Goal: Task Accomplishment & Management: Use online tool/utility

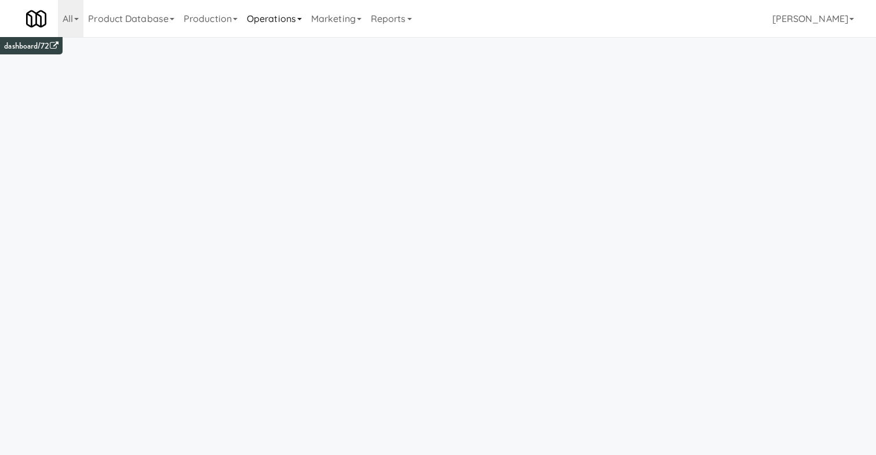
click at [304, 29] on link "Operations" at bounding box center [274, 18] width 64 height 37
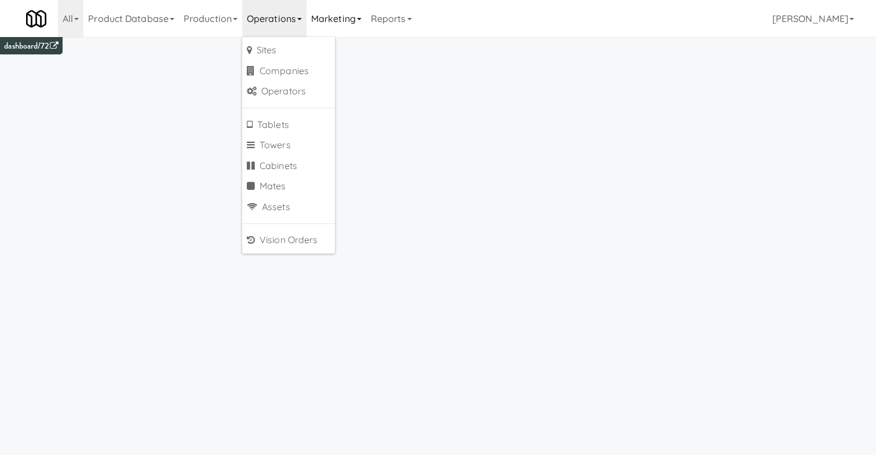
click at [364, 11] on link "Marketing" at bounding box center [337, 18] width 60 height 37
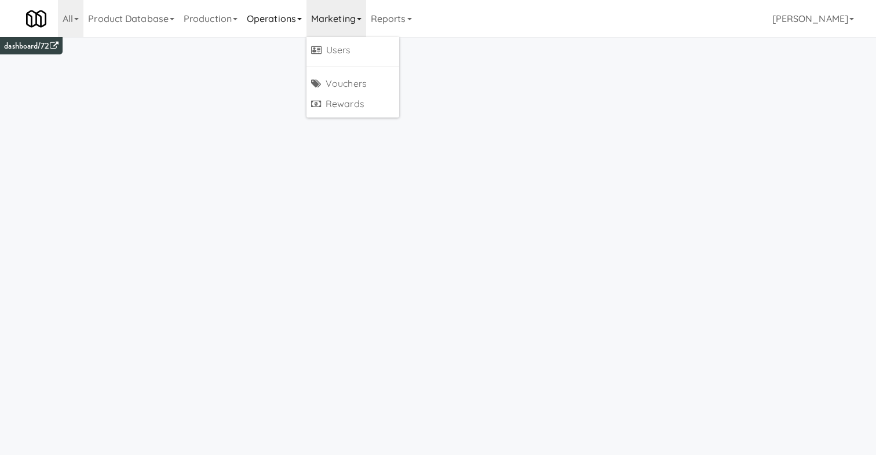
click at [264, 14] on link "Operations" at bounding box center [274, 18] width 64 height 37
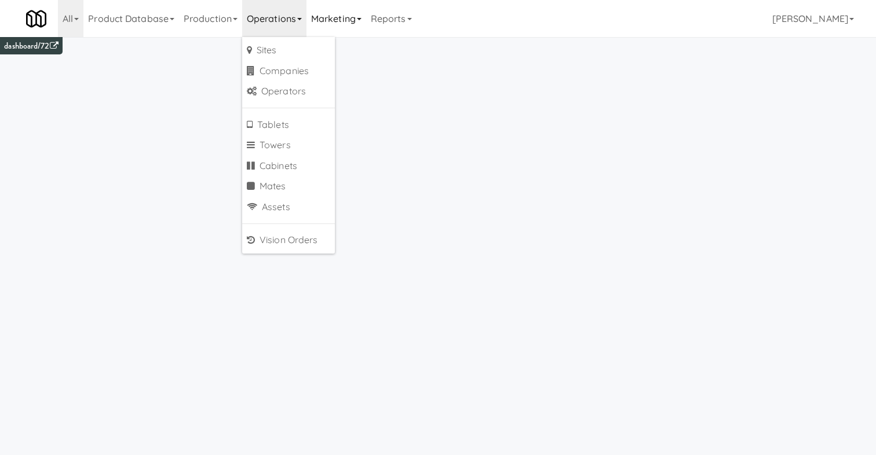
click at [335, 9] on link "Marketing" at bounding box center [337, 18] width 60 height 37
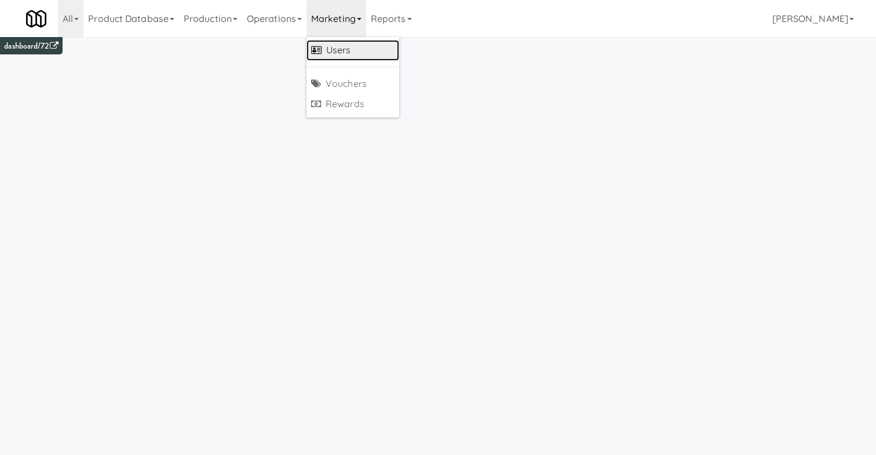
click at [341, 51] on link "Users" at bounding box center [353, 50] width 93 height 21
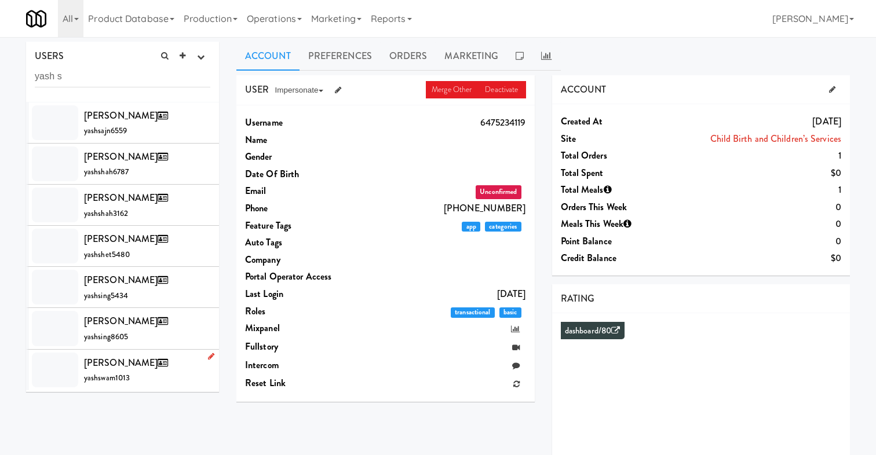
type input "yash s"
click at [138, 389] on li "[PERSON_NAME] yashswam1013" at bounding box center [122, 370] width 193 height 41
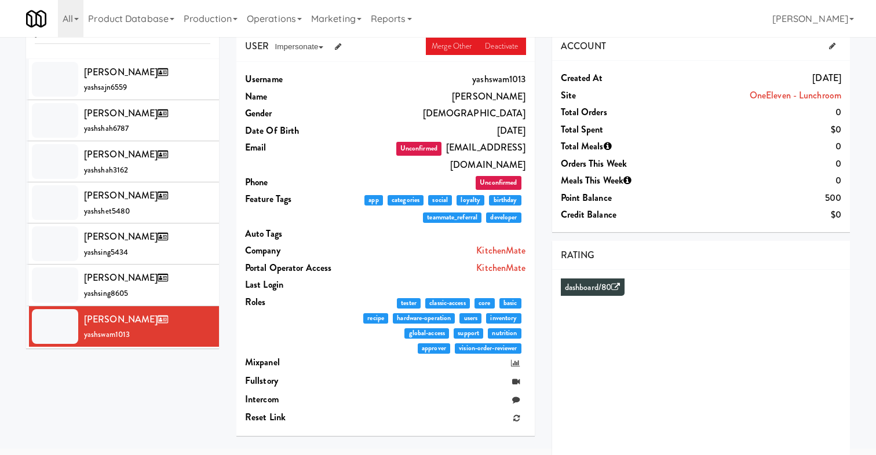
scroll to position [32, 0]
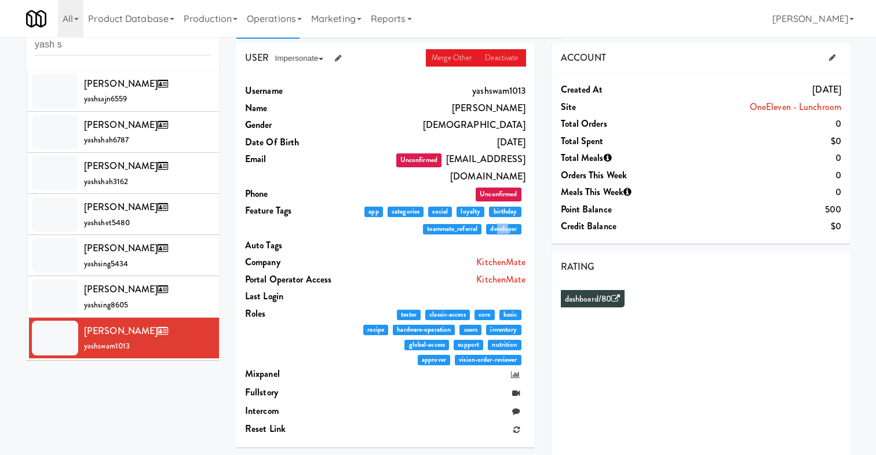
drag, startPoint x: 495, startPoint y: 212, endPoint x: 508, endPoint y: 214, distance: 12.4
click at [508, 224] on span "developer" at bounding box center [503, 229] width 35 height 10
click at [502, 273] on link "KitchenMate" at bounding box center [500, 279] width 49 height 13
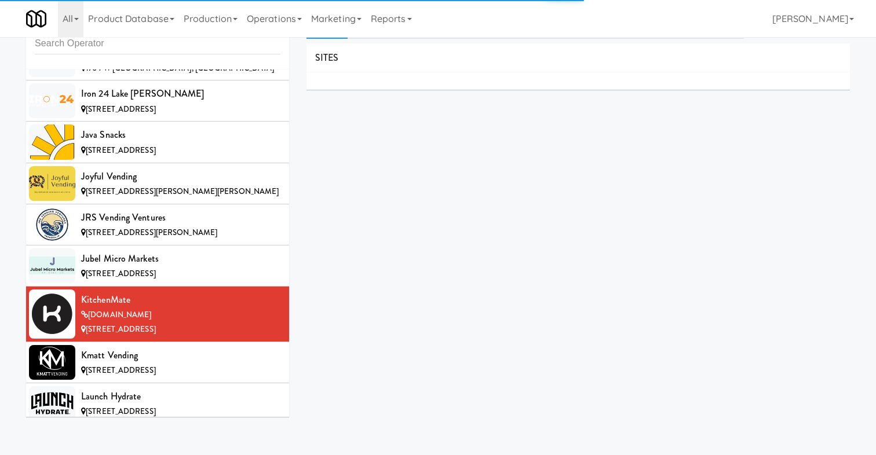
scroll to position [4874, 0]
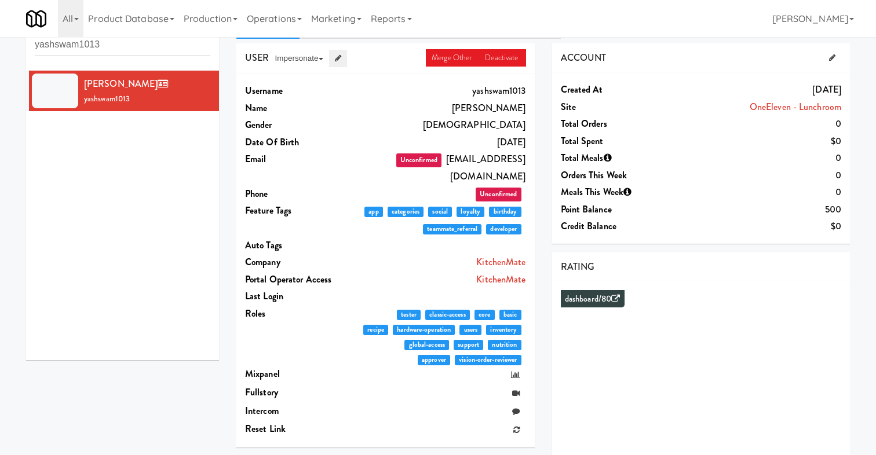
click at [340, 57] on icon at bounding box center [338, 58] width 6 height 8
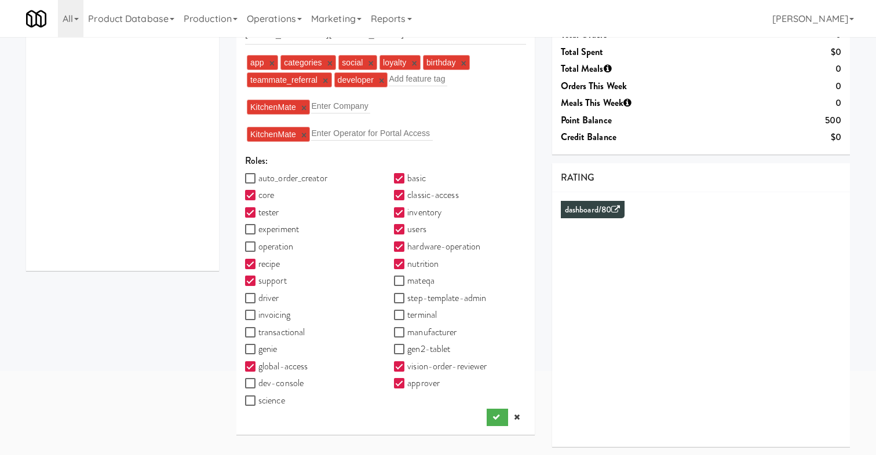
scroll to position [122, 0]
click at [290, 384] on label "dev-console" at bounding box center [274, 382] width 59 height 17
click at [258, 384] on input "dev-console" at bounding box center [251, 383] width 13 height 9
checkbox input "true"
click at [493, 411] on button "submit" at bounding box center [497, 416] width 21 height 17
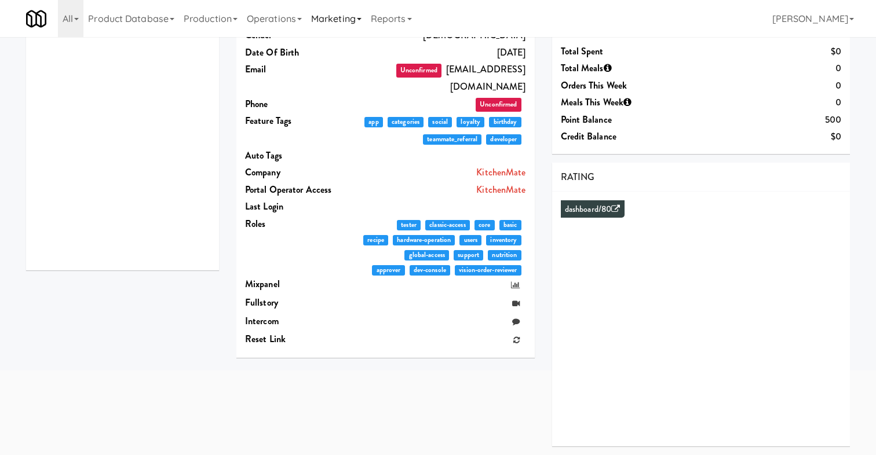
click at [341, 2] on link "Marketing" at bounding box center [337, 18] width 60 height 37
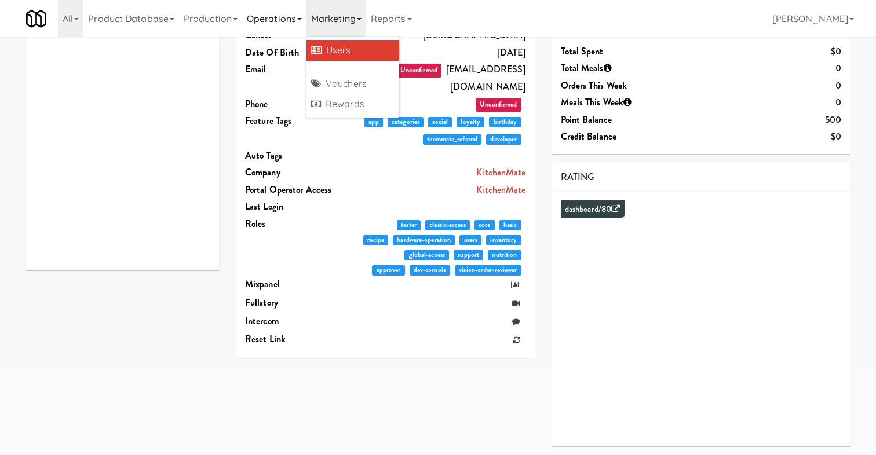
click at [283, 30] on link "Operations" at bounding box center [274, 18] width 64 height 37
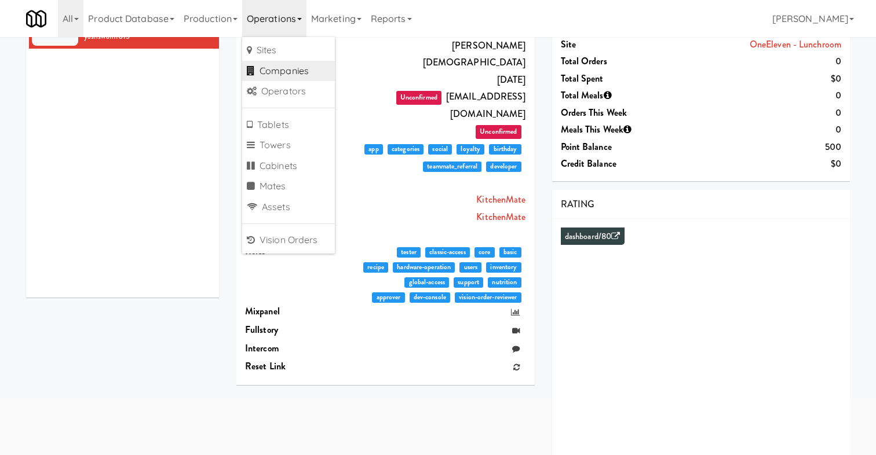
scroll to position [85, 0]
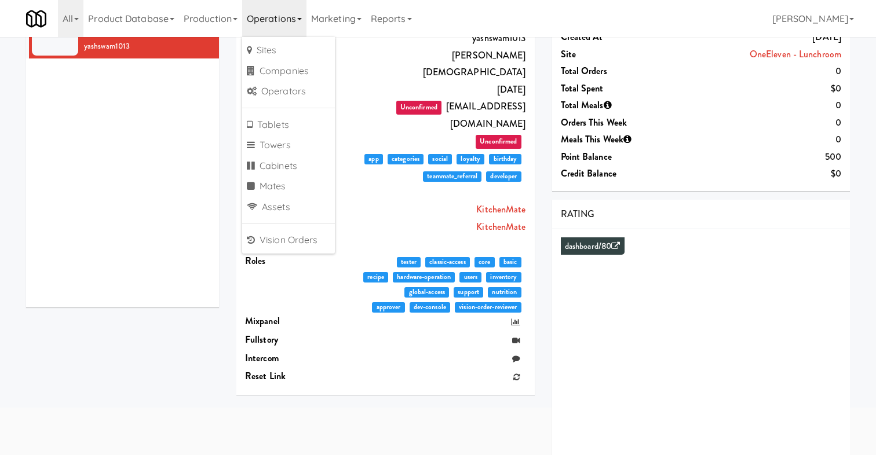
click at [144, 189] on div "[PERSON_NAME] yashswam1013" at bounding box center [122, 163] width 193 height 290
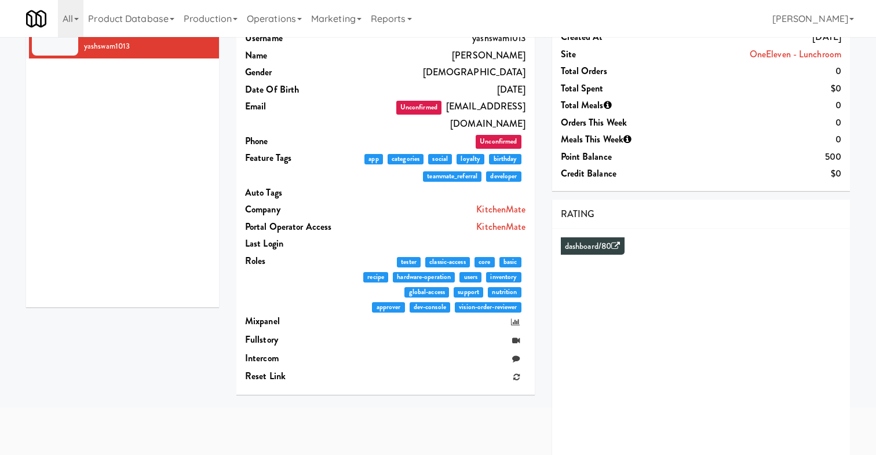
scroll to position [0, 0]
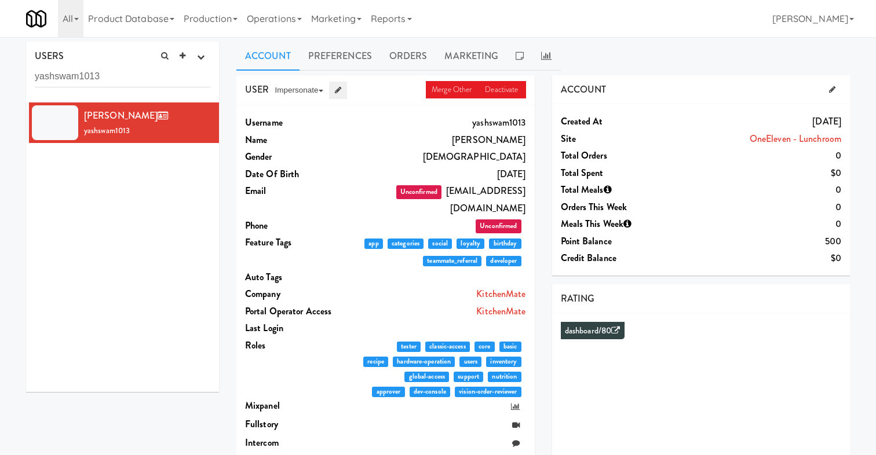
click at [341, 94] on icon at bounding box center [338, 90] width 6 height 8
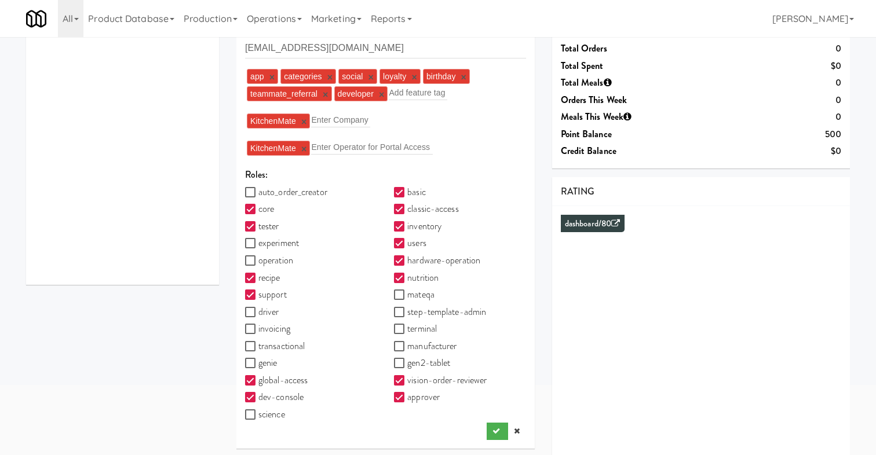
scroll to position [122, 0]
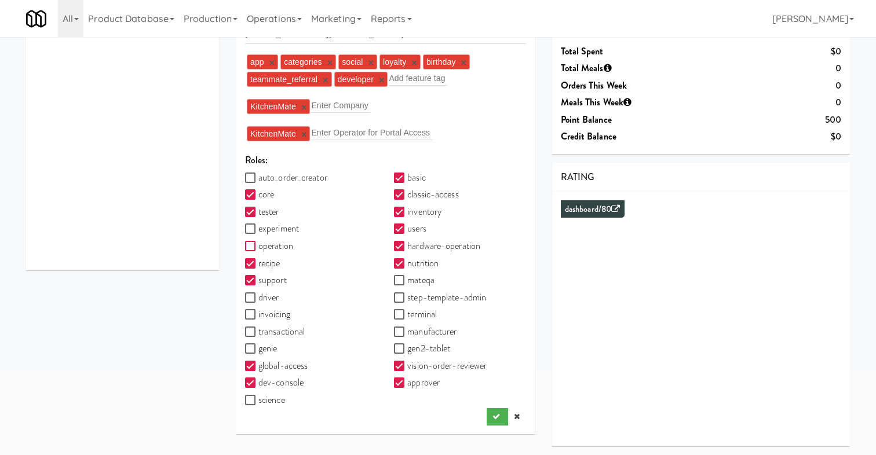
click at [252, 249] on input "operation" at bounding box center [251, 246] width 13 height 9
checkbox input "true"
click at [492, 415] on icon "submit" at bounding box center [496, 417] width 8 height 8
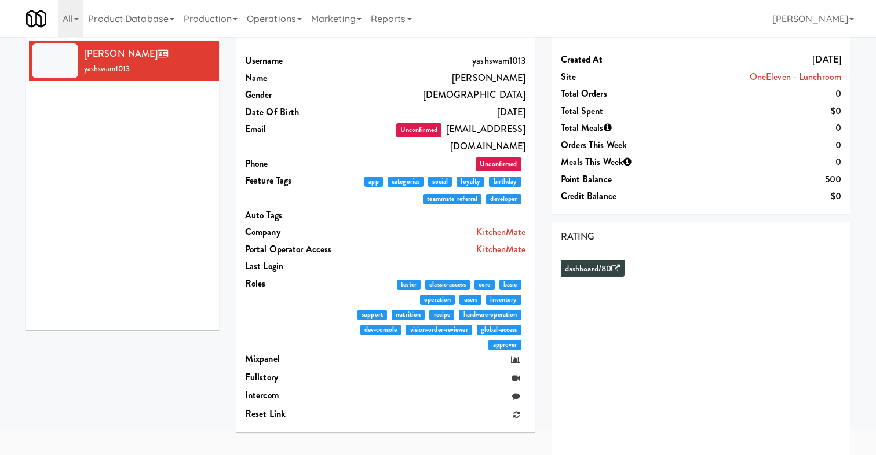
scroll to position [0, 0]
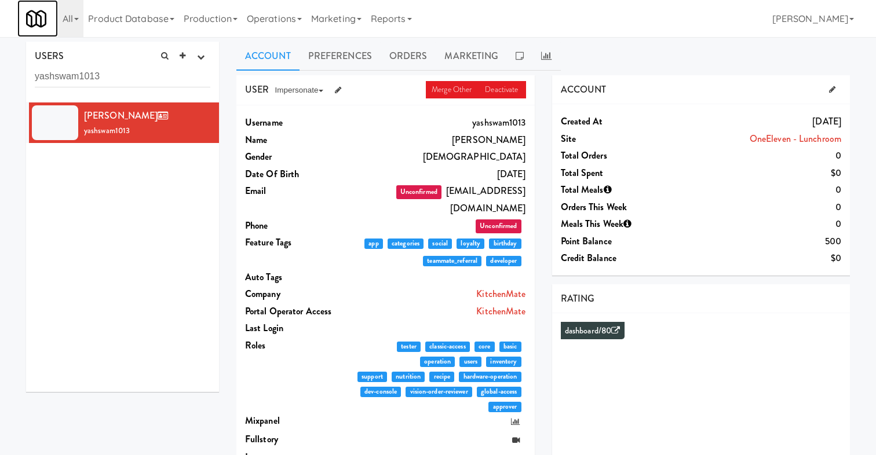
click at [38, 19] on img at bounding box center [36, 19] width 20 height 20
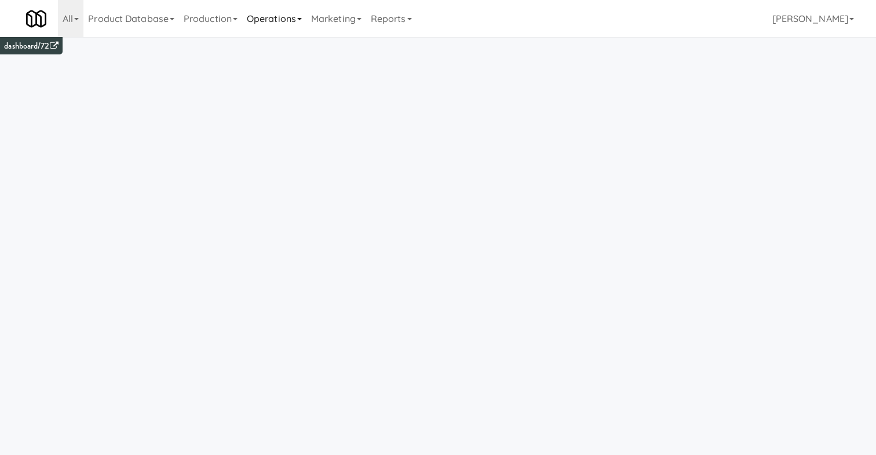
click at [276, 16] on link "Operations" at bounding box center [274, 18] width 64 height 37
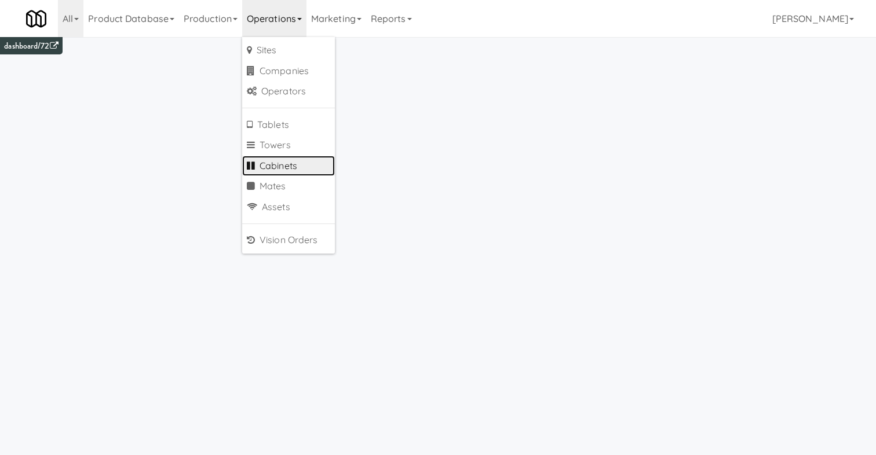
click at [305, 167] on link "Cabinets" at bounding box center [288, 166] width 93 height 21
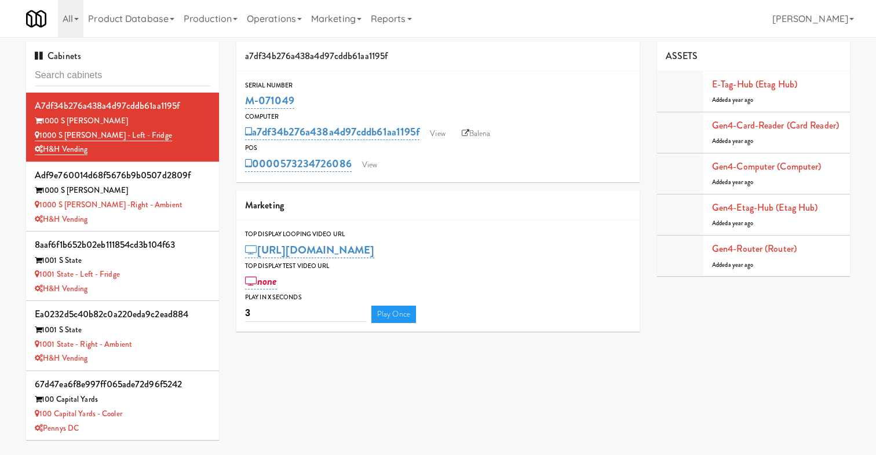
drag, startPoint x: 316, startPoint y: 101, endPoint x: 239, endPoint y: 101, distance: 77.1
click at [239, 101] on div "Serial Number M-071049" at bounding box center [437, 95] width 403 height 31
click at [338, 105] on div "M-071049" at bounding box center [438, 101] width 386 height 20
click at [258, 102] on link "M-071049" at bounding box center [269, 101] width 49 height 16
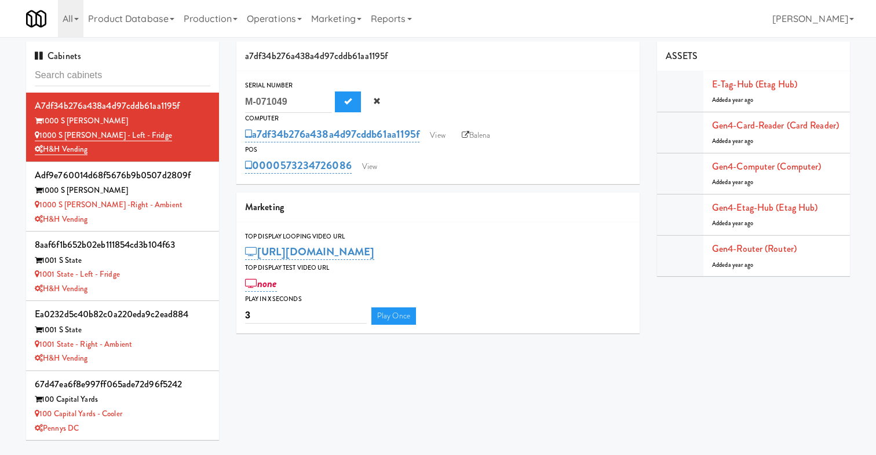
click at [408, 102] on div "M-071049 M-071049" at bounding box center [438, 102] width 386 height 22
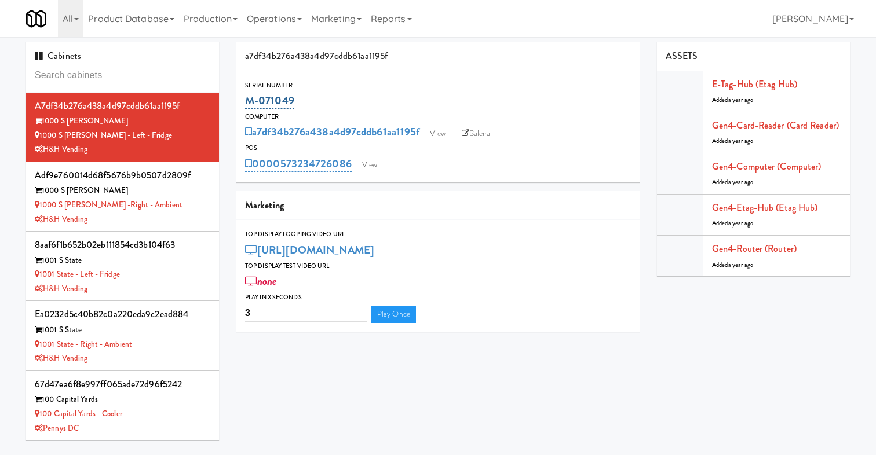
drag, startPoint x: 419, startPoint y: 102, endPoint x: 247, endPoint y: 101, distance: 172.1
click at [247, 101] on div "M-071049" at bounding box center [438, 101] width 386 height 20
click at [238, 90] on div "Serial Number M-071049" at bounding box center [437, 95] width 403 height 31
drag, startPoint x: 346, startPoint y: 100, endPoint x: 228, endPoint y: 104, distance: 118.9
click at [228, 104] on div "a7df34b276a438a4d97cddb61aa1195f Serial Number M-071049 Computer a7df34b276a438…" at bounding box center [438, 191] width 421 height 299
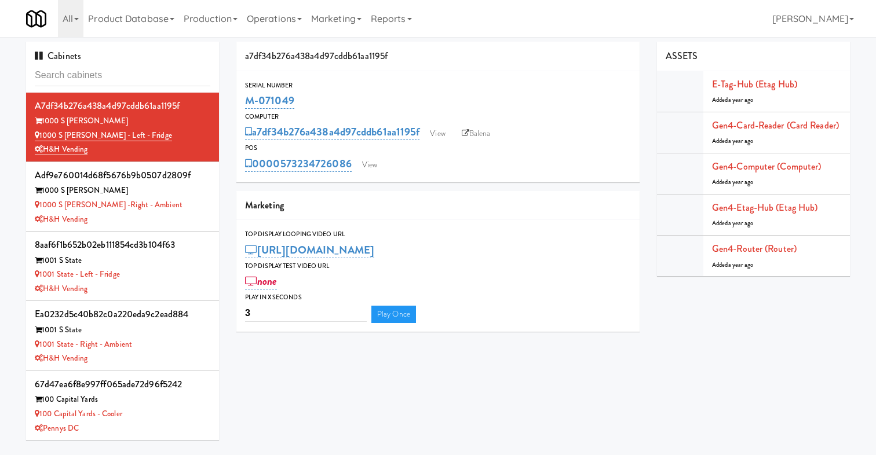
click at [416, 79] on div "Serial Number M-071049 Computer a7df34b276a438a4d97cddb61aa1195f View Balena PO…" at bounding box center [437, 126] width 403 height 111
click at [542, 90] on div "Serial Number" at bounding box center [438, 86] width 386 height 12
click at [311, 133] on link "a7df34b276a438a4d97cddb61aa1195f" at bounding box center [332, 132] width 174 height 16
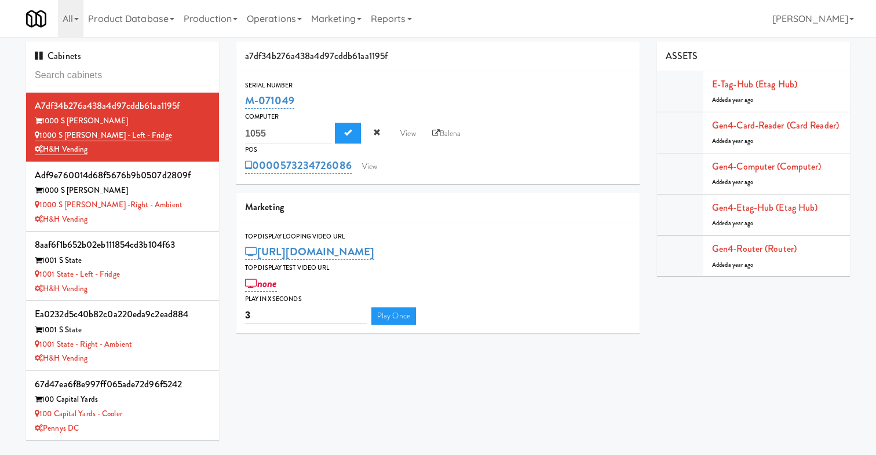
drag, startPoint x: 280, startPoint y: 133, endPoint x: 236, endPoint y: 134, distance: 44.0
click at [236, 134] on div "Computer a7df34b276a438a4d97cddb61aa1195f 1055 View Balena" at bounding box center [437, 127] width 403 height 33
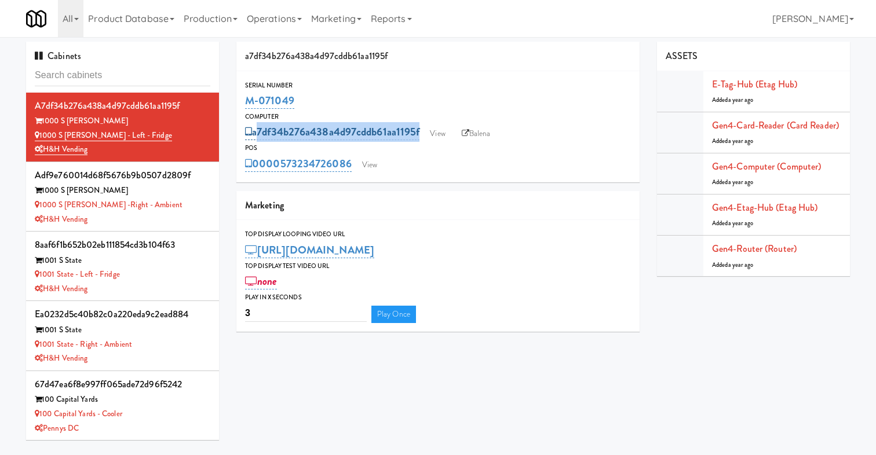
drag, startPoint x: 548, startPoint y: 136, endPoint x: 254, endPoint y: 129, distance: 293.8
click at [254, 129] on div "a7df34b276a438a4d97cddb61aa1195f View Balena" at bounding box center [438, 132] width 386 height 20
click at [475, 170] on div "0000573234726086 View" at bounding box center [438, 164] width 386 height 20
click at [325, 130] on link "a7df34b276a438a4d97cddb61aa1195f" at bounding box center [332, 132] width 174 height 16
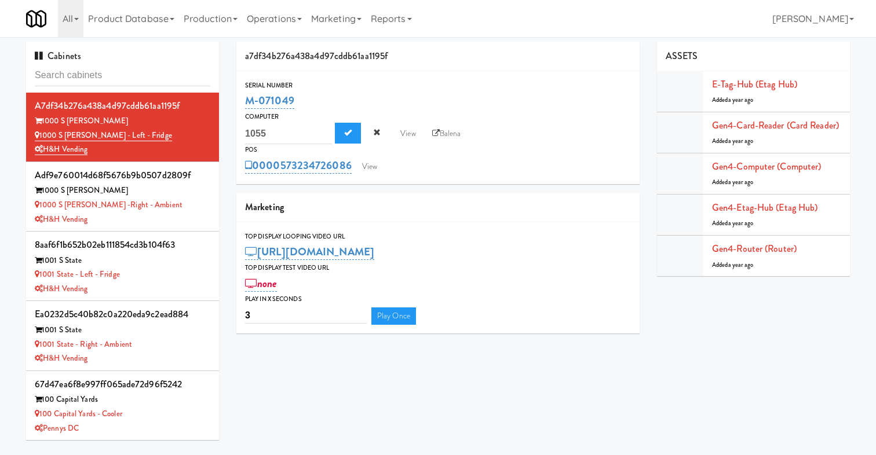
drag, startPoint x: 276, startPoint y: 137, endPoint x: 233, endPoint y: 137, distance: 42.3
click at [233, 137] on div "a7df34b276a438a4d97cddb61aa1195f Serial Number M-071049 Computer a7df34b276a438…" at bounding box center [438, 192] width 421 height 301
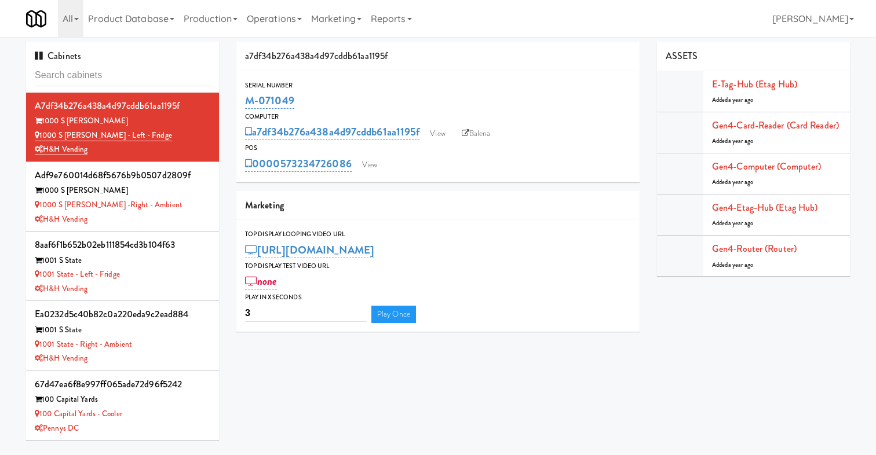
click at [454, 171] on div "0000573234726086 View" at bounding box center [438, 164] width 386 height 20
drag, startPoint x: 444, startPoint y: 159, endPoint x: 257, endPoint y: 165, distance: 187.2
click at [257, 165] on div "0000573234726086 View" at bounding box center [438, 164] width 386 height 20
click at [410, 162] on div "0000573234726086 View" at bounding box center [438, 164] width 386 height 20
click at [313, 162] on link "0000573234726086" at bounding box center [298, 164] width 107 height 16
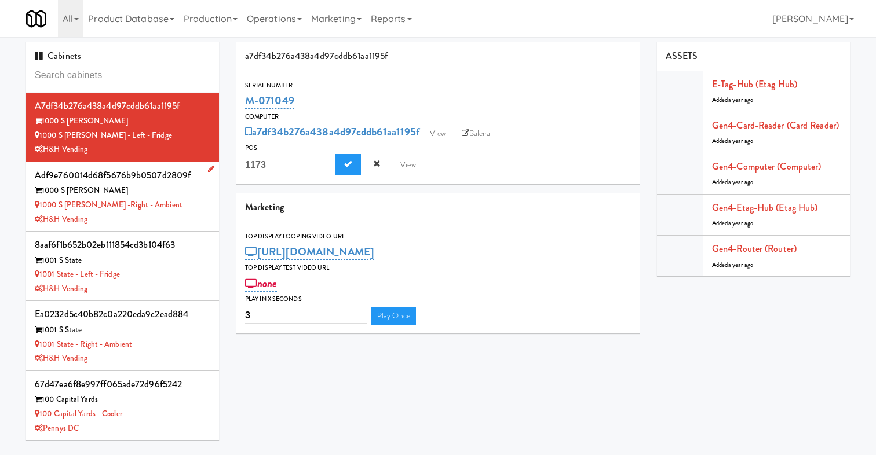
drag, startPoint x: 271, startPoint y: 167, endPoint x: 214, endPoint y: 167, distance: 56.8
click at [214, 167] on div "Cabinets a7df34b276a438a4d97cddb61aa1195f 1000 S [PERSON_NAME] 1000 S [PERSON_N…" at bounding box center [437, 245] width 841 height 407
click at [271, 17] on link "Operations" at bounding box center [274, 18] width 64 height 37
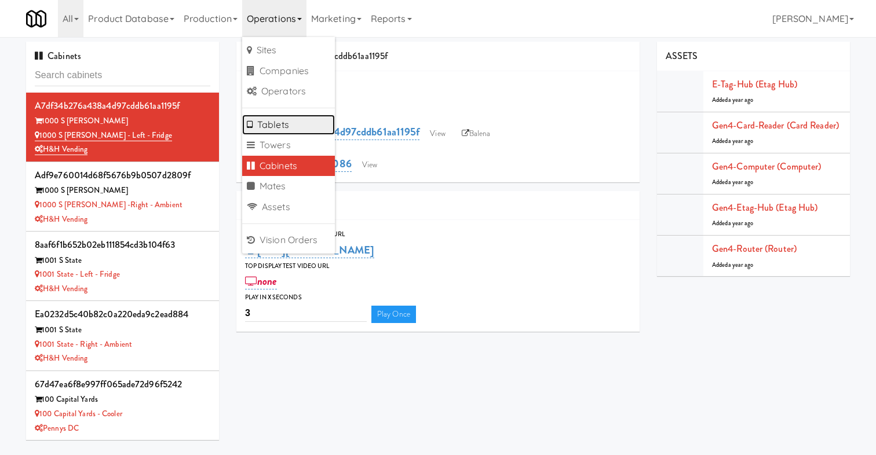
click at [301, 123] on link "Tablets" at bounding box center [288, 125] width 93 height 21
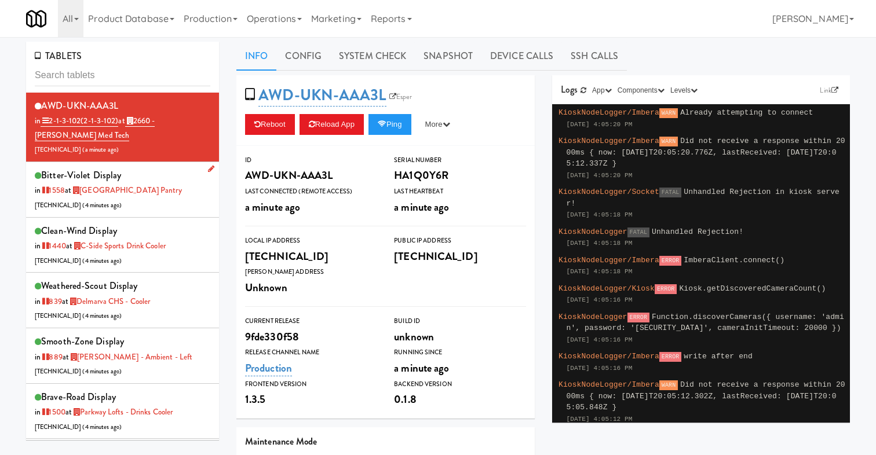
click at [184, 205] on div "bitter-violet Display in [DATE] at [GEOGRAPHIC_DATA] Pantry [TECHNICAL_ID] ( 4 …" at bounding box center [123, 190] width 176 height 46
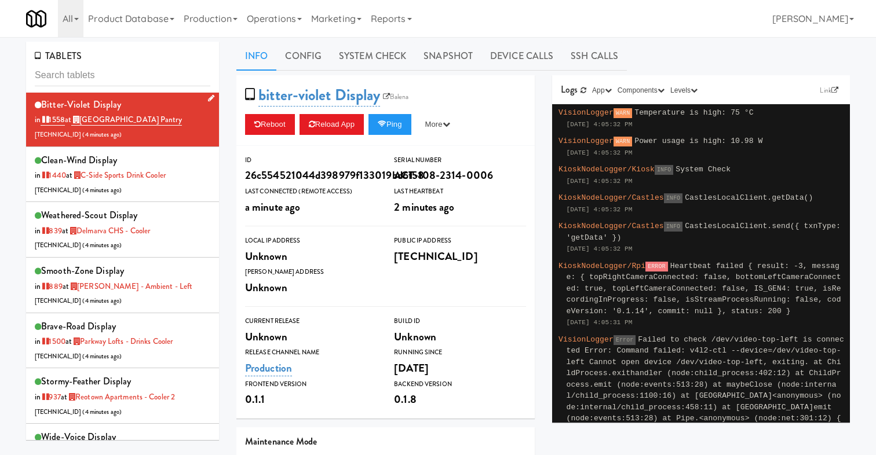
scroll to position [75, 0]
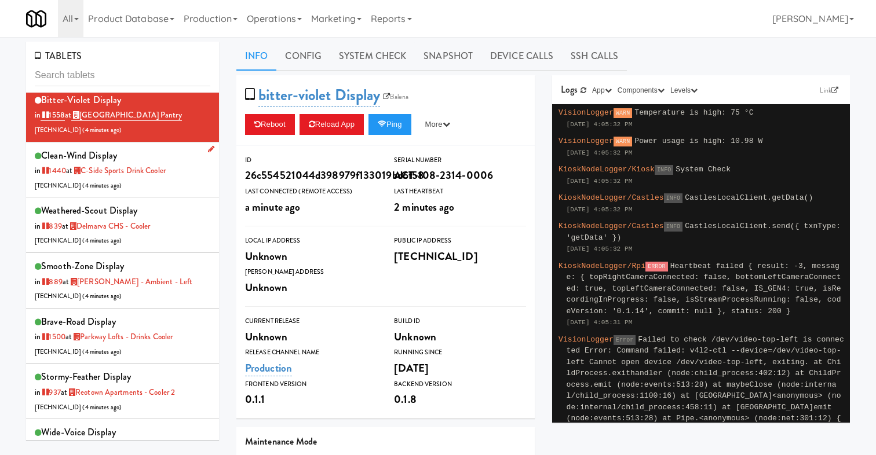
click at [183, 187] on div "clean-wind Display in [DATE] at C-Side Sports Drink Cooler [TECHNICAL_ID] ( 4 m…" at bounding box center [123, 170] width 176 height 46
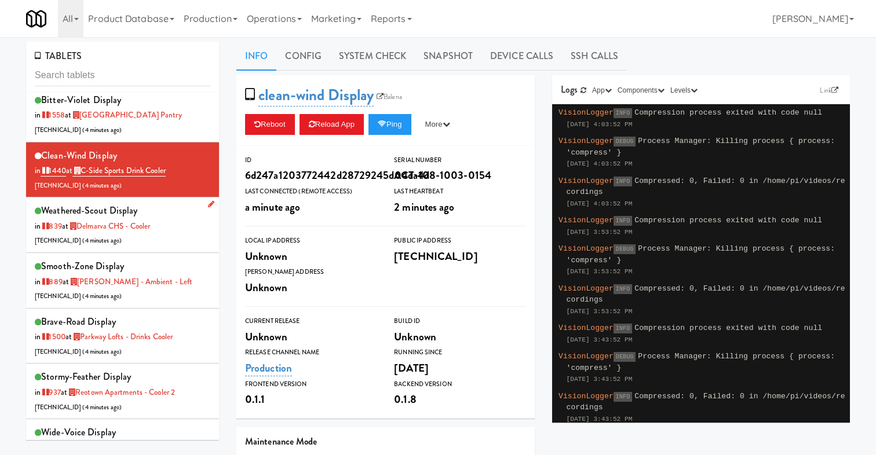
click at [172, 239] on div "weathered-scout Display in 839 at [GEOGRAPHIC_DATA] CHS - Cooler [TECHNICAL_ID]…" at bounding box center [123, 225] width 176 height 46
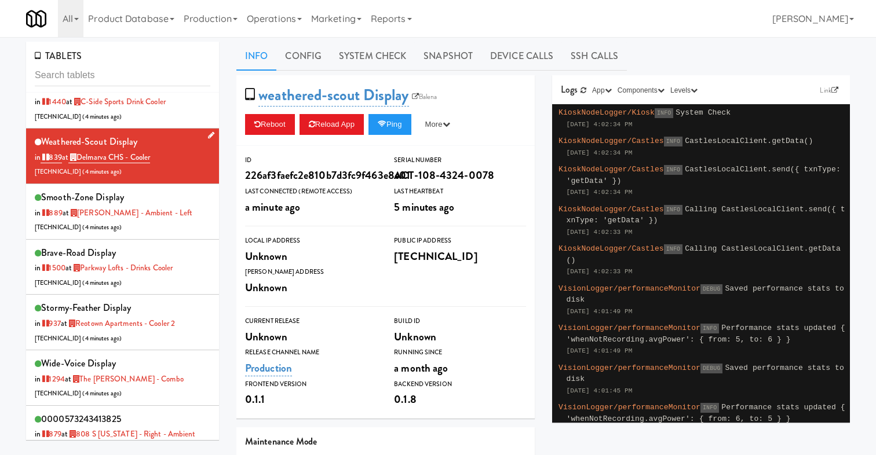
scroll to position [152, 0]
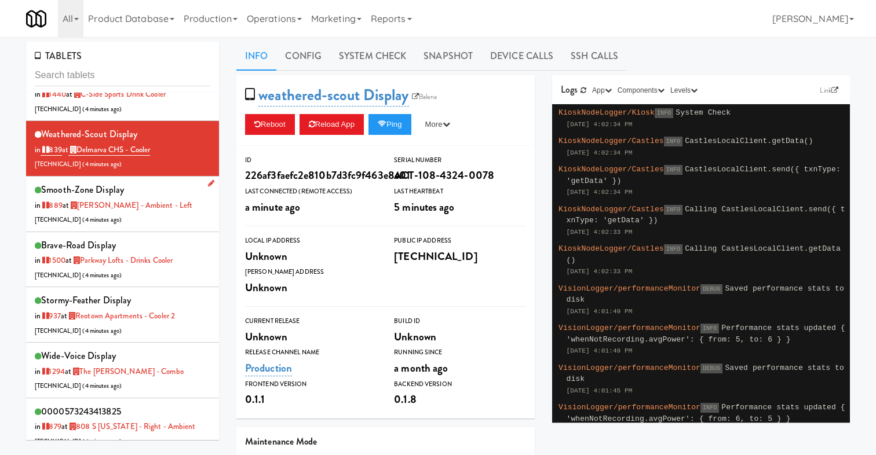
click at [155, 213] on div "smooth-zone Display in 889 at [PERSON_NAME] - Ambient - Left [TECHNICAL_ID] ( 4…" at bounding box center [123, 204] width 176 height 46
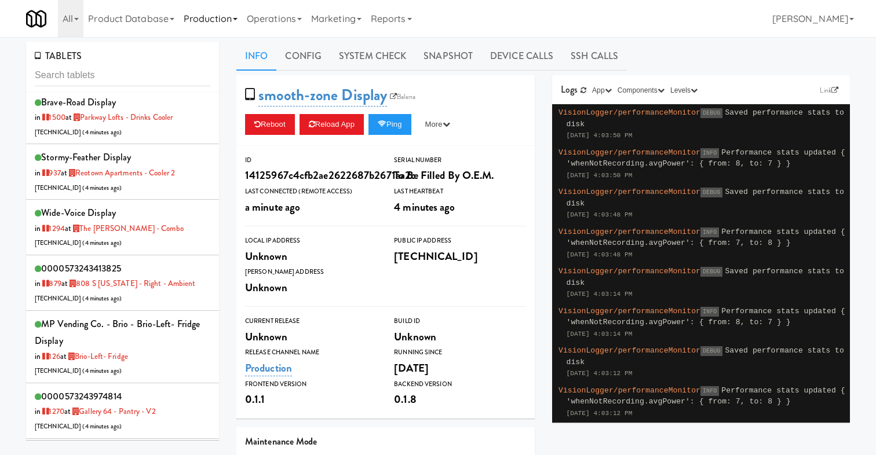
scroll to position [298, 0]
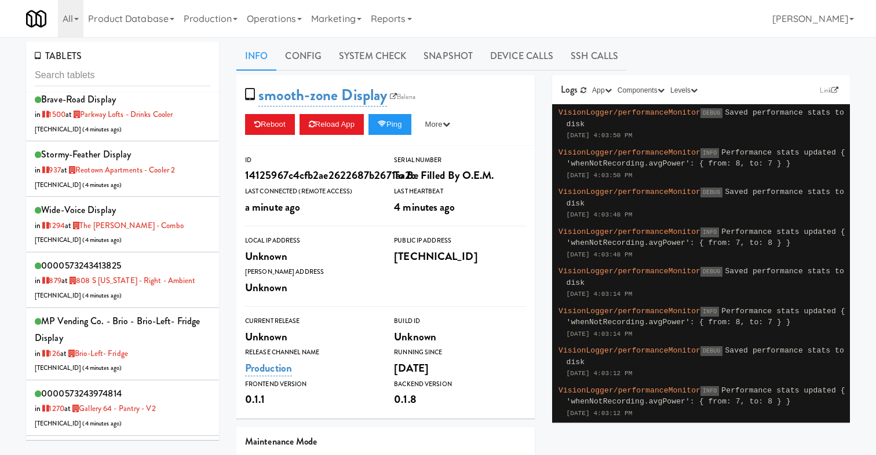
click at [378, 246] on div "Local IP Address Unknown" at bounding box center [310, 250] width 149 height 31
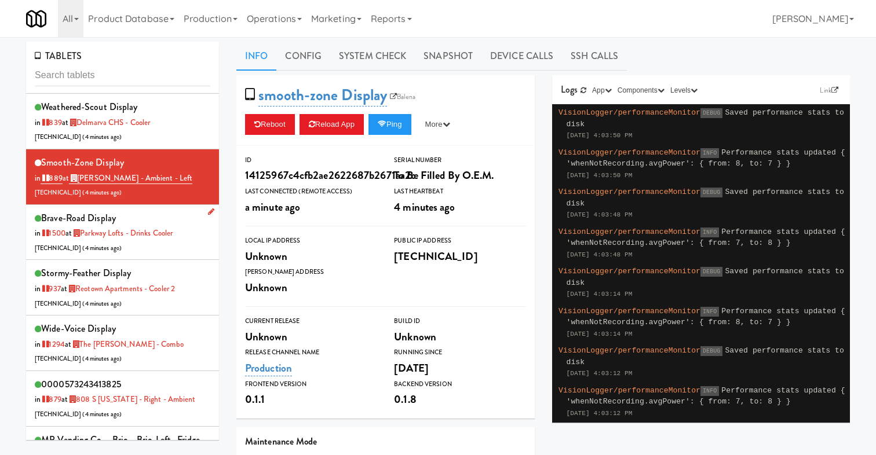
scroll to position [0, 0]
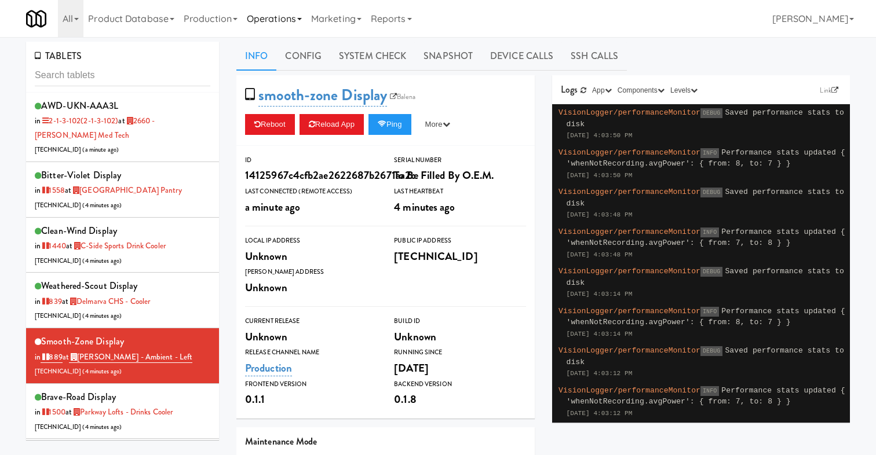
click at [273, 14] on link "Operations" at bounding box center [274, 18] width 64 height 37
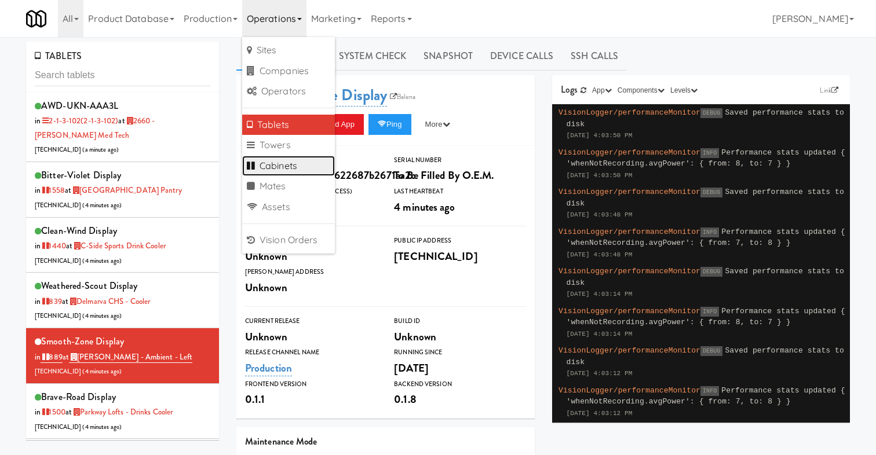
click at [310, 167] on link "Cabinets" at bounding box center [288, 166] width 93 height 21
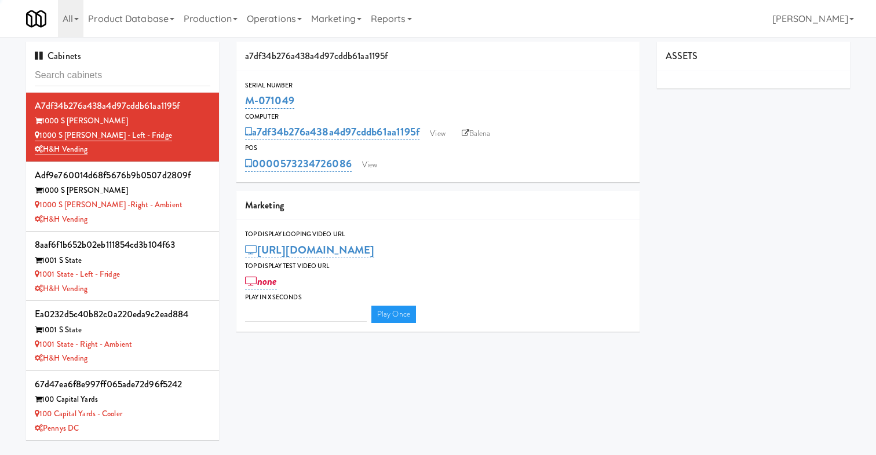
type input "3"
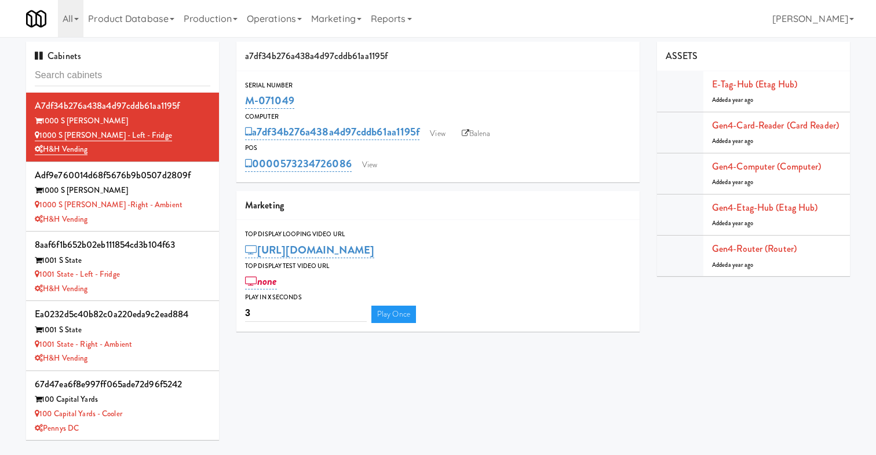
drag, startPoint x: 411, startPoint y: 169, endPoint x: 228, endPoint y: 159, distance: 183.9
click at [228, 159] on div "a7df34b276a438a4d97cddb61aa1195f Serial Number M-071049 Computer a7df34b276a438…" at bounding box center [438, 191] width 421 height 299
drag, startPoint x: 559, startPoint y: 134, endPoint x: 253, endPoint y: 129, distance: 306.0
click at [253, 130] on div "a7df34b276a438a4d97cddb61aa1195f View Balena" at bounding box center [438, 132] width 386 height 20
click at [512, 151] on div "POS" at bounding box center [438, 149] width 386 height 12
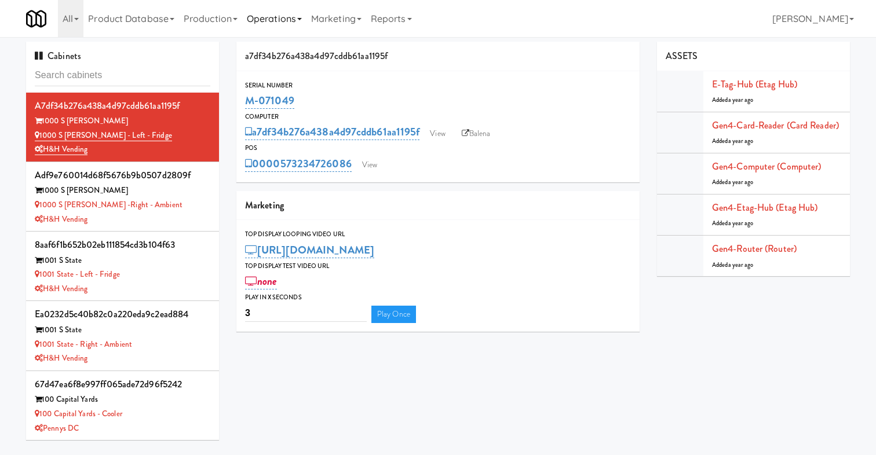
click at [302, 19] on icon at bounding box center [299, 19] width 5 height 2
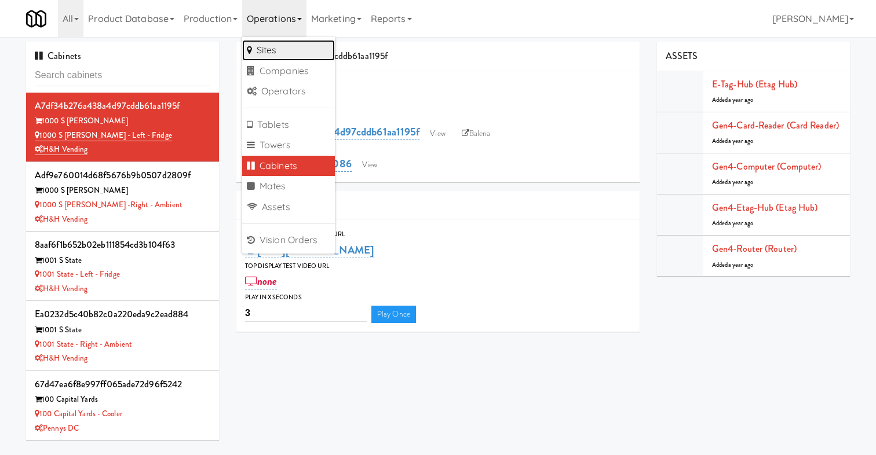
click at [286, 50] on link "Sites" at bounding box center [288, 50] width 93 height 21
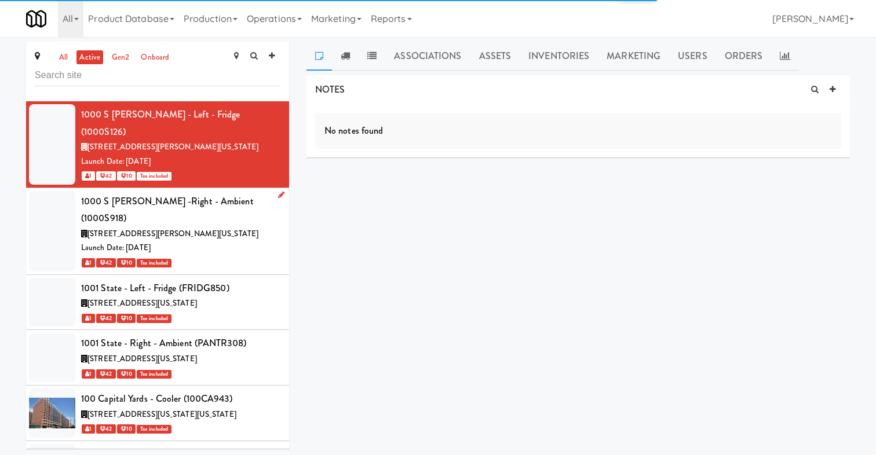
click at [213, 228] on span "[STREET_ADDRESS][PERSON_NAME][US_STATE]" at bounding box center [172, 233] width 171 height 11
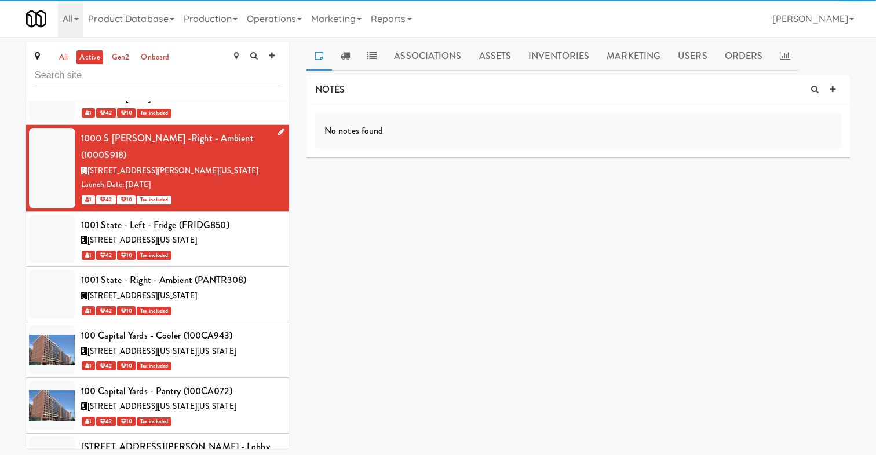
scroll to position [64, 0]
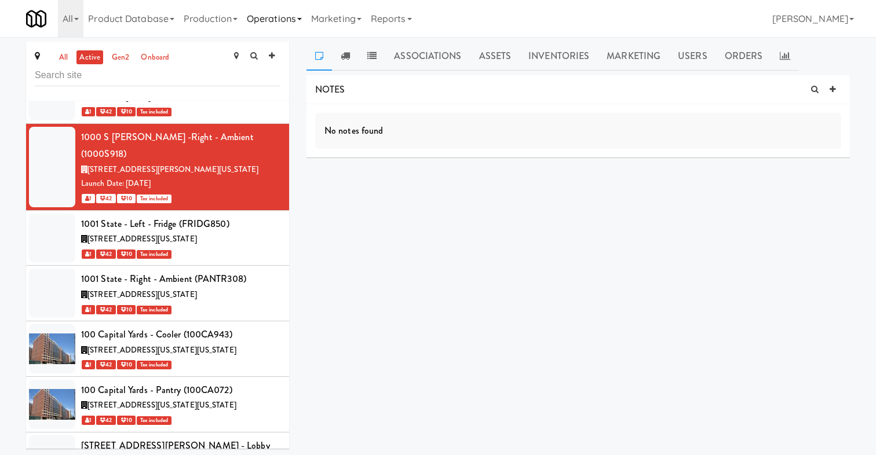
click at [293, 20] on link "Operations" at bounding box center [274, 18] width 64 height 37
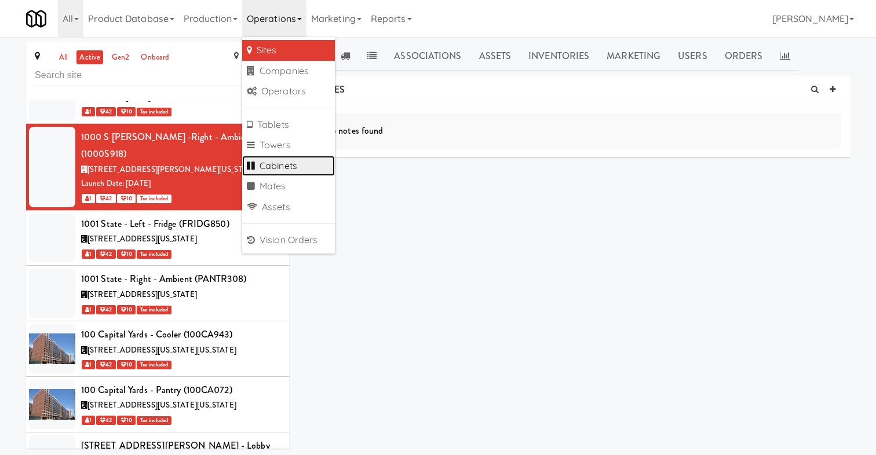
click at [302, 165] on link "Cabinets" at bounding box center [288, 166] width 93 height 21
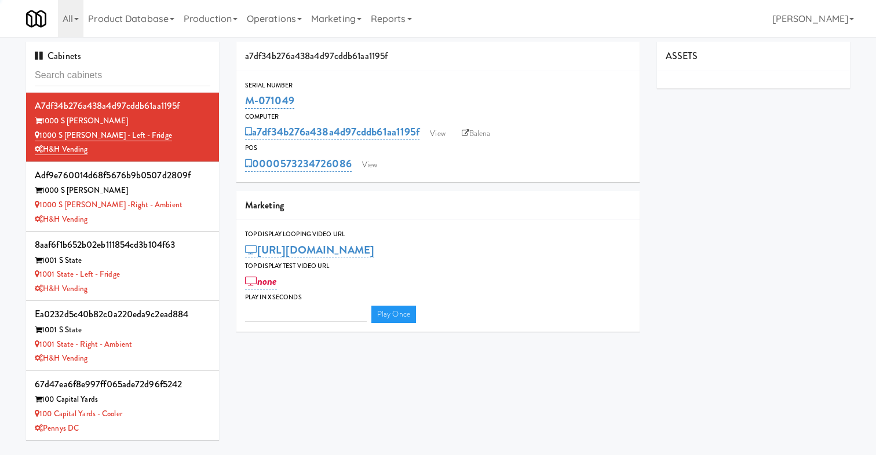
type input "3"
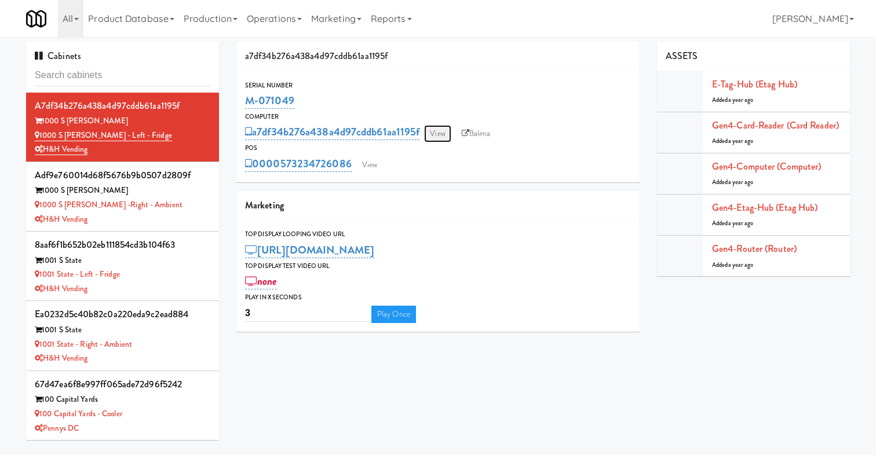
click at [444, 136] on link "View" at bounding box center [437, 133] width 27 height 17
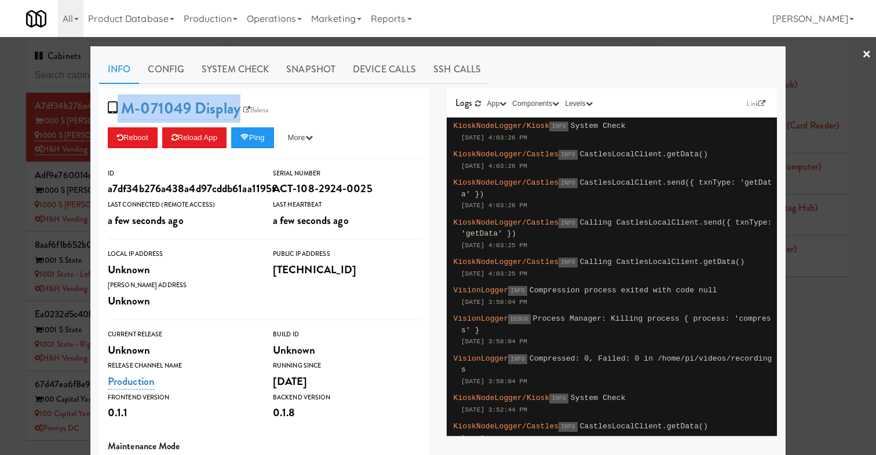
drag, startPoint x: 314, startPoint y: 115, endPoint x: 119, endPoint y: 114, distance: 195.3
click at [119, 114] on div "M-071049 Display Balena Reboot Reload App Ping More Ping Server Restart Server …" at bounding box center [264, 124] width 330 height 71
click at [23, 191] on div at bounding box center [438, 227] width 876 height 455
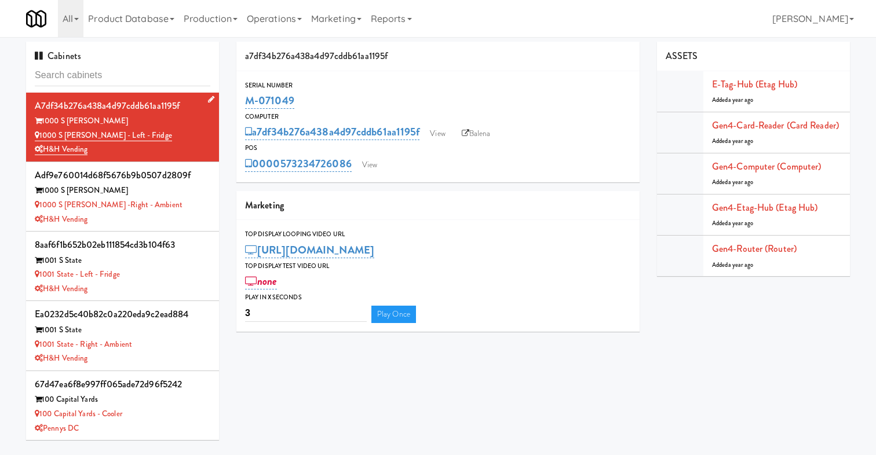
drag, startPoint x: 333, startPoint y: 101, endPoint x: 208, endPoint y: 97, distance: 125.2
click at [208, 98] on div "Cabinets a7df34b276a438a4d97cddb61aa1195f 1000 S [PERSON_NAME] 1000 S [PERSON_N…" at bounding box center [437, 245] width 841 height 407
click at [409, 93] on div "M-071049" at bounding box center [438, 101] width 386 height 20
click at [317, 132] on link "a7df34b276a438a4d97cddb61aa1195f" at bounding box center [332, 132] width 174 height 16
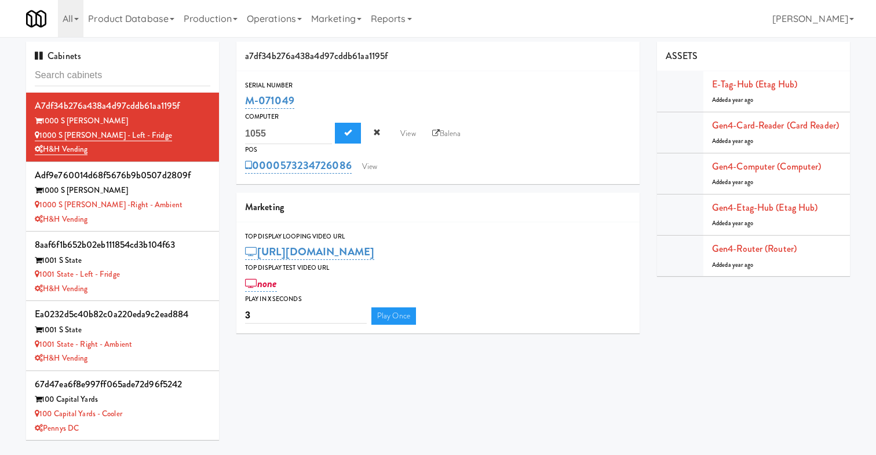
click at [564, 130] on div "a7df34b276a438a4d97cddb61aa1195f 1055 View Balena" at bounding box center [438, 133] width 386 height 22
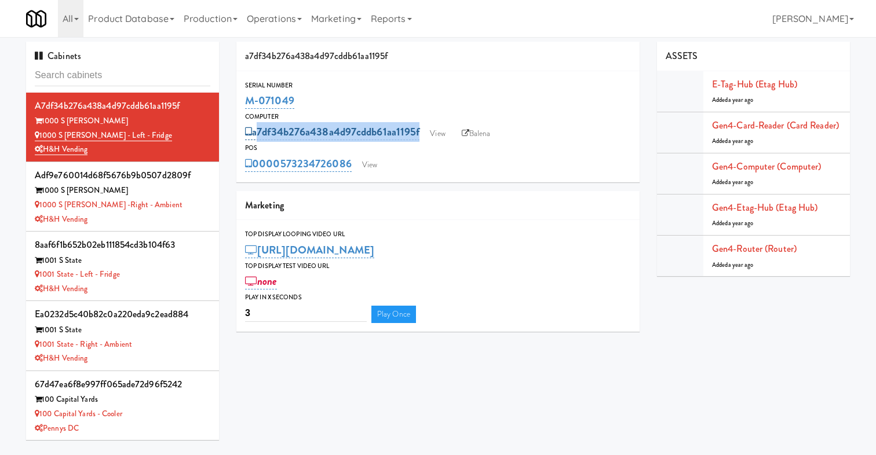
drag, startPoint x: 569, startPoint y: 135, endPoint x: 254, endPoint y: 128, distance: 315.3
click at [254, 128] on div "a7df34b276a438a4d97cddb61aa1195f View Balena" at bounding box center [438, 132] width 386 height 20
click at [550, 130] on div "a7df34b276a438a4d97cddb61aa1195f View Balena" at bounding box center [438, 132] width 386 height 20
drag, startPoint x: 560, startPoint y: 136, endPoint x: 242, endPoint y: 97, distance: 320.4
click at [242, 97] on div "Serial Number M-071049 Computer a7df34b276a438a4d97cddb61aa1195f View Balena PO…" at bounding box center [437, 127] width 403 height 94
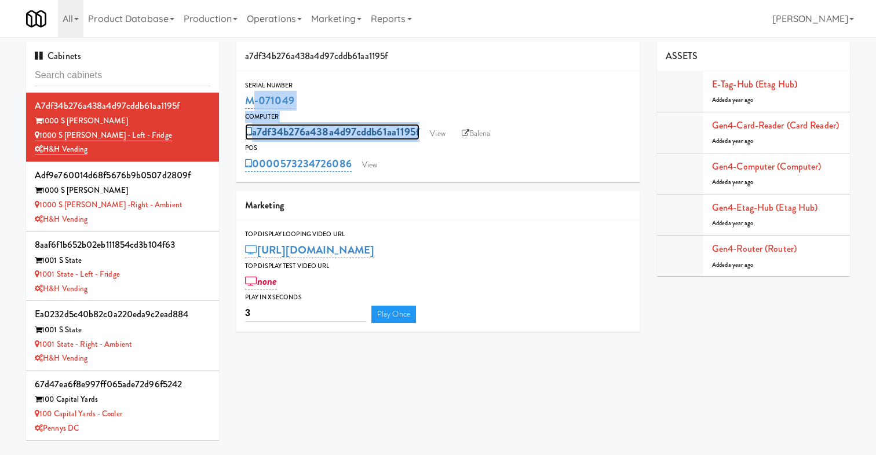
click at [313, 134] on link "a7df34b276a438a4d97cddb61aa1195f" at bounding box center [332, 132] width 174 height 16
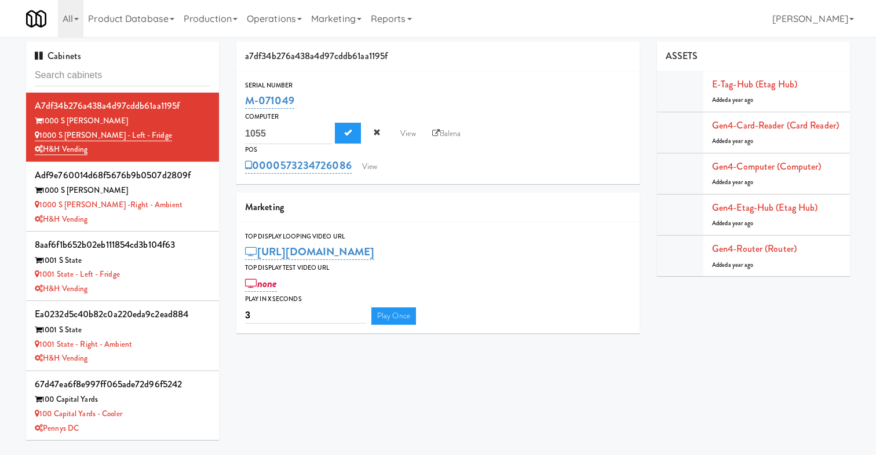
click at [552, 154] on div "POS" at bounding box center [438, 150] width 386 height 12
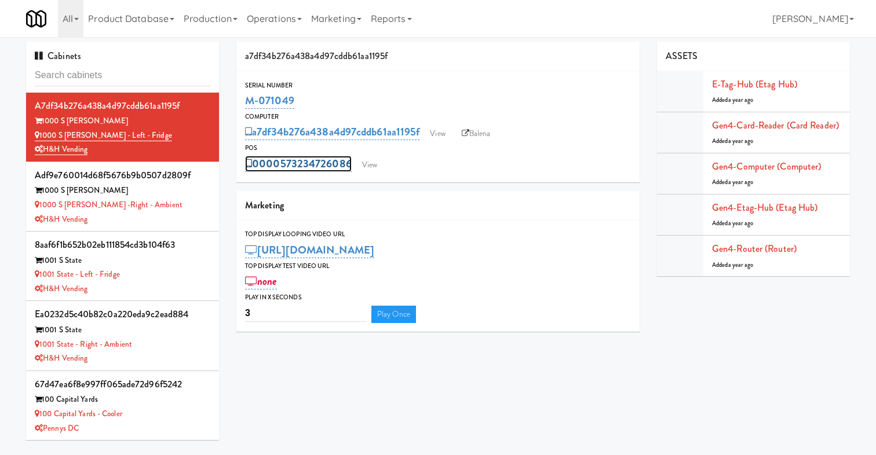
click at [294, 163] on link "0000573234726086" at bounding box center [298, 164] width 107 height 16
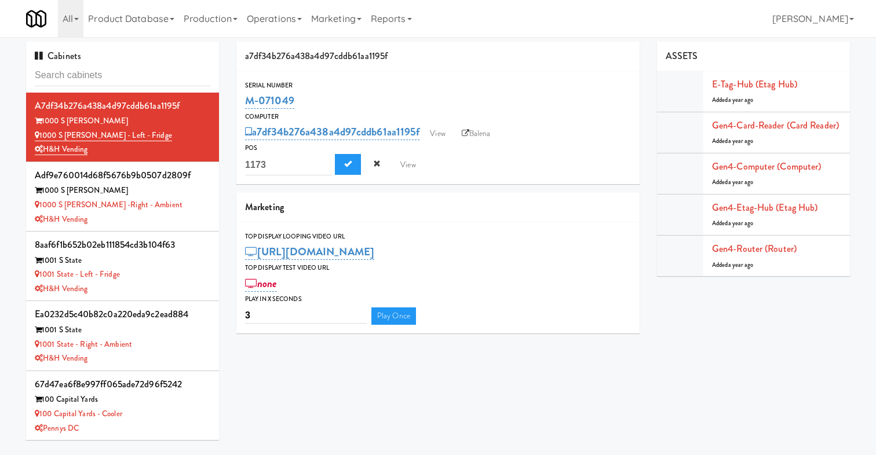
click at [422, 173] on div "0000573234726086 1173 View" at bounding box center [438, 165] width 386 height 22
click at [433, 166] on div "0000573234726086 View" at bounding box center [438, 164] width 386 height 20
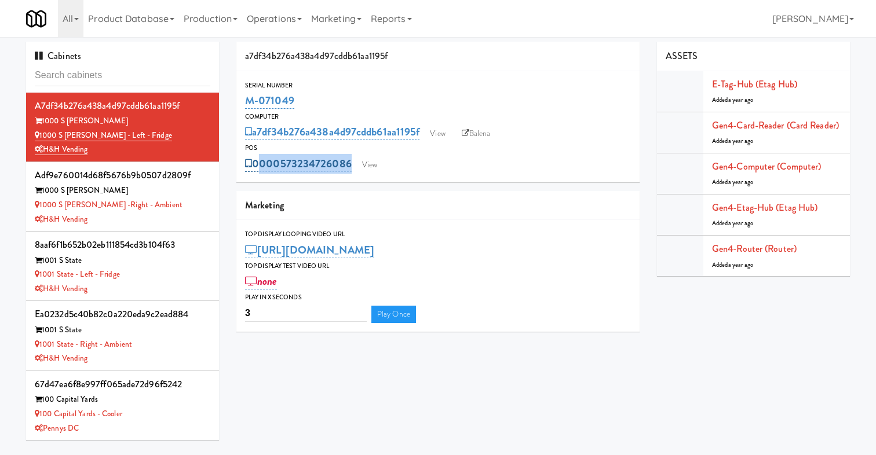
drag, startPoint x: 423, startPoint y: 169, endPoint x: 253, endPoint y: 162, distance: 169.9
click at [253, 163] on div "0000573234726086 View" at bounding box center [438, 164] width 386 height 20
click at [473, 152] on div "POS" at bounding box center [438, 149] width 386 height 12
click at [301, 162] on link "0000573234726086" at bounding box center [298, 164] width 107 height 16
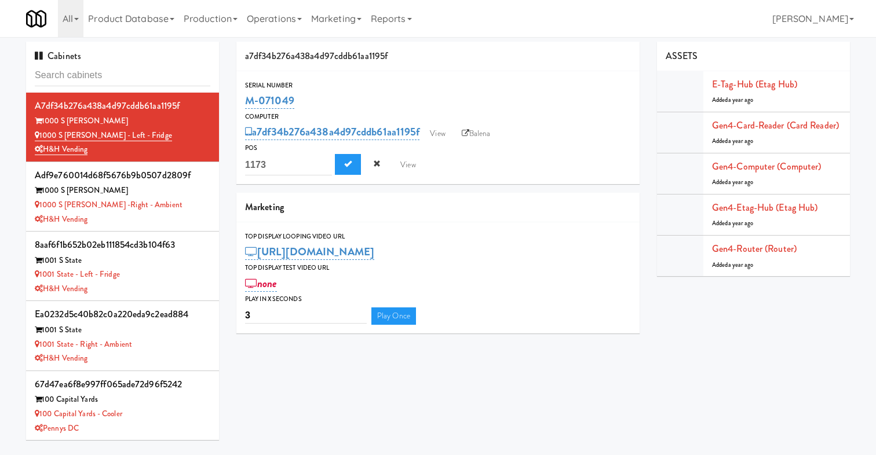
click at [499, 206] on div "Marketing" at bounding box center [437, 208] width 403 height 30
click at [375, 164] on link "View" at bounding box center [369, 164] width 27 height 17
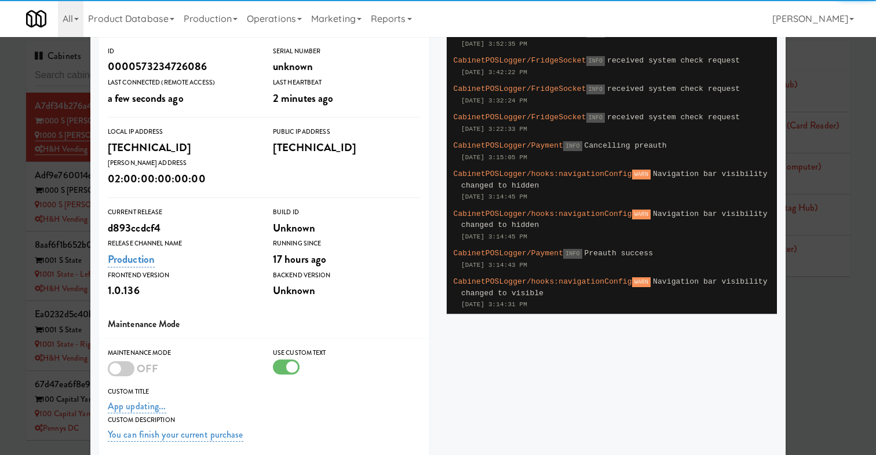
scroll to position [232, 0]
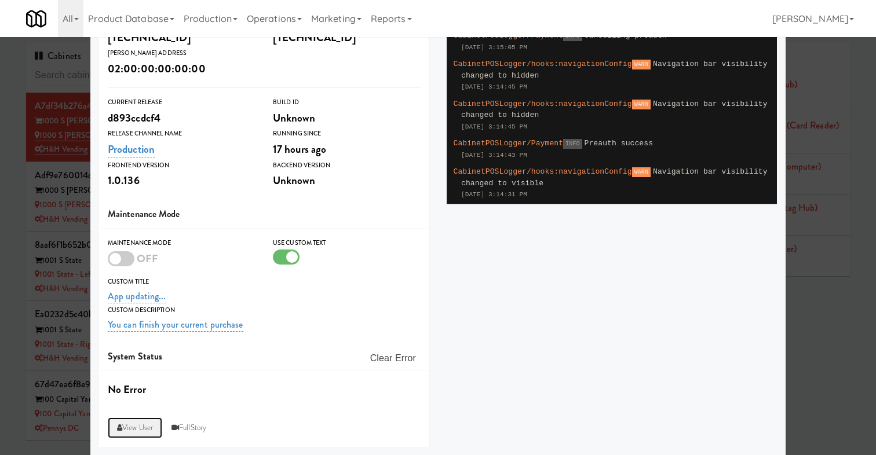
click at [136, 431] on link "View User" at bounding box center [135, 428] width 54 height 21
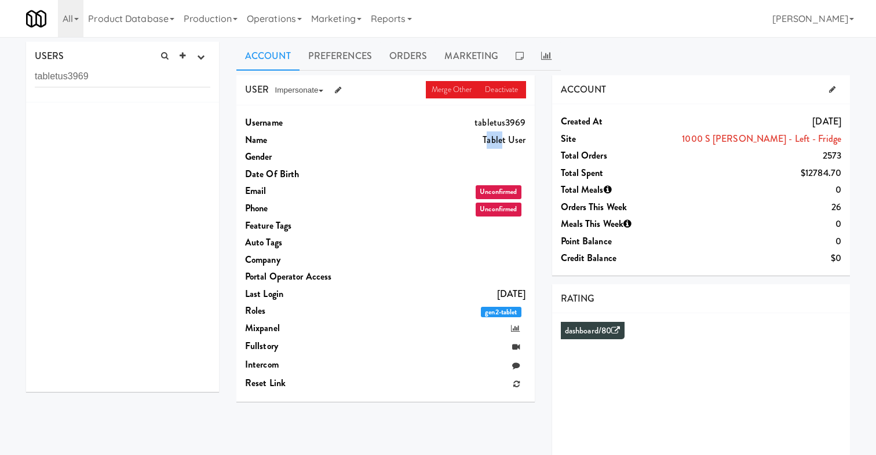
drag, startPoint x: 486, startPoint y: 141, endPoint x: 502, endPoint y: 141, distance: 16.2
click at [502, 141] on dd "Tablet User" at bounding box center [441, 140] width 169 height 17
click at [534, 141] on div "USER Merge Other Deactivate Impersonate on App on Classic Portal on Platform Us…" at bounding box center [386, 242] width 316 height 335
drag, startPoint x: 532, startPoint y: 141, endPoint x: 480, endPoint y: 131, distance: 53.1
click at [480, 131] on div "Username tabletus3969 Name Tablet User Gender Date Of Birth Email Unconfirmed P…" at bounding box center [385, 253] width 298 height 297
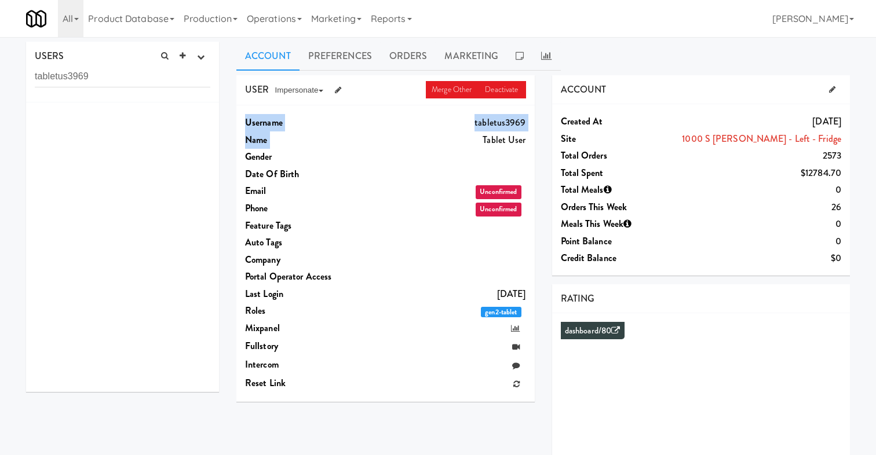
click at [480, 132] on dd "Tablet User" at bounding box center [441, 140] width 169 height 17
click at [523, 141] on div "Username tabletus3969 Name Tablet User Gender Date Of Birth Email Unconfirmed P…" at bounding box center [385, 253] width 298 height 297
click at [524, 141] on div "Username tabletus3969 Name Tablet User Gender Date Of Birth Email Unconfirmed P…" at bounding box center [385, 253] width 298 height 297
click at [509, 140] on dd "Tablet User" at bounding box center [441, 140] width 169 height 17
drag, startPoint x: 475, startPoint y: 121, endPoint x: 535, endPoint y: 125, distance: 60.4
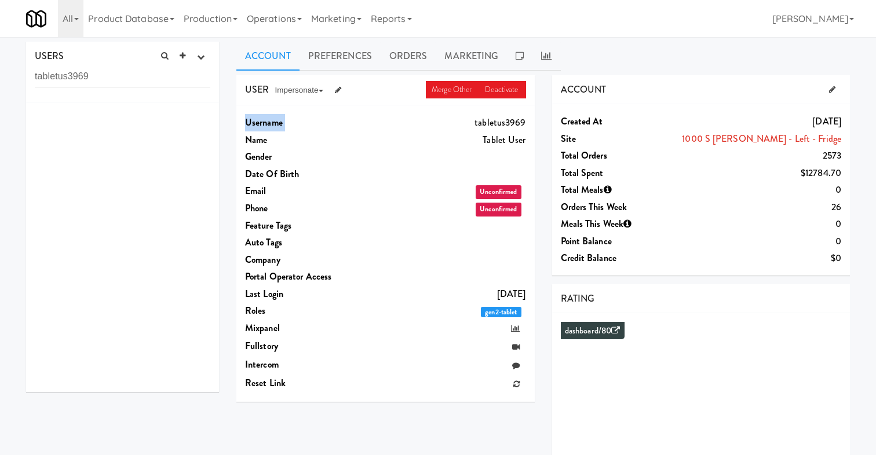
click at [535, 125] on div "USER Merge Other Deactivate Impersonate on App on Classic Portal on Platform Us…" at bounding box center [386, 242] width 316 height 335
click at [595, 134] on dt "Site" at bounding box center [617, 138] width 112 height 17
drag, startPoint x: 562, startPoint y: 138, endPoint x: 840, endPoint y: 144, distance: 277.6
click at [840, 113] on dl "Created at [DATE] Site 1000 S [PERSON_NAME] - Left - Fridge Total Orders 2573 T…" at bounding box center [701, 113] width 281 height 0
click at [810, 100] on div "ACCOUNT" at bounding box center [701, 90] width 298 height 30
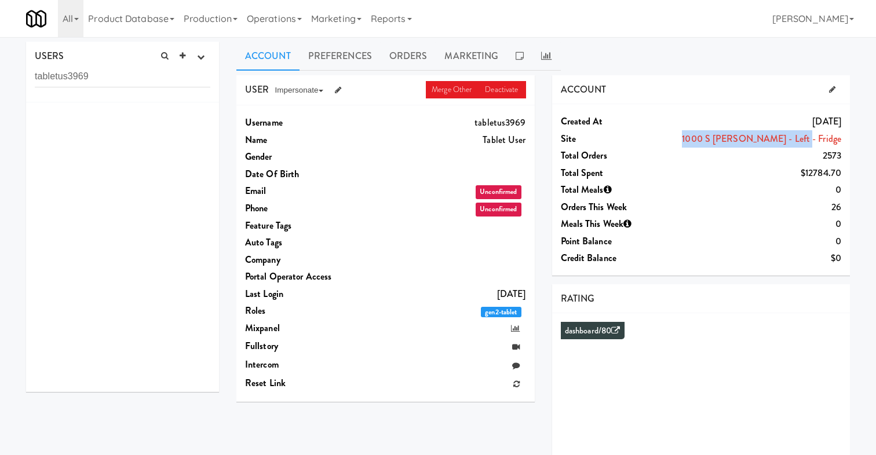
drag, startPoint x: 720, startPoint y: 147, endPoint x: 840, endPoint y: 141, distance: 120.6
click at [840, 113] on dl "Created at [DATE] Site 1000 S [PERSON_NAME] - Left - Fridge Total Orders 2573 T…" at bounding box center [701, 113] width 281 height 0
click at [849, 141] on div "Created at [DATE] Site 1000 S [PERSON_NAME] - Left - Fridge Total Orders 2573 T…" at bounding box center [701, 190] width 298 height 172
click at [273, 19] on link "Operations" at bounding box center [274, 18] width 64 height 37
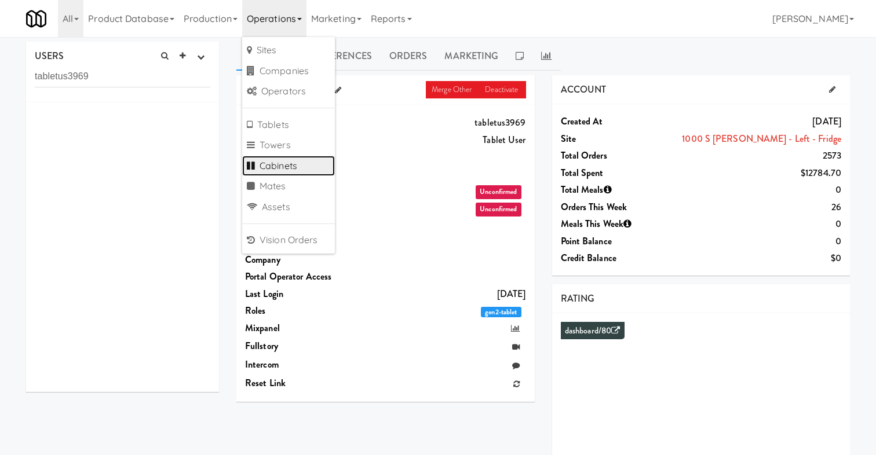
click at [294, 161] on link "Cabinets" at bounding box center [288, 166] width 93 height 21
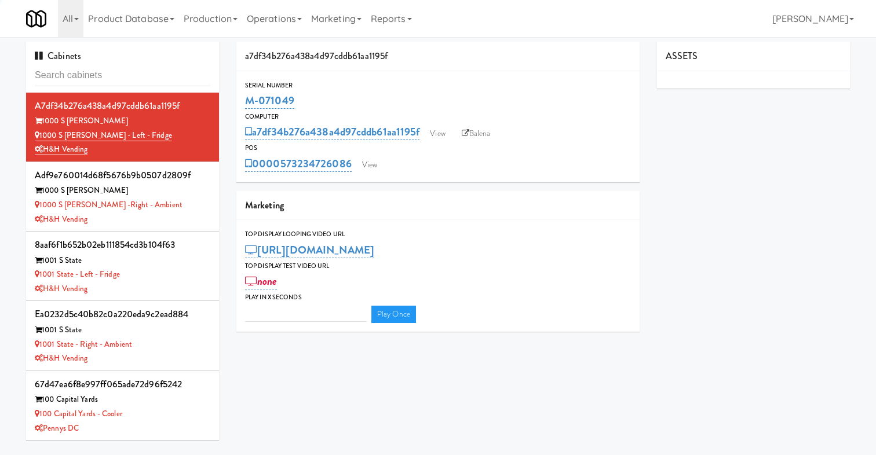
type input "3"
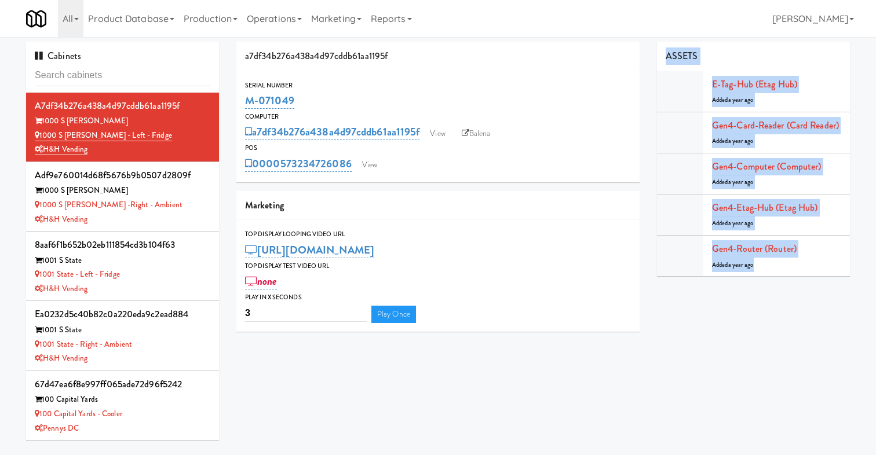
drag, startPoint x: 662, startPoint y: 53, endPoint x: 821, endPoint y: 303, distance: 296.7
click at [821, 303] on div "a7df34b276a438a4d97cddb61aa1195f Serial Number M-071049 Computer a7df34b276a438…" at bounding box center [543, 191] width 631 height 299
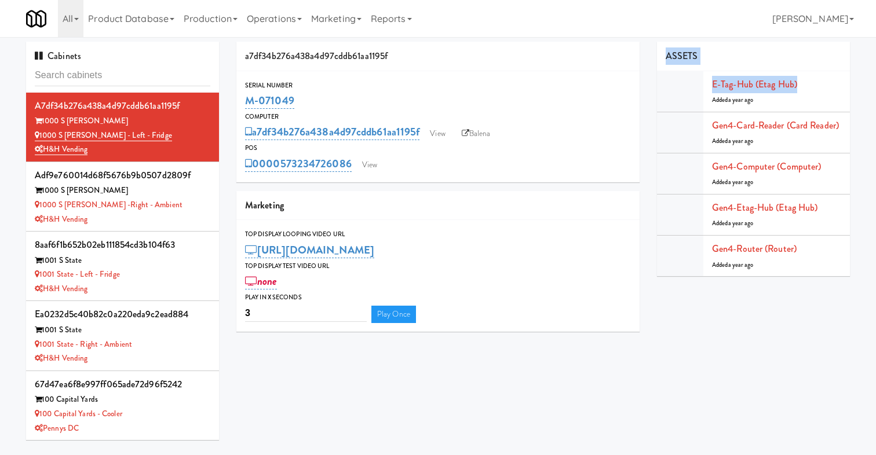
drag, startPoint x: 811, startPoint y: 87, endPoint x: 662, endPoint y: 56, distance: 152.3
click at [662, 56] on div "ASSETS E-tag-hub (Etag Hub) Added a year ago Gen4-card-reader (Card Reader) Add…" at bounding box center [753, 159] width 193 height 235
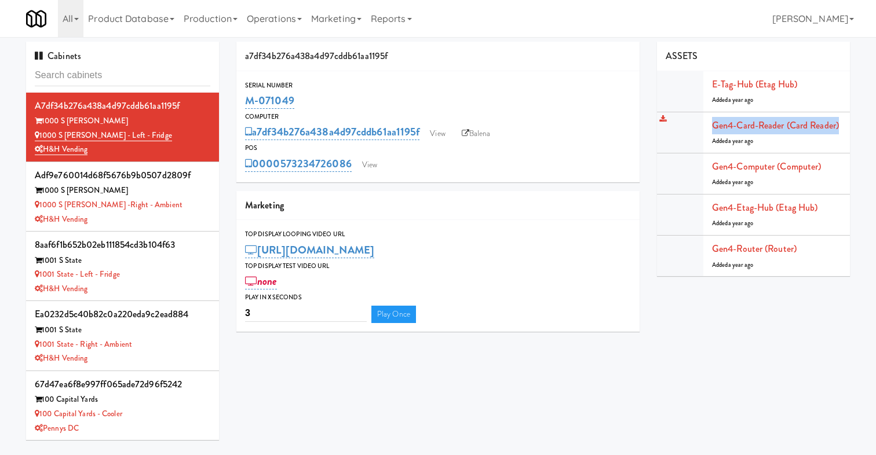
drag, startPoint x: 851, startPoint y: 128, endPoint x: 714, endPoint y: 129, distance: 136.7
click at [714, 129] on div "ASSETS E-tag-hub (Etag Hub) Added a year ago Gen4-card-reader (Card Reader) Add…" at bounding box center [753, 163] width 210 height 243
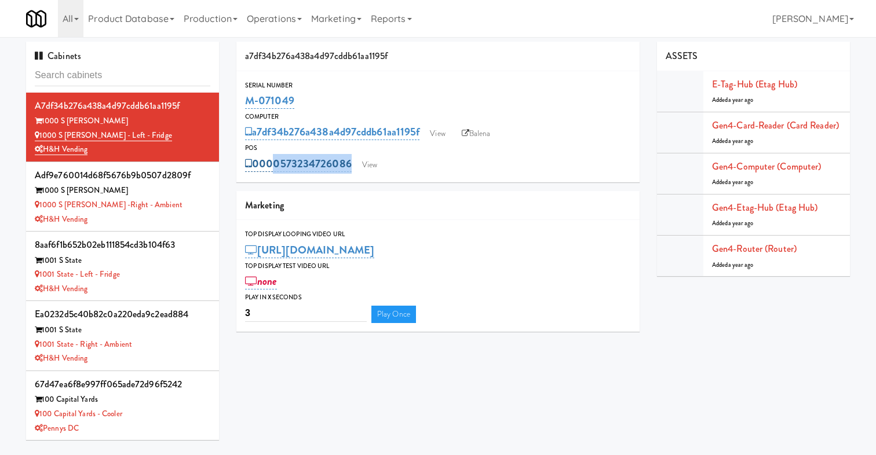
drag, startPoint x: 416, startPoint y: 161, endPoint x: 269, endPoint y: 161, distance: 146.6
click at [269, 161] on div "0000573234726086 View" at bounding box center [438, 164] width 386 height 20
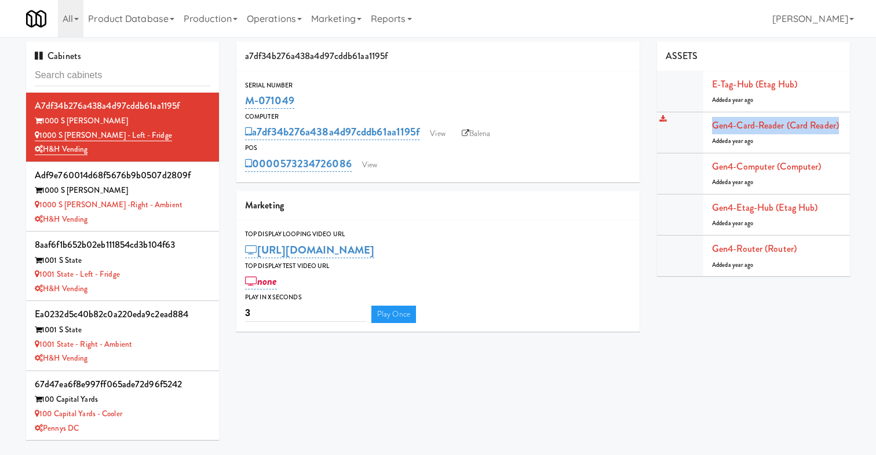
drag, startPoint x: 856, startPoint y: 127, endPoint x: 714, endPoint y: 126, distance: 141.4
click at [714, 126] on div "ASSETS E-tag-hub (Etag Hub) Added a year ago Gen4-card-reader (Card Reader) Add…" at bounding box center [753, 163] width 210 height 243
click at [723, 299] on div "a7df34b276a438a4d97cddb61aa1195f Serial Number M-071049 Computer a7df34b276a438…" at bounding box center [543, 191] width 631 height 299
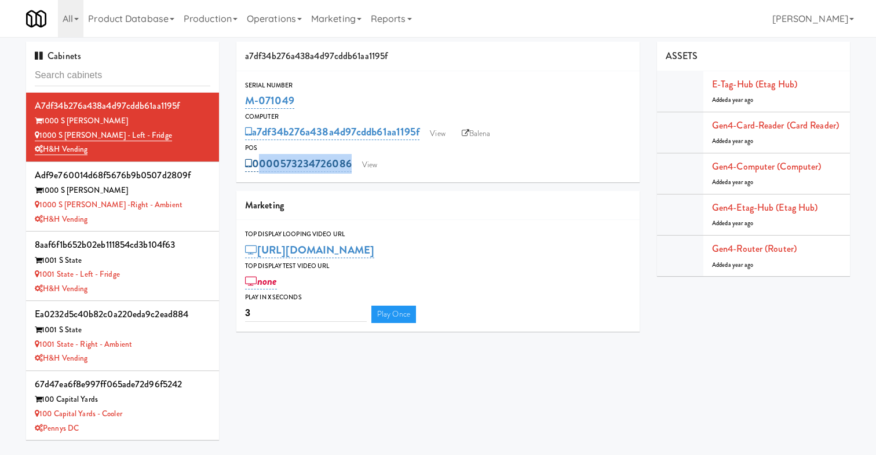
drag, startPoint x: 433, startPoint y: 172, endPoint x: 257, endPoint y: 166, distance: 176.8
click at [257, 167] on div "0000573234726086 View" at bounding box center [438, 164] width 386 height 20
click at [422, 166] on div "0000573234726086 View" at bounding box center [438, 164] width 386 height 20
drag, startPoint x: 406, startPoint y: 169, endPoint x: 257, endPoint y: 169, distance: 148.9
click at [257, 169] on div "0000573234726086 View" at bounding box center [438, 164] width 386 height 20
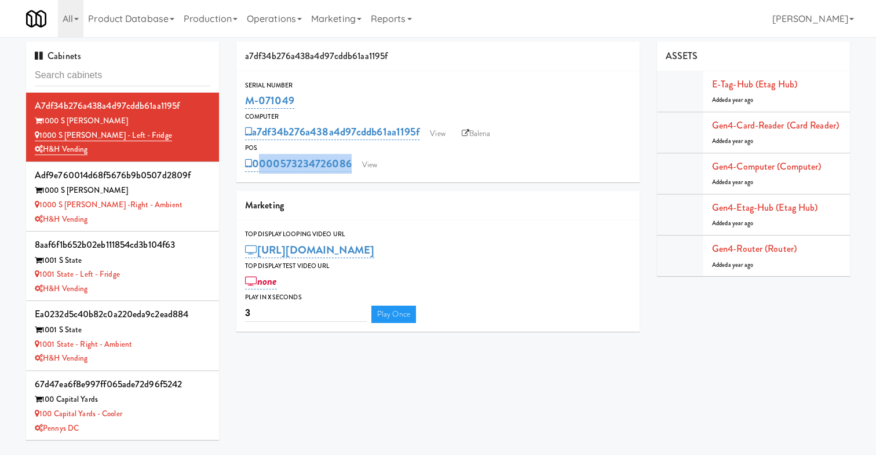
click at [416, 165] on div "0000573234726086 View" at bounding box center [438, 164] width 386 height 20
drag, startPoint x: 425, startPoint y: 169, endPoint x: 255, endPoint y: 170, distance: 170.3
click at [255, 170] on div "0000573234726086 View" at bounding box center [438, 164] width 386 height 20
click at [772, 322] on div "a7df34b276a438a4d97cddb61aa1195f Serial Number M-071049 Computer a7df34b276a438…" at bounding box center [543, 191] width 631 height 299
drag, startPoint x: 816, startPoint y: 88, endPoint x: 707, endPoint y: 86, distance: 108.4
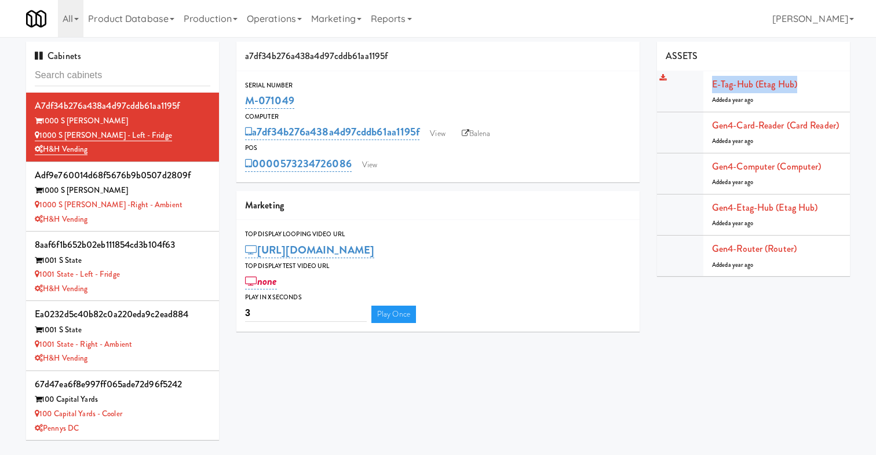
click at [707, 86] on li "E-tag-hub (Etag Hub) Added a year ago" at bounding box center [753, 91] width 193 height 41
click at [194, 214] on div "H&H Vending" at bounding box center [123, 220] width 176 height 14
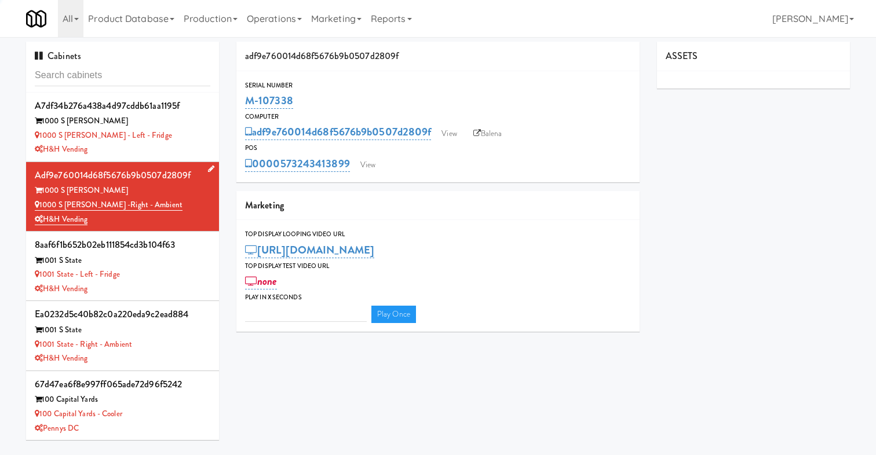
type input "3"
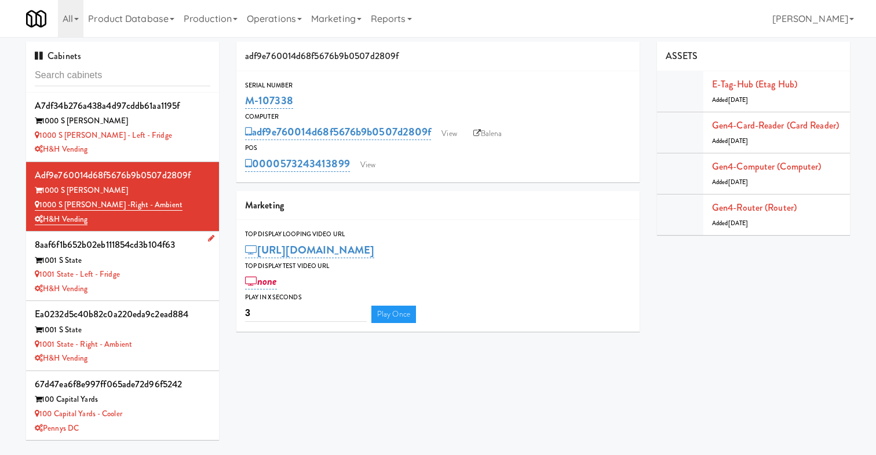
click at [171, 282] on div "1001 State - Left - Fridge" at bounding box center [123, 275] width 176 height 14
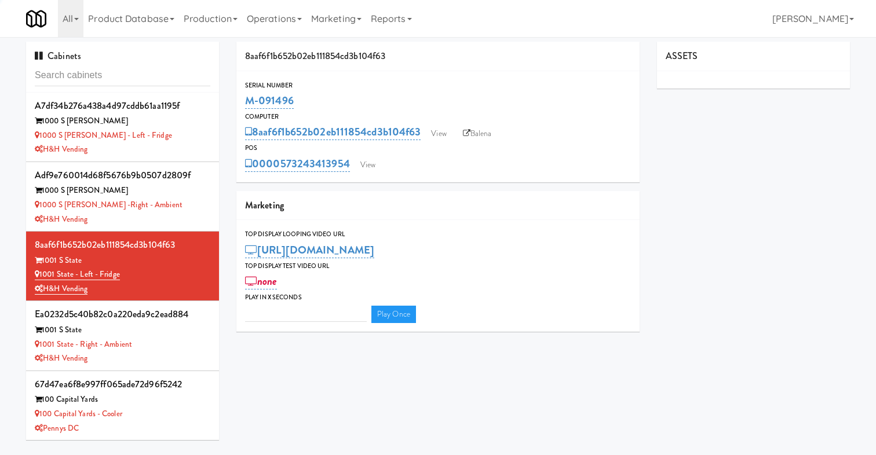
type input "3"
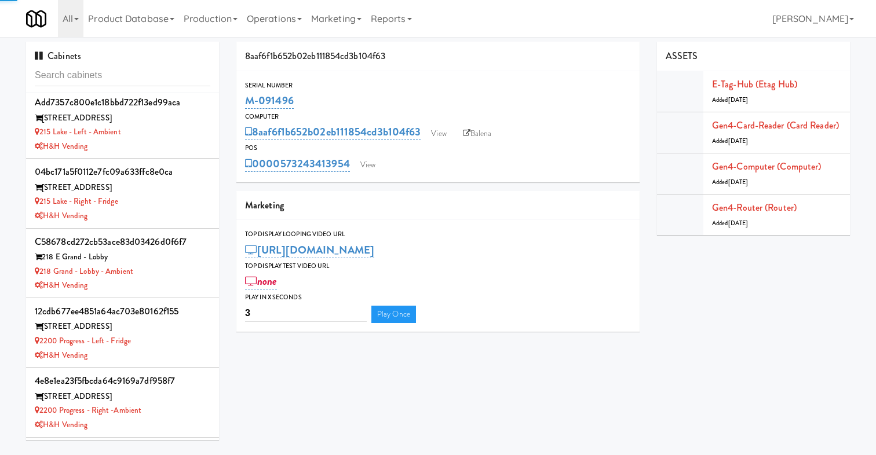
scroll to position [1888, 0]
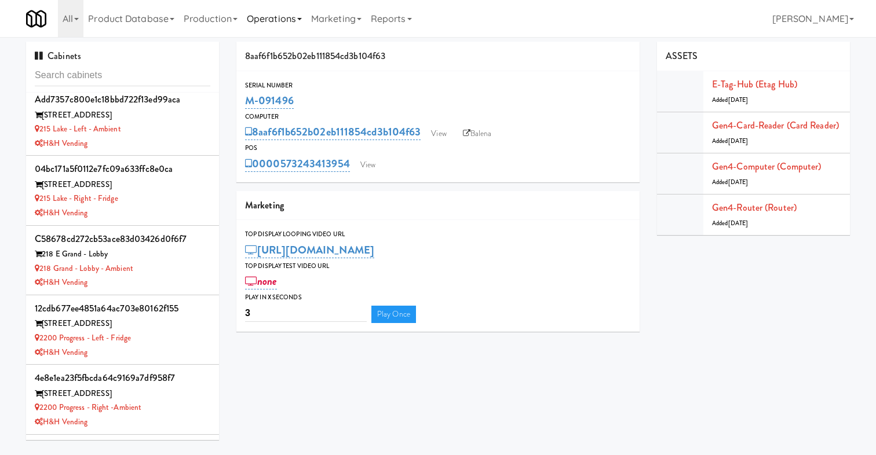
click at [291, 9] on link "Operations" at bounding box center [274, 18] width 64 height 37
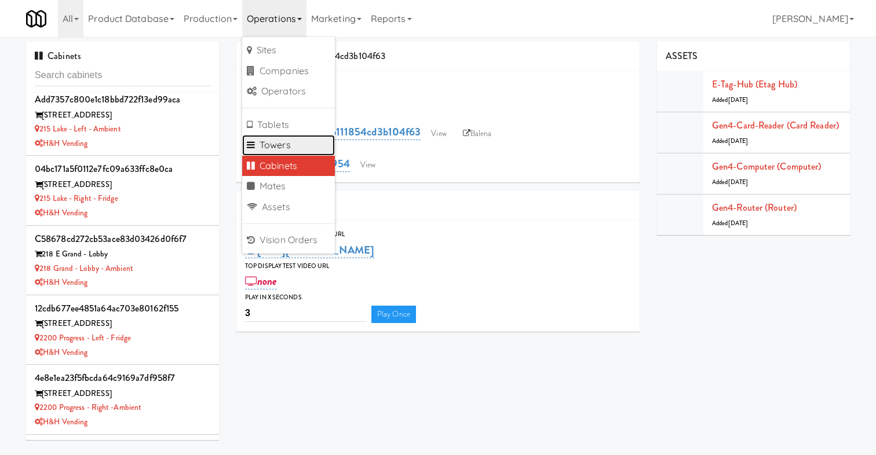
click at [296, 140] on link "Towers" at bounding box center [288, 145] width 93 height 21
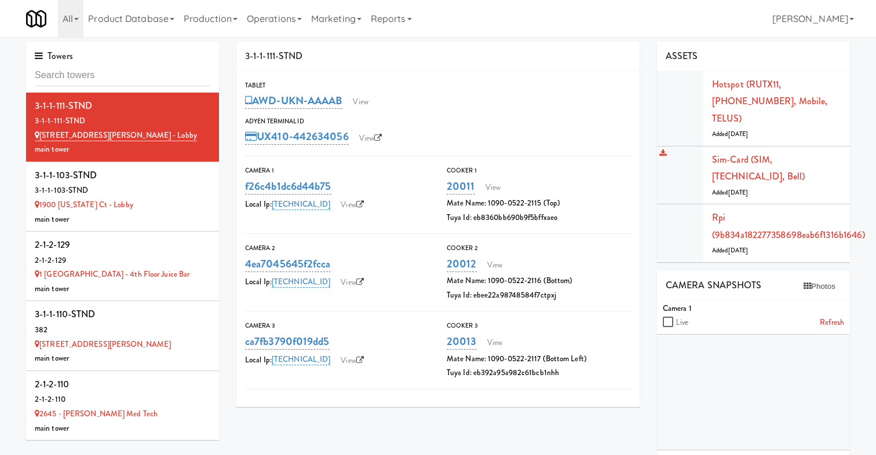
drag, startPoint x: 849, startPoint y: 163, endPoint x: 683, endPoint y: 149, distance: 166.9
click at [683, 149] on li "Sim-card (SIM, [TECHNICAL_ID], Bell) Added [DATE]" at bounding box center [753, 176] width 193 height 59
drag, startPoint x: 782, startPoint y: 106, endPoint x: 706, endPoint y: 83, distance: 79.4
click at [706, 83] on li "Hotspot (RUTX11, [PHONE_NUMBER], Mobile, TELUS) Added [DATE]" at bounding box center [753, 108] width 193 height 75
drag, startPoint x: 858, startPoint y: 159, endPoint x: 699, endPoint y: 145, distance: 158.8
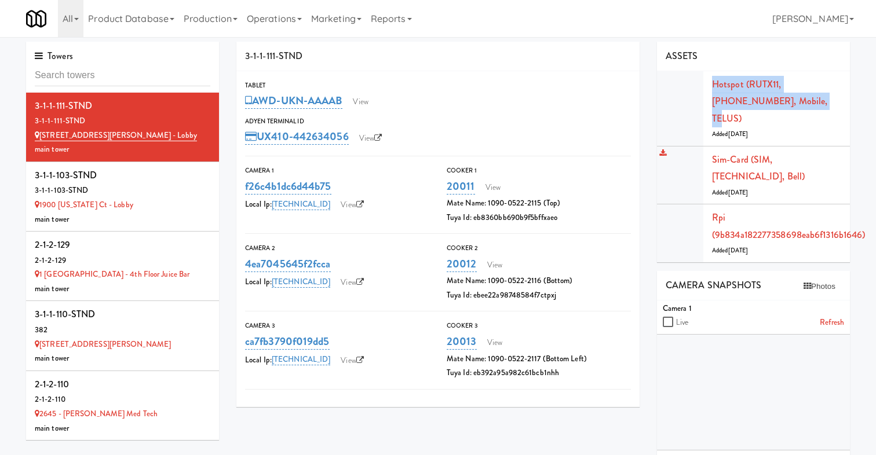
click at [699, 145] on div "ASSETS Hotspot (RUTX11, [PHONE_NUMBER], Mobile, TELUS) Added [DATE] Sim-card (S…" at bounding box center [753, 401] width 210 height 718
click at [864, 185] on div "Towers 3-1-1-111-STND 3-1-1-111-STND [STREET_ADDRESS][PERSON_NAME] - [GEOGRAPHI…" at bounding box center [438, 401] width 876 height 718
click at [228, 20] on link "Production" at bounding box center [210, 18] width 63 height 37
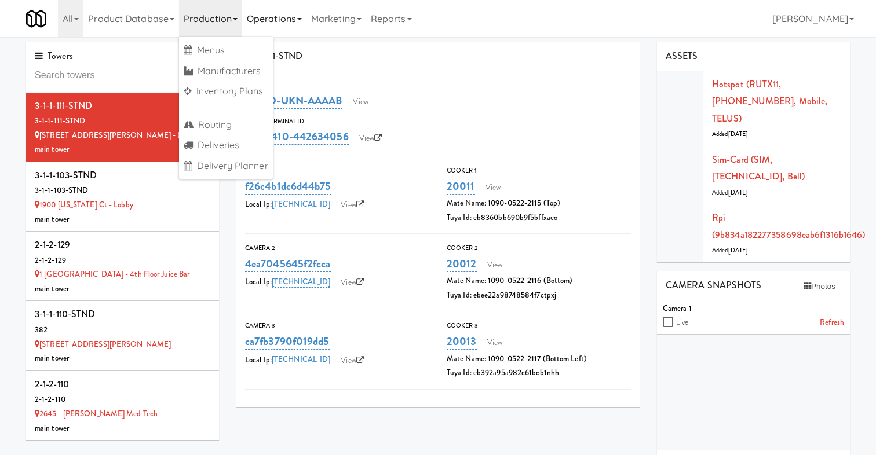
click at [275, 20] on link "Operations" at bounding box center [274, 18] width 64 height 37
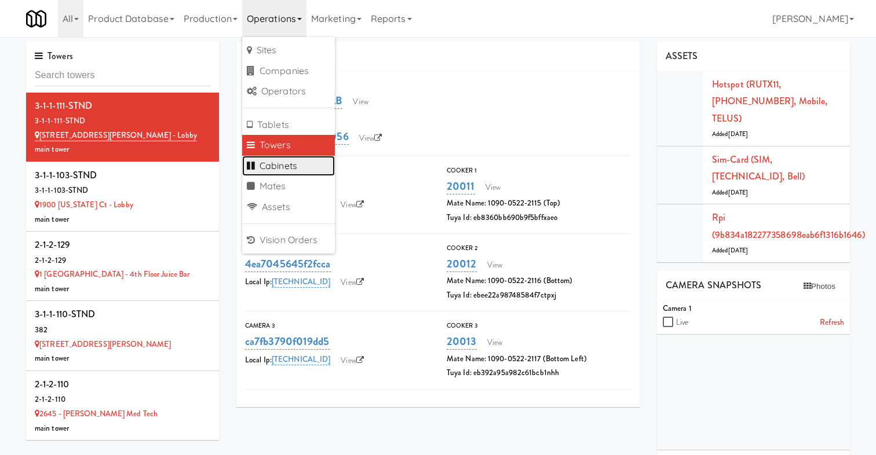
click at [281, 158] on link "Cabinets" at bounding box center [288, 166] width 93 height 21
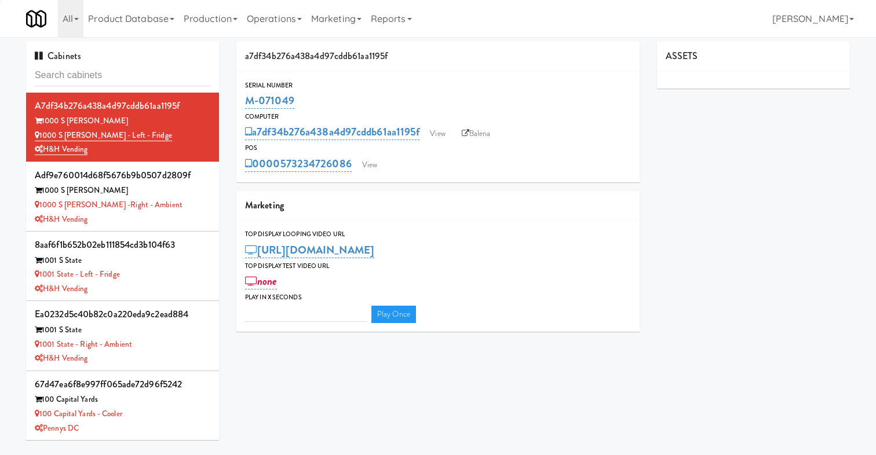
type input "3"
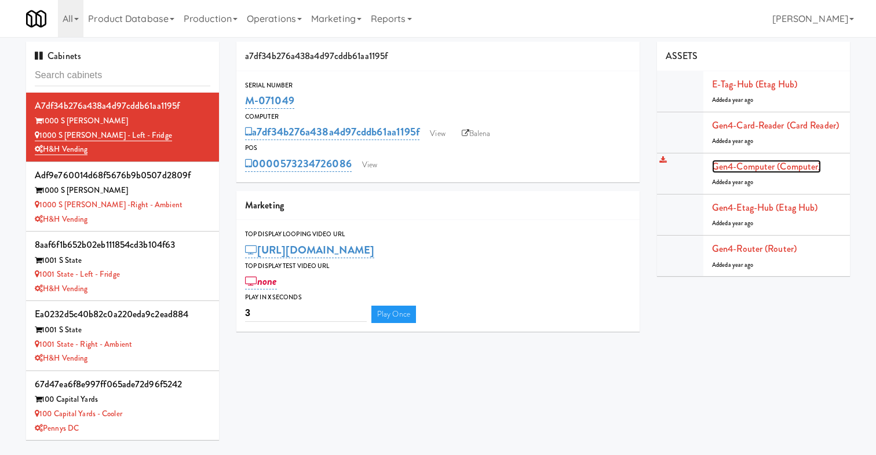
click at [758, 165] on link "Gen4-computer (Computer)" at bounding box center [766, 166] width 109 height 13
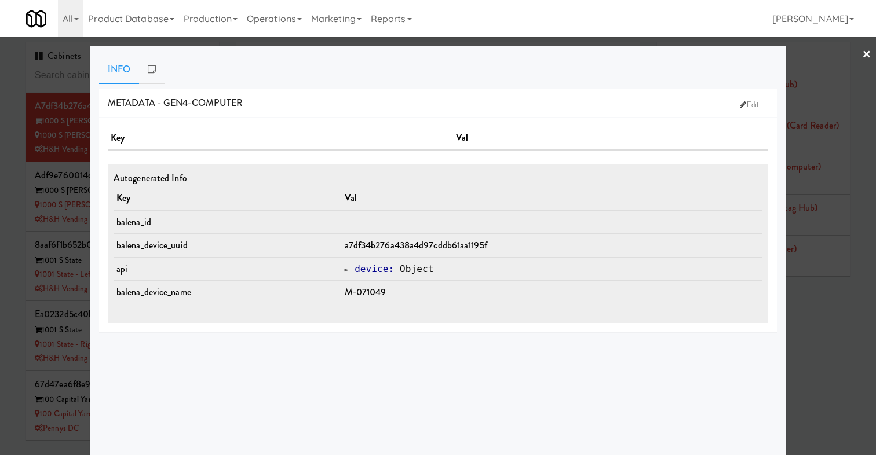
click at [470, 255] on td "a7df34b276a438a4d97cddb61aa1195f" at bounding box center [552, 246] width 421 height 24
click at [842, 279] on div at bounding box center [438, 227] width 876 height 455
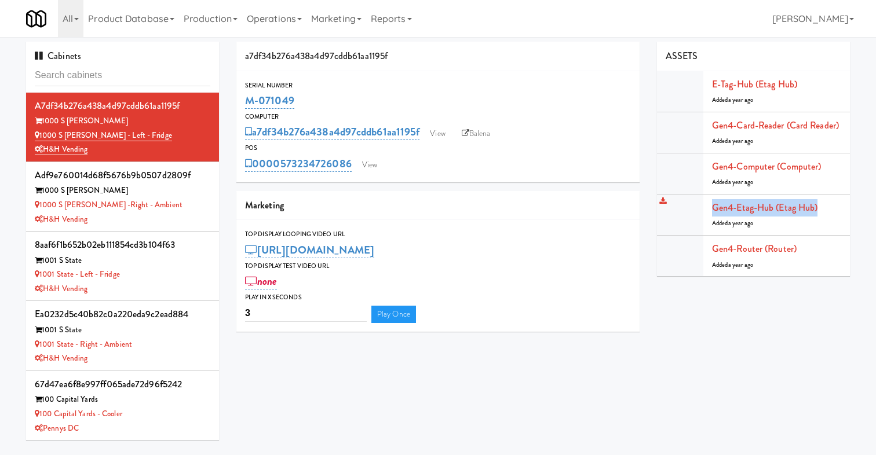
drag, startPoint x: 825, startPoint y: 210, endPoint x: 677, endPoint y: 209, distance: 147.7
click at [712, 210] on div "Gen4-etag-hub (Etag Hub) Added a year ago" at bounding box center [776, 214] width 129 height 31
click at [827, 202] on div "Gen4-etag-hub (Etag Hub) Added a year ago" at bounding box center [776, 214] width 129 height 31
click at [771, 83] on link "E-tag-hub (Etag Hub)" at bounding box center [754, 84] width 85 height 13
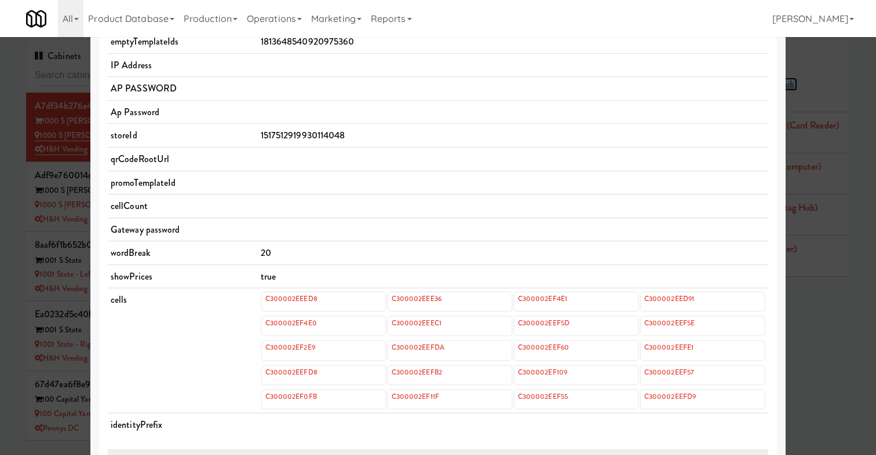
scroll to position [288, 0]
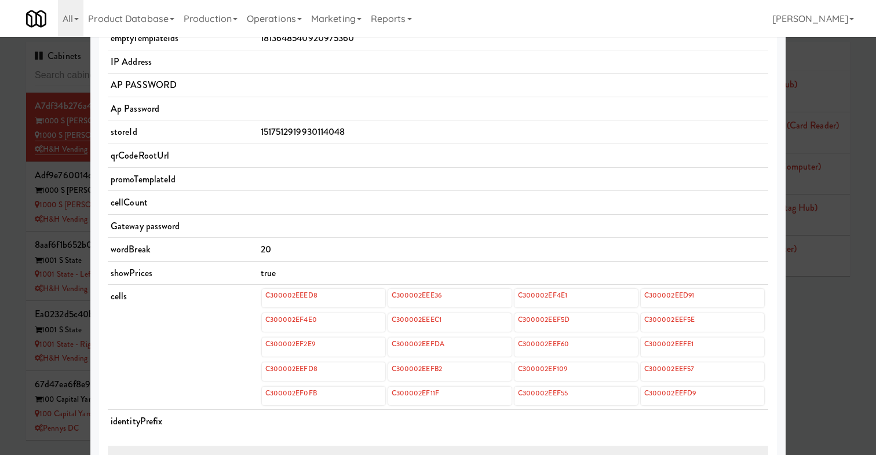
click at [834, 222] on div at bounding box center [438, 227] width 876 height 455
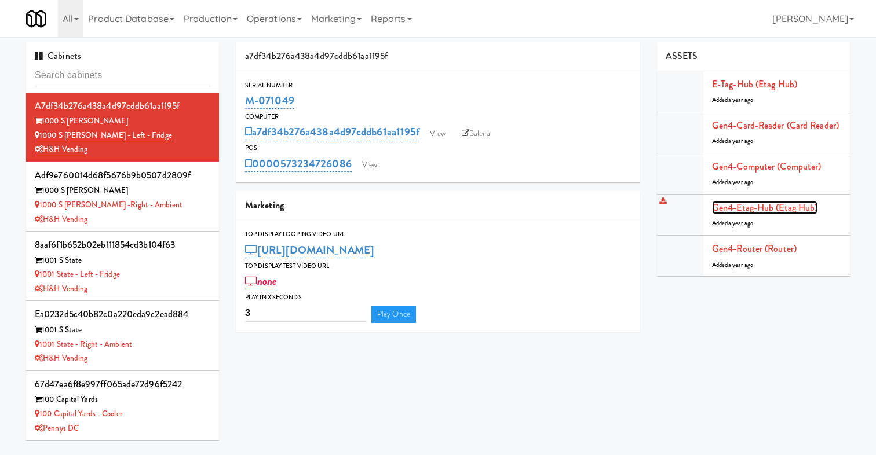
click at [780, 210] on link "Gen4-etag-hub (Etag Hub)" at bounding box center [764, 207] width 105 height 13
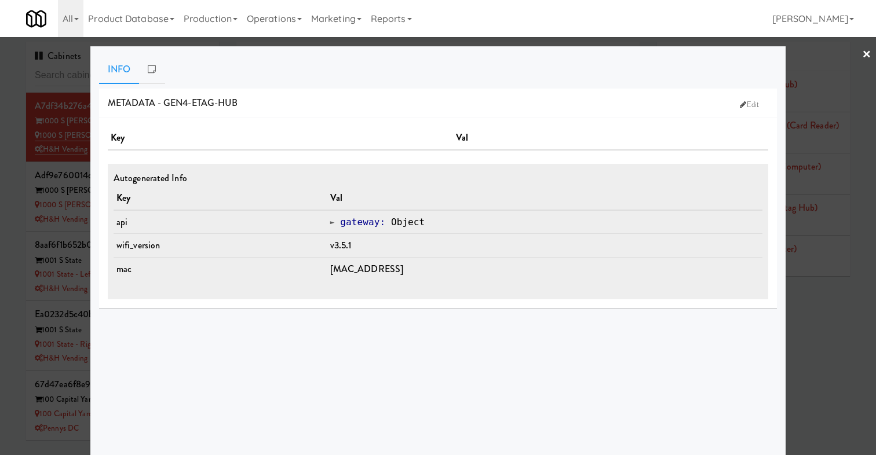
click at [844, 251] on div at bounding box center [438, 227] width 876 height 455
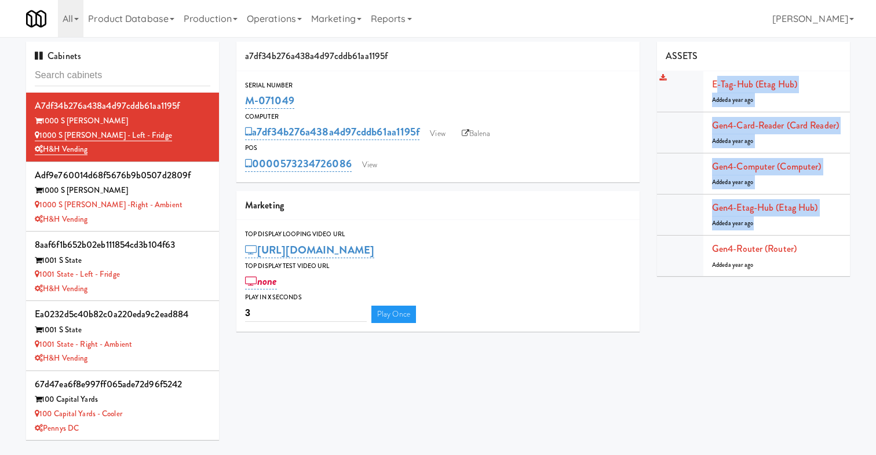
drag, startPoint x: 843, startPoint y: 224, endPoint x: 716, endPoint y: 85, distance: 189.1
click at [716, 82] on ul "E-tag-hub (Etag Hub) Added a year ago Gen4-card-reader (Card Reader) Added a ye…" at bounding box center [753, 174] width 193 height 206
click at [840, 236] on li "Gen4-router (Router) Added a year ago" at bounding box center [753, 256] width 193 height 41
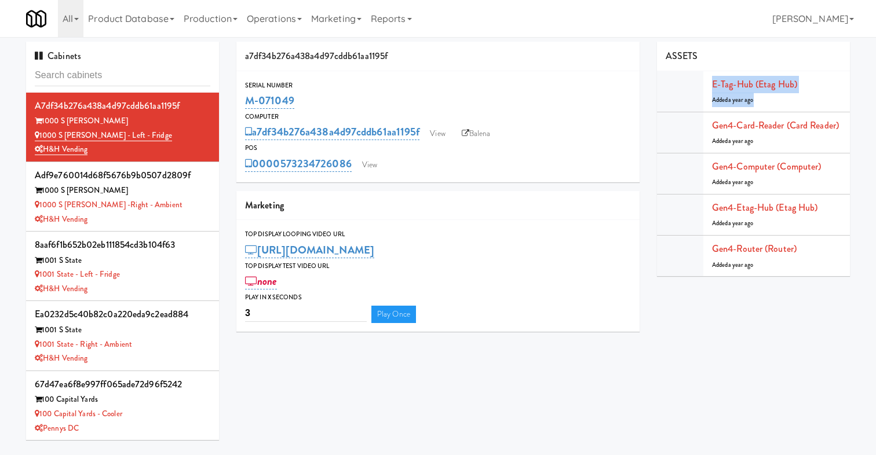
drag, startPoint x: 811, startPoint y: 96, endPoint x: 719, endPoint y: 67, distance: 96.0
click at [719, 68] on div "ASSETS E-tag-hub (Etag Hub) Added a year ago Gen4-card-reader (Card Reader) Add…" at bounding box center [753, 159] width 193 height 235
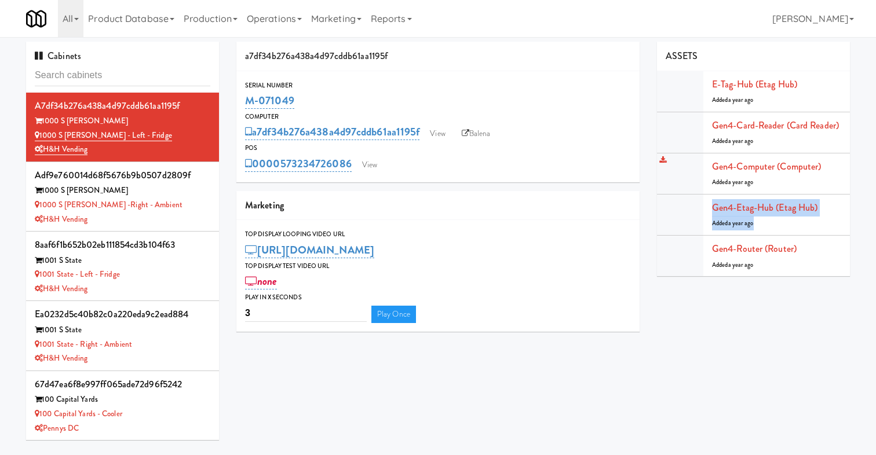
drag, startPoint x: 835, startPoint y: 221, endPoint x: 715, endPoint y: 194, distance: 123.6
click at [715, 194] on ul "E-tag-hub (Etag Hub) Added a year ago Gen4-card-reader (Card Reader) Added a ye…" at bounding box center [753, 174] width 193 height 206
click at [747, 206] on link "Gen4-etag-hub (Etag Hub)" at bounding box center [764, 207] width 105 height 13
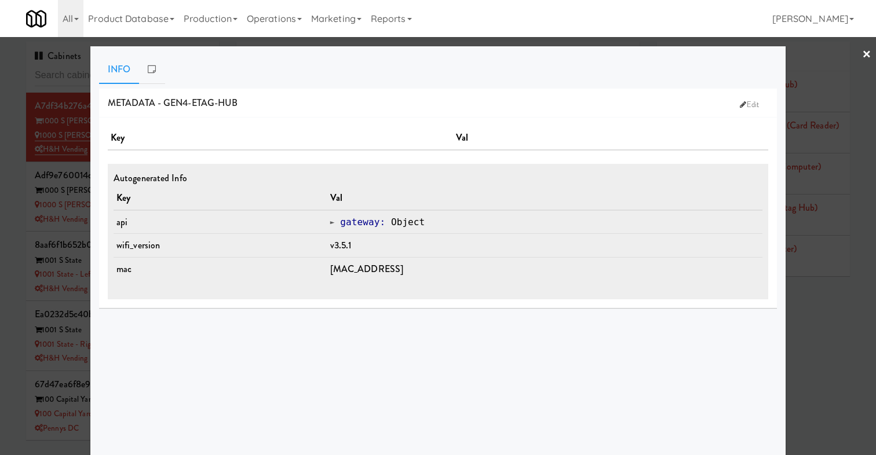
click at [858, 222] on div at bounding box center [438, 227] width 876 height 455
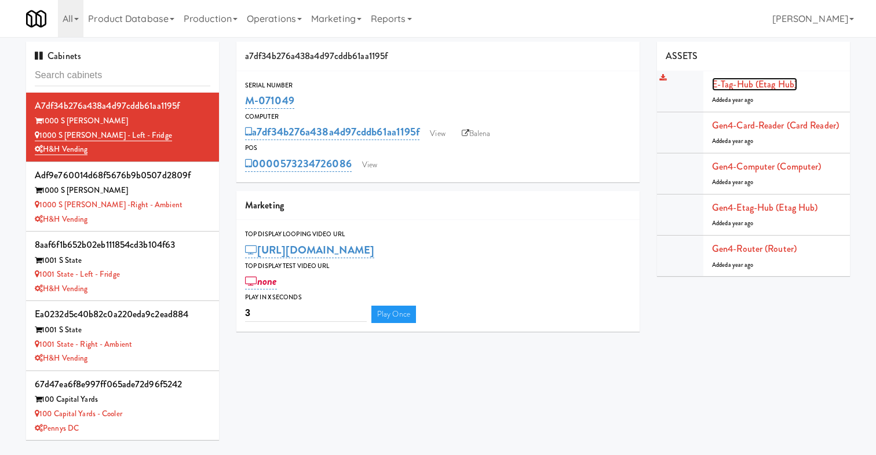
click at [749, 82] on link "E-tag-hub (Etag Hub)" at bounding box center [754, 84] width 85 height 13
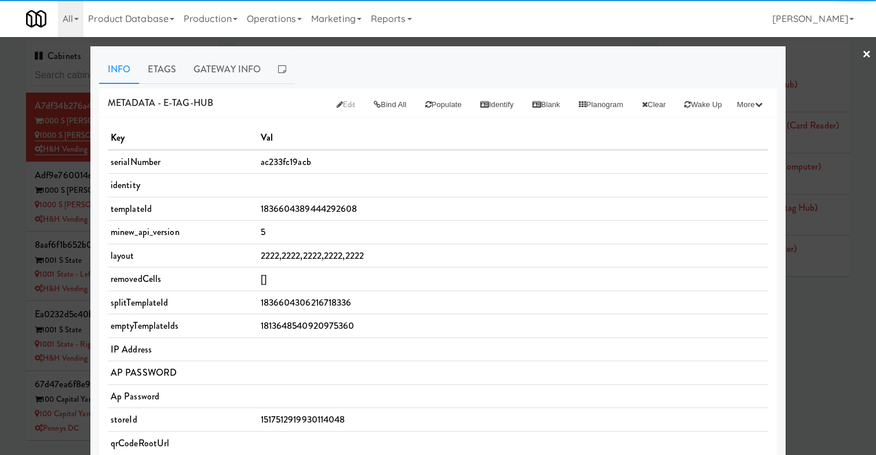
click at [841, 221] on div at bounding box center [438, 227] width 876 height 455
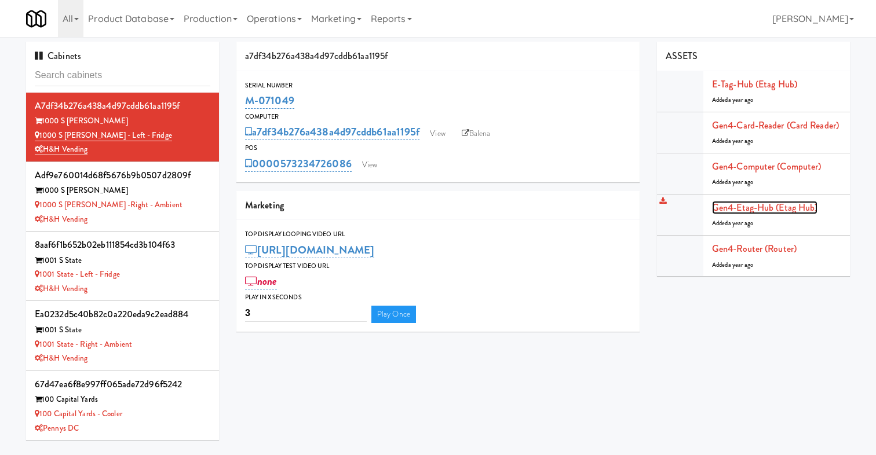
click at [780, 209] on link "Gen4-etag-hub (Etag Hub)" at bounding box center [764, 207] width 105 height 13
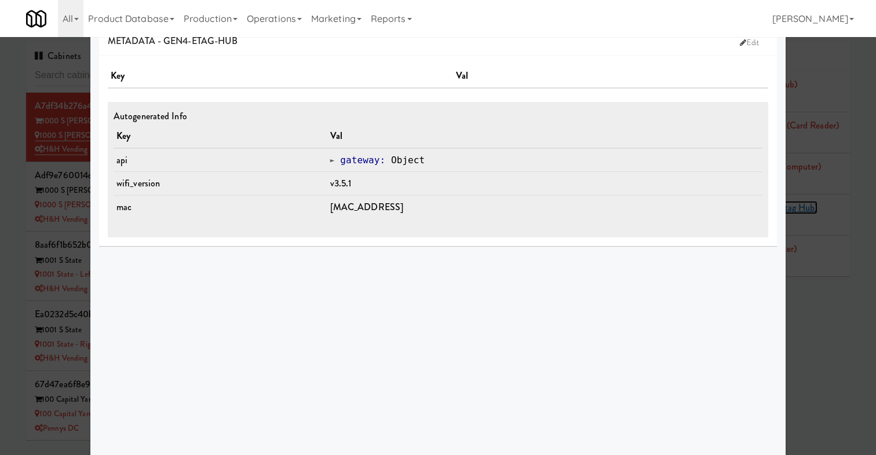
scroll to position [76, 0]
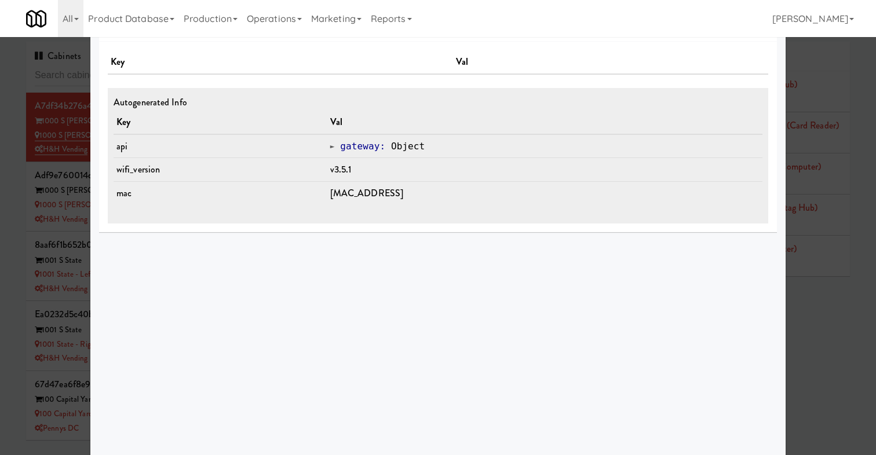
click at [333, 151] on div "gateway : Object" at bounding box center [544, 146] width 429 height 17
click at [331, 149] on span at bounding box center [332, 146] width 5 height 9
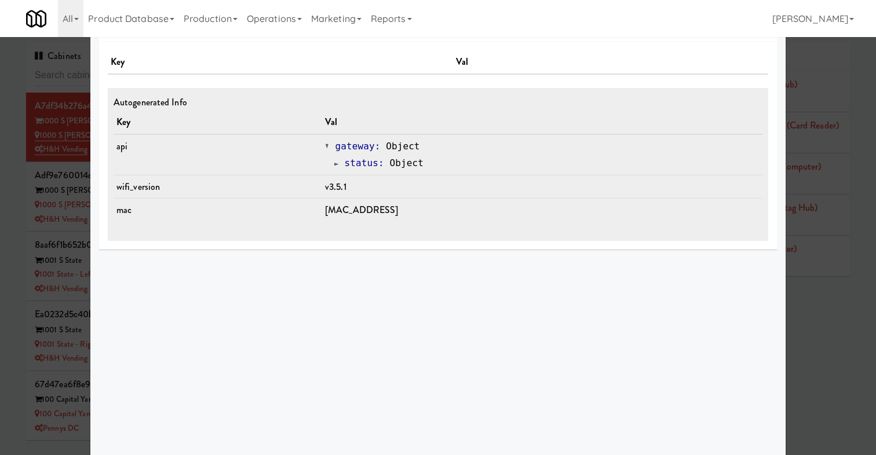
click at [849, 279] on div at bounding box center [438, 227] width 876 height 455
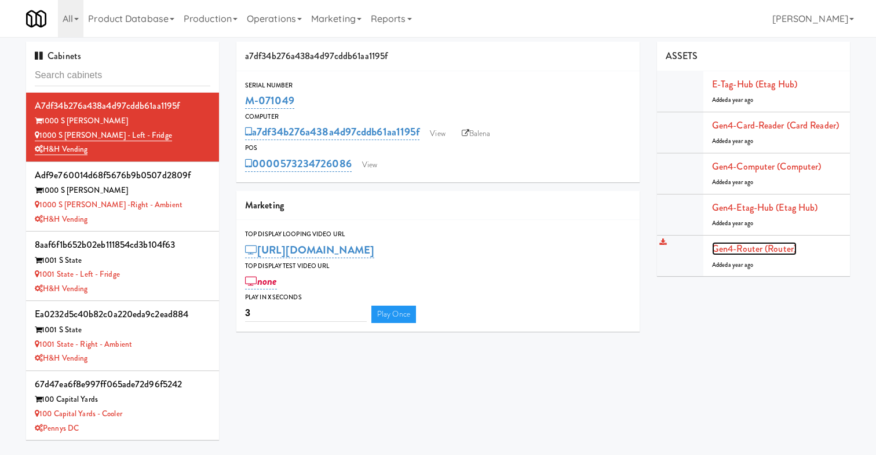
click at [767, 250] on link "Gen4-router (Router)" at bounding box center [754, 248] width 85 height 13
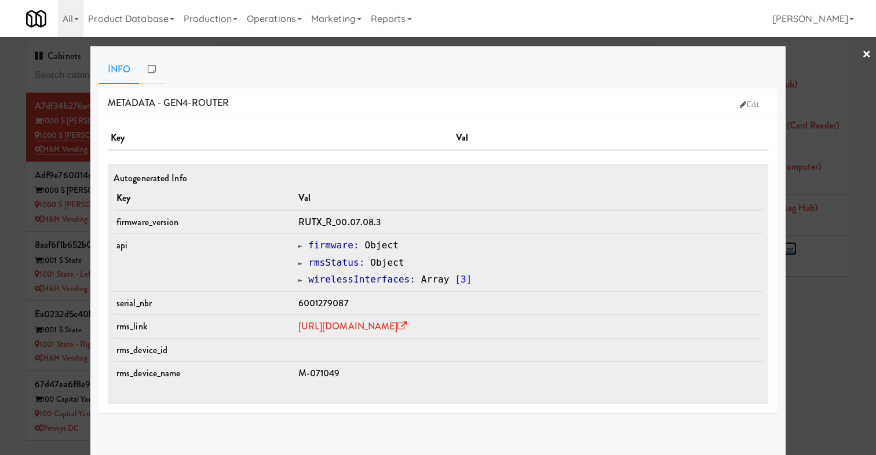
scroll to position [6, 0]
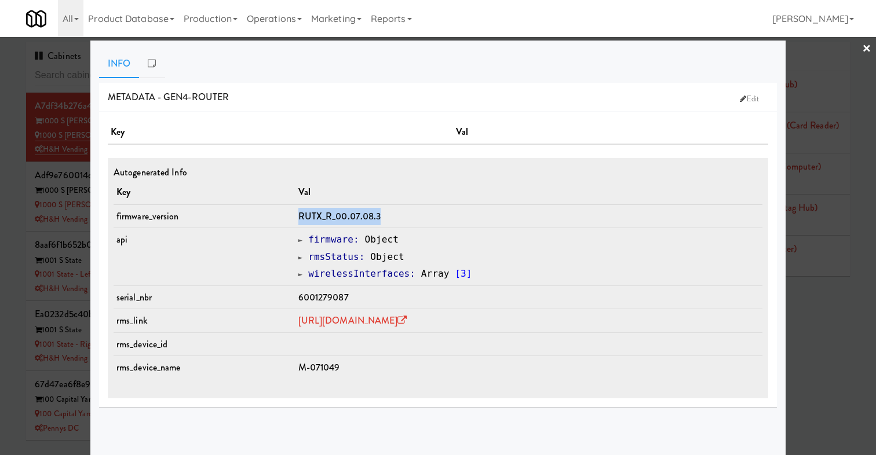
drag, startPoint x: 279, startPoint y: 214, endPoint x: 415, endPoint y: 214, distance: 136.2
click at [415, 214] on td "RUTX_R_00.07.08.3" at bounding box center [528, 217] width 467 height 24
click at [865, 50] on link "×" at bounding box center [866, 49] width 9 height 36
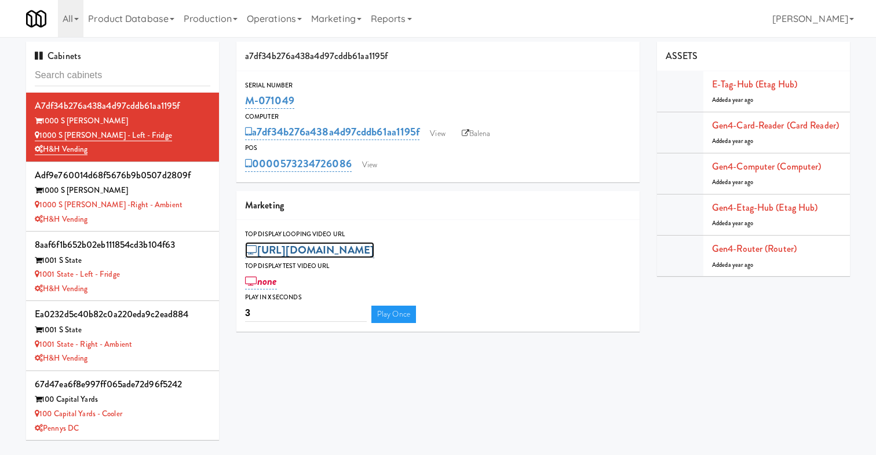
click at [370, 251] on link "[URL][DOMAIN_NAME]" at bounding box center [309, 250] width 129 height 16
click at [523, 319] on div "3 Play Once" at bounding box center [438, 315] width 386 height 20
click at [331, 252] on link "[URL][DOMAIN_NAME]" at bounding box center [309, 250] width 129 height 16
click at [525, 307] on div "3 Play Once" at bounding box center [438, 315] width 386 height 20
click at [268, 283] on link "none" at bounding box center [261, 281] width 32 height 16
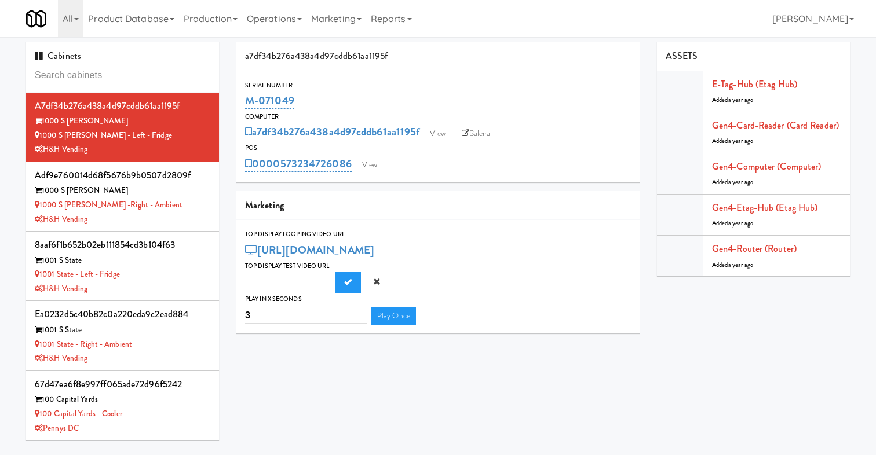
click at [485, 307] on div "3 Play Once" at bounding box center [438, 315] width 386 height 20
click at [290, 20] on link "Operations" at bounding box center [274, 18] width 64 height 37
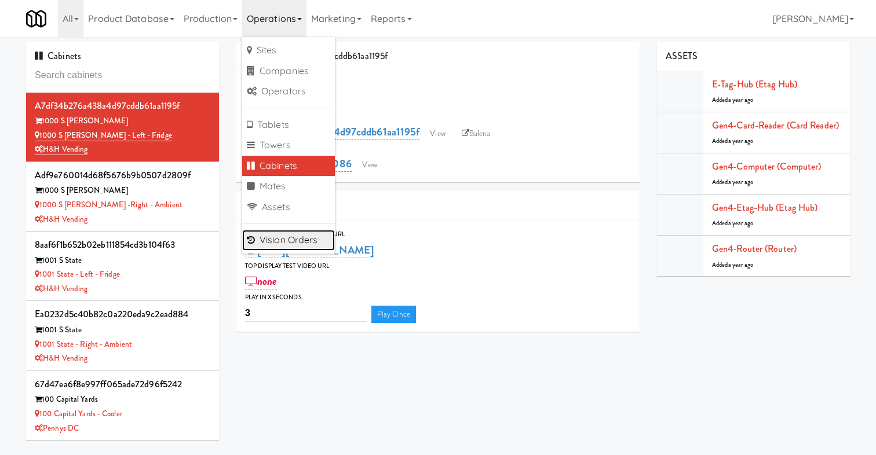
click at [305, 242] on link "Vision Orders" at bounding box center [288, 240] width 93 height 21
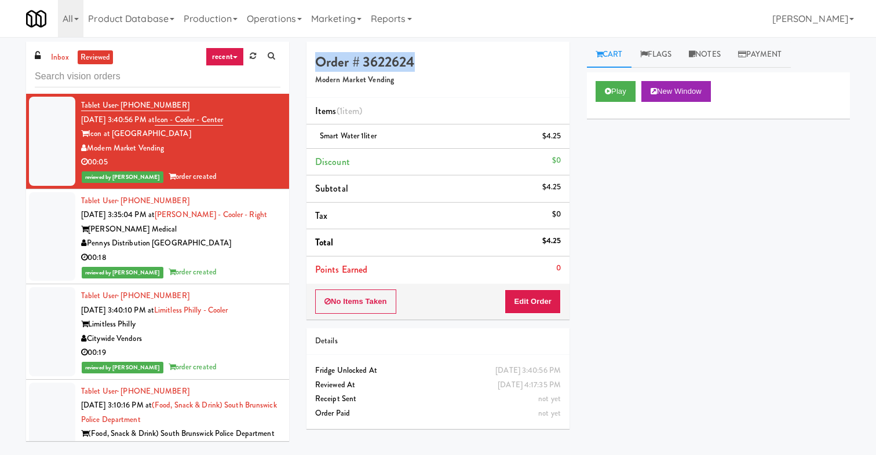
drag, startPoint x: 422, startPoint y: 54, endPoint x: 340, endPoint y: 51, distance: 82.3
click at [340, 51] on div "Order # 3622624 Modern Market Vending" at bounding box center [438, 70] width 263 height 56
click at [397, 54] on h4 "Order # 3622624" at bounding box center [438, 61] width 246 height 15
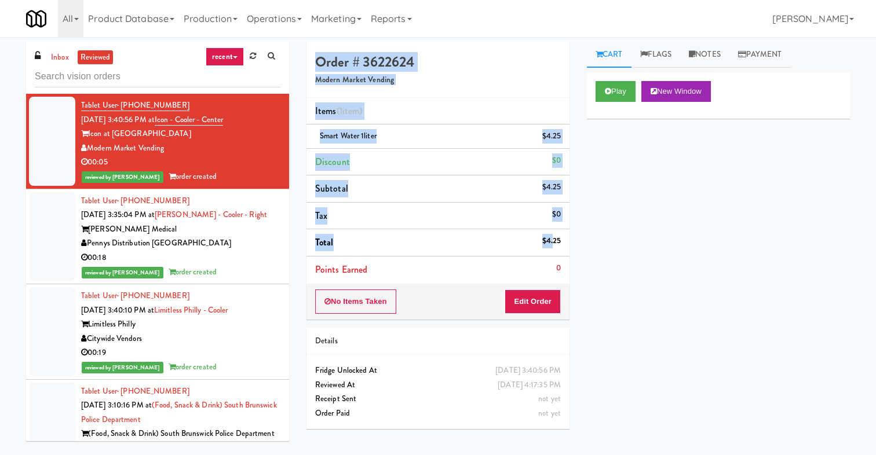
drag, startPoint x: 313, startPoint y: 57, endPoint x: 550, endPoint y: 243, distance: 300.9
click at [553, 243] on div "Order # 3622624 Modern Market Vending Items (1 item ) Smart Water 1liter $4.25 …" at bounding box center [438, 181] width 263 height 278
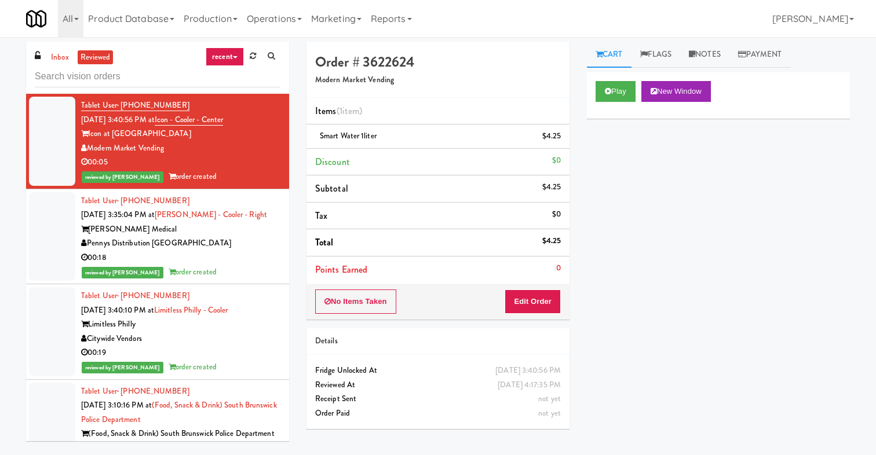
click at [655, 218] on div "Play New Window Primary Flag Clear Flag if unable to determine what was taken o…" at bounding box center [718, 289] width 263 height 435
click at [707, 213] on div "Play New Window Primary Flag Clear Flag if unable to determine what was taken o…" at bounding box center [718, 289] width 263 height 435
click at [667, 210] on div "Play New Window Primary Flag Clear Flag if unable to determine what was taken o…" at bounding box center [718, 289] width 263 height 435
click at [688, 174] on div "Play New Window Primary Flag Clear Flag if unable to determine what was taken o…" at bounding box center [718, 289] width 263 height 435
click at [628, 87] on button "Play" at bounding box center [616, 91] width 40 height 21
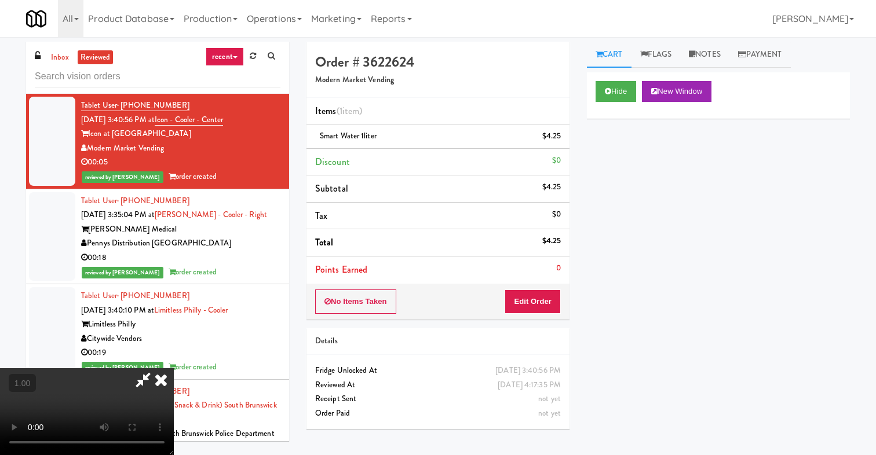
click at [174, 368] on icon at bounding box center [160, 379] width 25 height 23
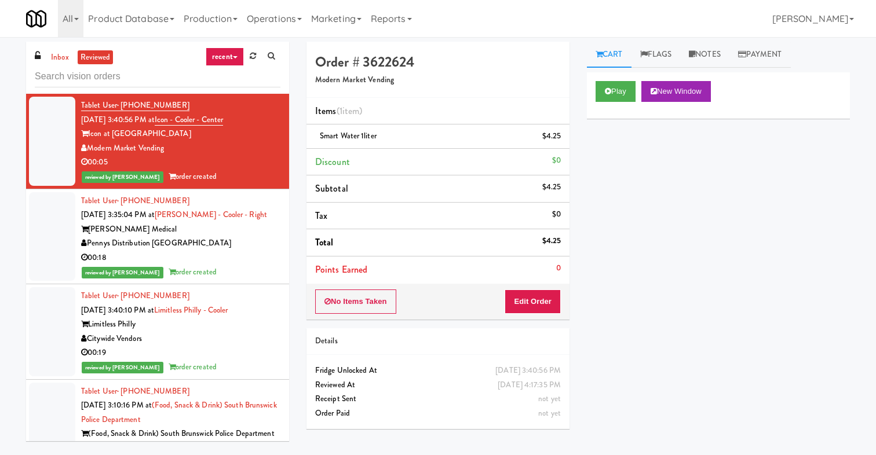
drag, startPoint x: 532, startPoint y: 133, endPoint x: 570, endPoint y: 268, distance: 140.2
click at [570, 268] on div "Order # 3622624 Modern Market Vending Items (1 item ) Smart Water 1liter $4.25 …" at bounding box center [438, 240] width 280 height 396
click at [605, 231] on div "Play New Window Primary Flag Clear Flag if unable to determine what was taken o…" at bounding box center [718, 289] width 263 height 435
click at [61, 57] on link "inbox" at bounding box center [60, 57] width 24 height 14
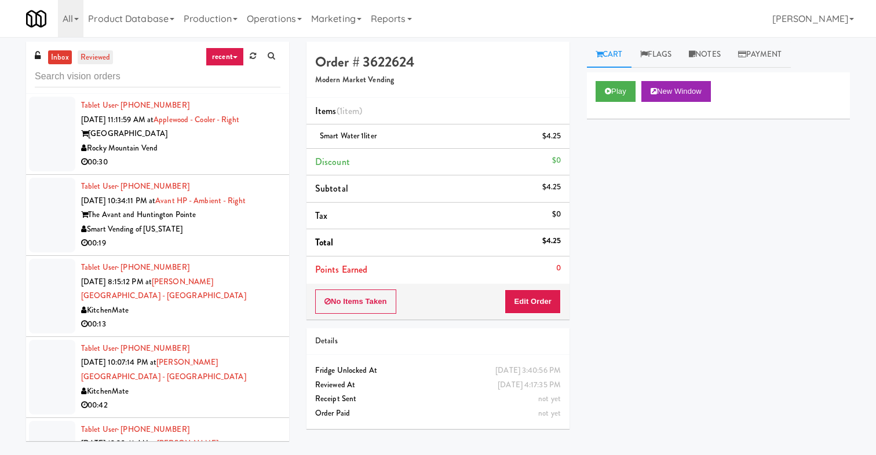
click at [99, 57] on link "reviewed" at bounding box center [96, 57] width 36 height 14
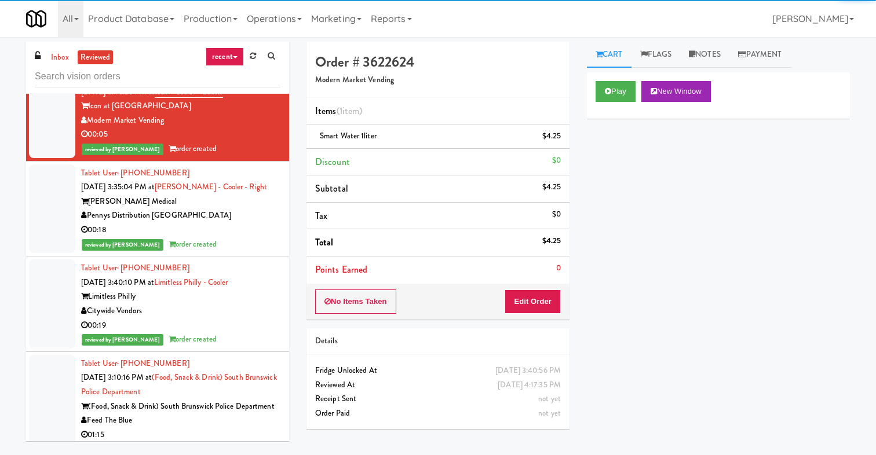
scroll to position [319, 0]
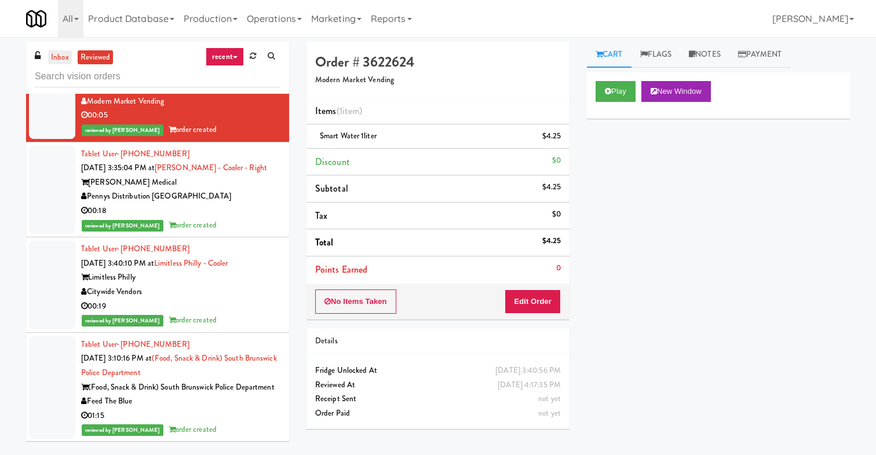
click at [53, 56] on link "inbox" at bounding box center [60, 57] width 24 height 14
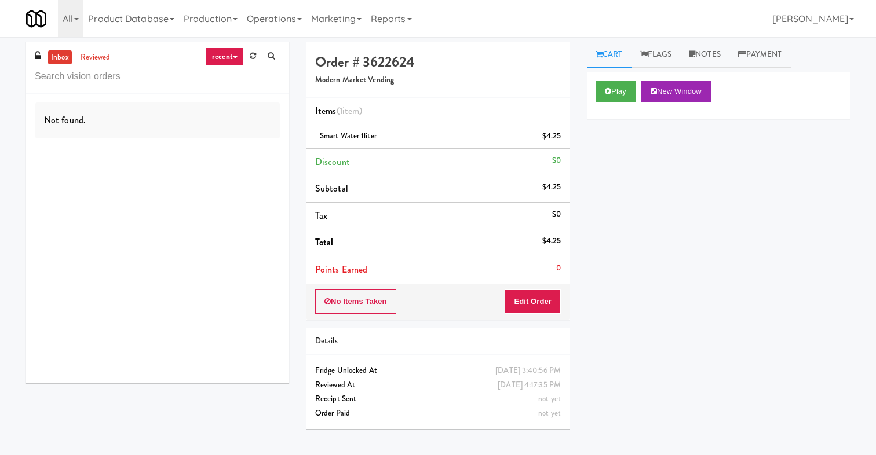
scroll to position [0, 0]
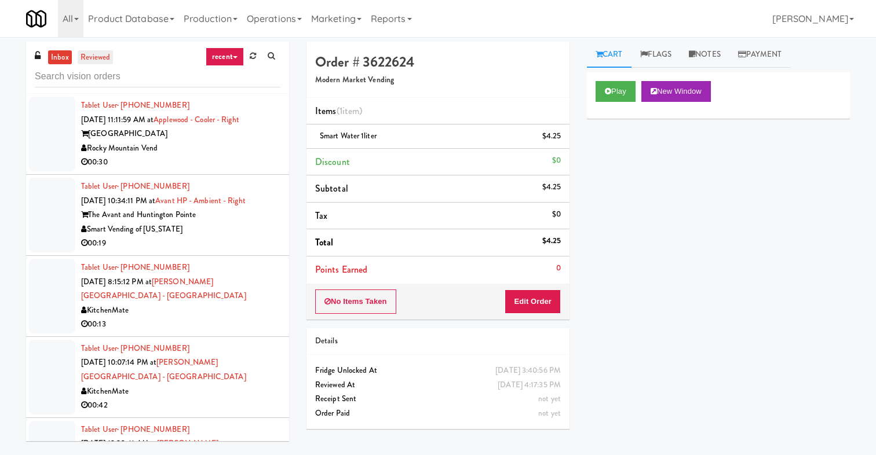
click at [94, 53] on link "reviewed" at bounding box center [96, 57] width 36 height 14
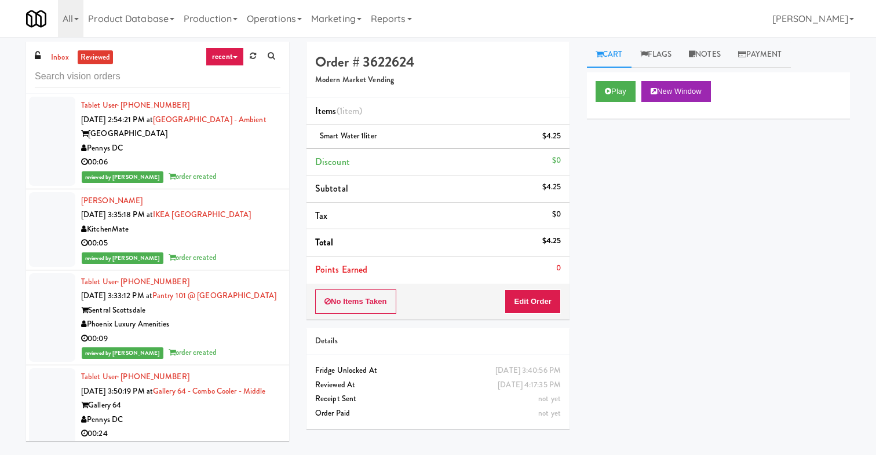
click at [236, 60] on link "recent" at bounding box center [225, 57] width 38 height 19
click at [696, 253] on div "Play New Window Primary Flag Clear Flag if unable to determine what was taken o…" at bounding box center [718, 289] width 263 height 435
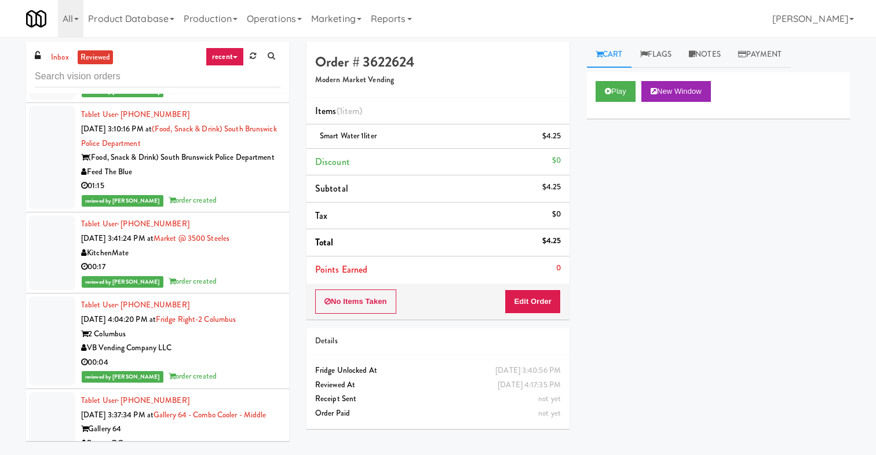
scroll to position [782, 0]
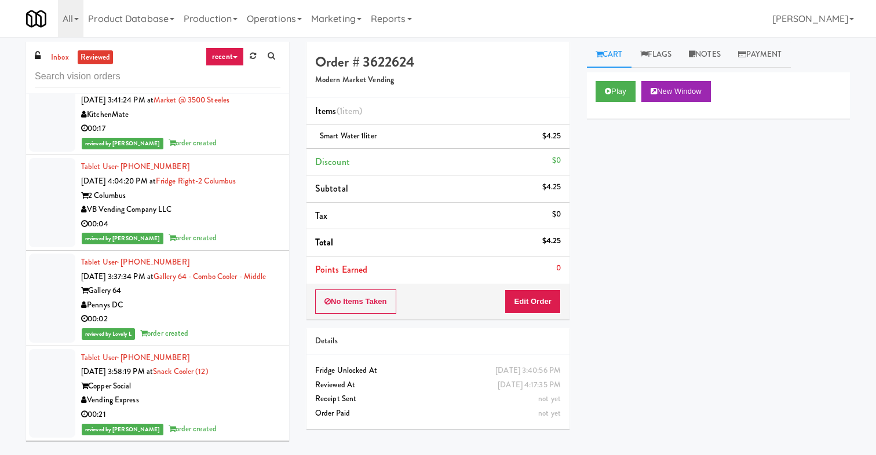
click at [229, 52] on link "recent" at bounding box center [225, 57] width 38 height 19
click at [666, 260] on div "Play New Window Primary Flag Clear Flag if unable to determine what was taken o…" at bounding box center [718, 289] width 263 height 435
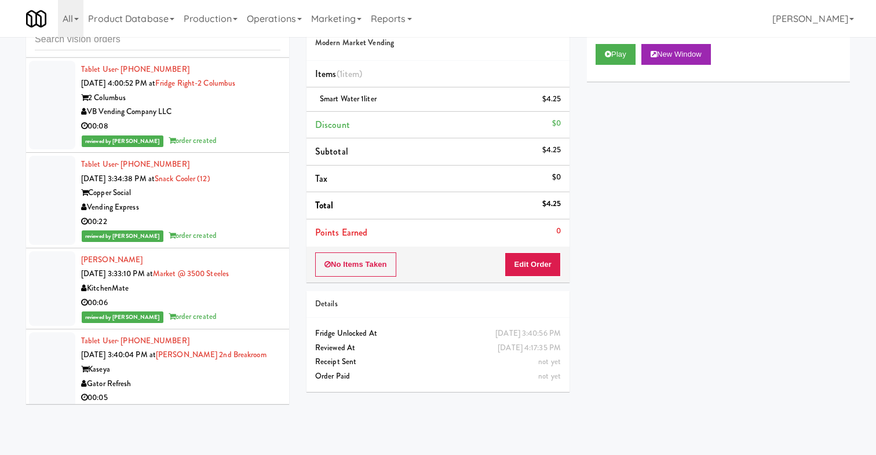
scroll to position [0, 0]
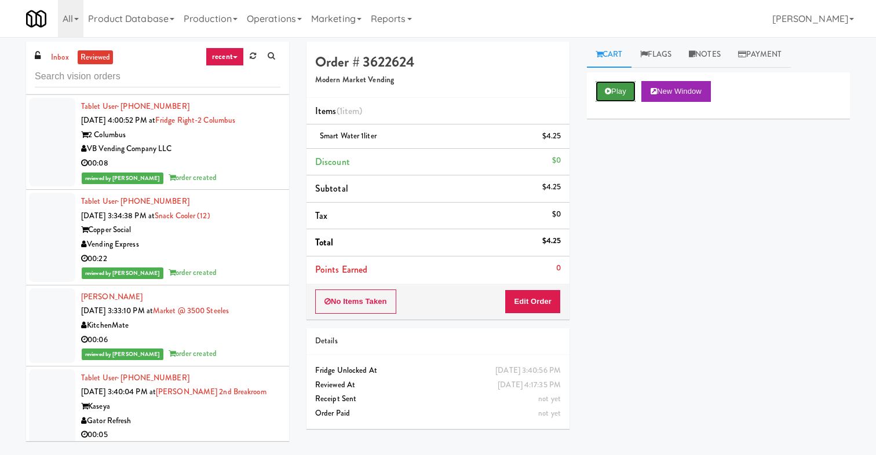
click at [618, 92] on button "Play" at bounding box center [616, 91] width 40 height 21
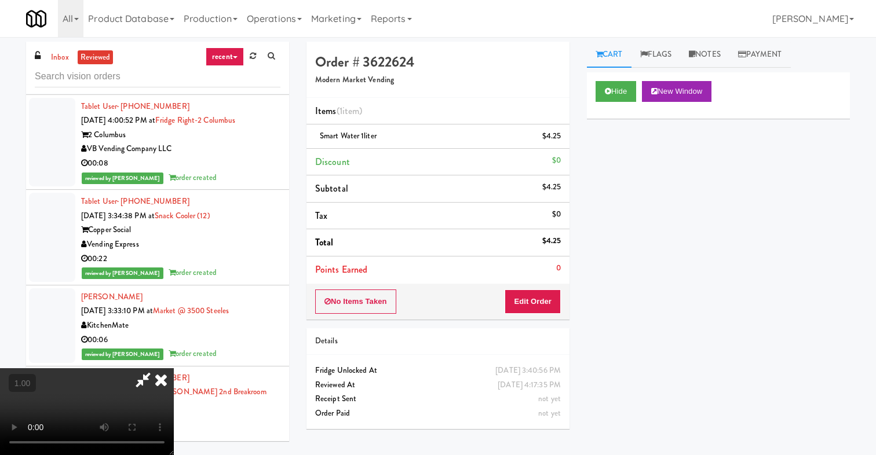
click at [174, 368] on icon at bounding box center [160, 379] width 25 height 23
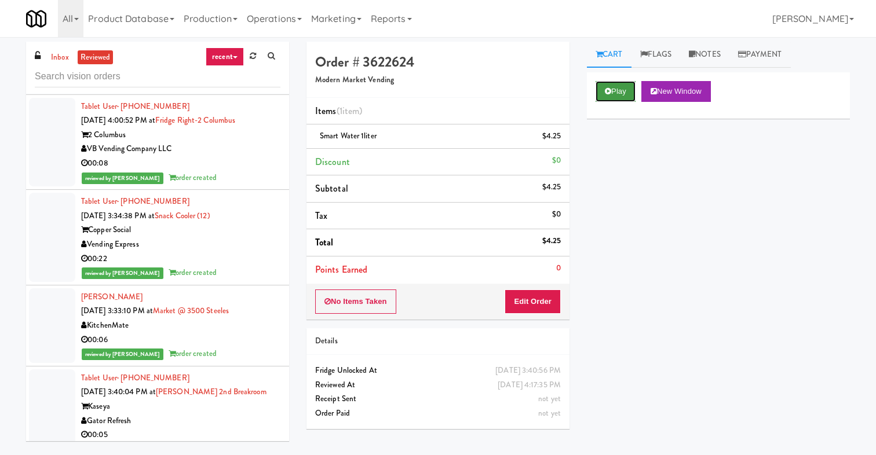
click at [610, 91] on icon at bounding box center [608, 91] width 6 height 8
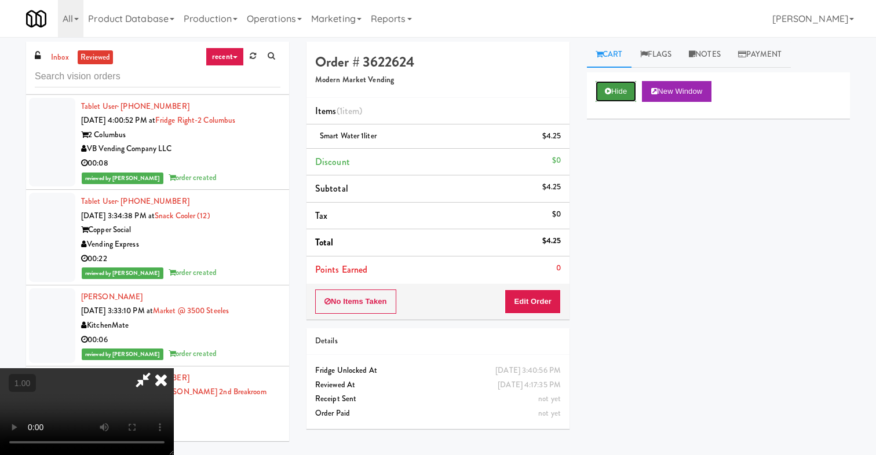
click at [605, 90] on icon at bounding box center [608, 91] width 6 height 8
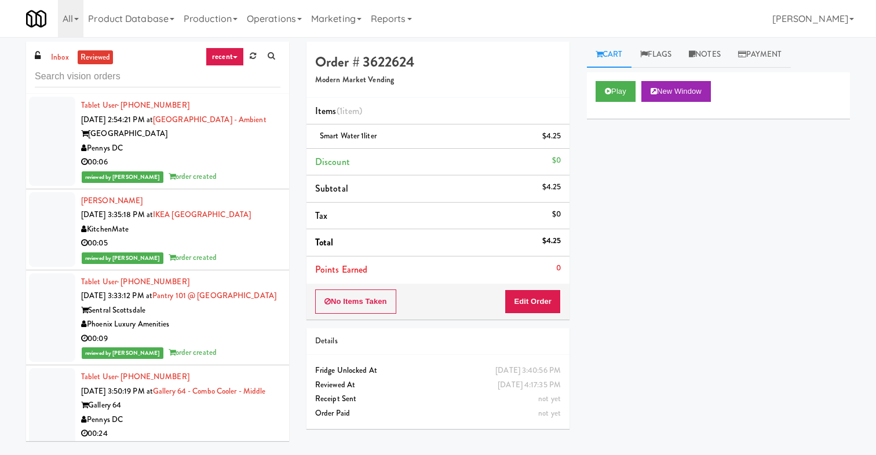
click at [681, 235] on div "Play New Window Primary Flag Clear Flag if unable to determine what was taken o…" at bounding box center [718, 289] width 263 height 435
click at [239, 156] on div "00:06" at bounding box center [180, 162] width 199 height 14
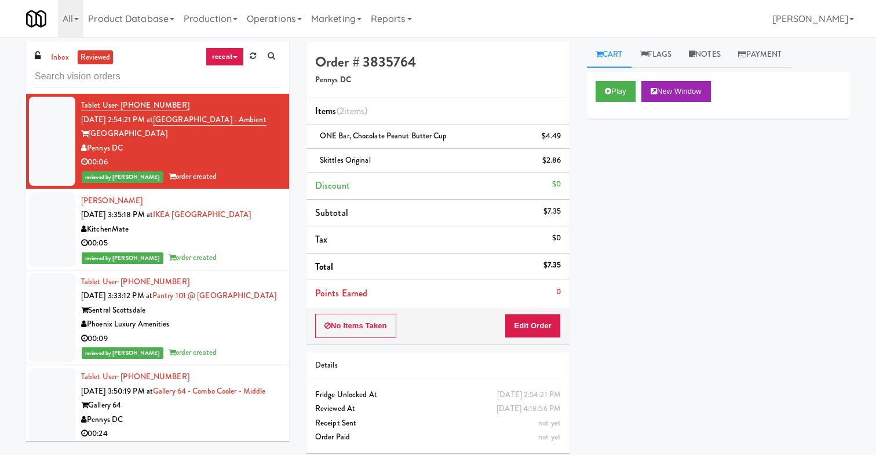
click at [223, 245] on div "00:05" at bounding box center [180, 243] width 199 height 14
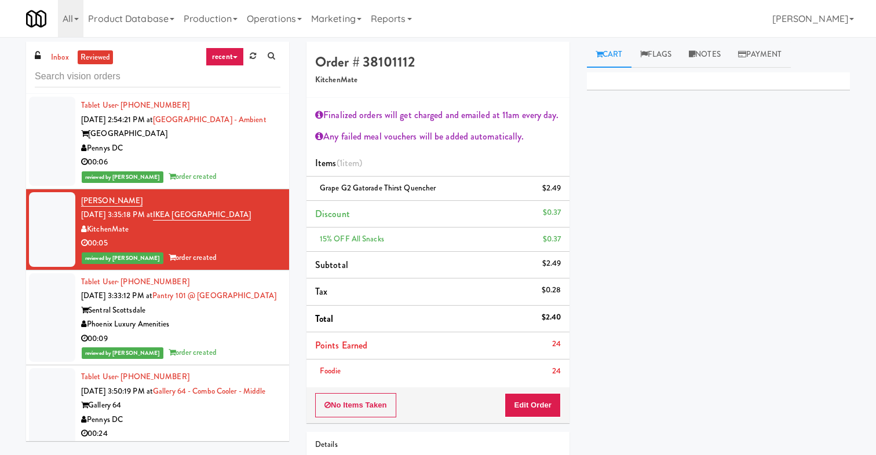
click at [220, 143] on div "Pennys DC" at bounding box center [180, 148] width 199 height 14
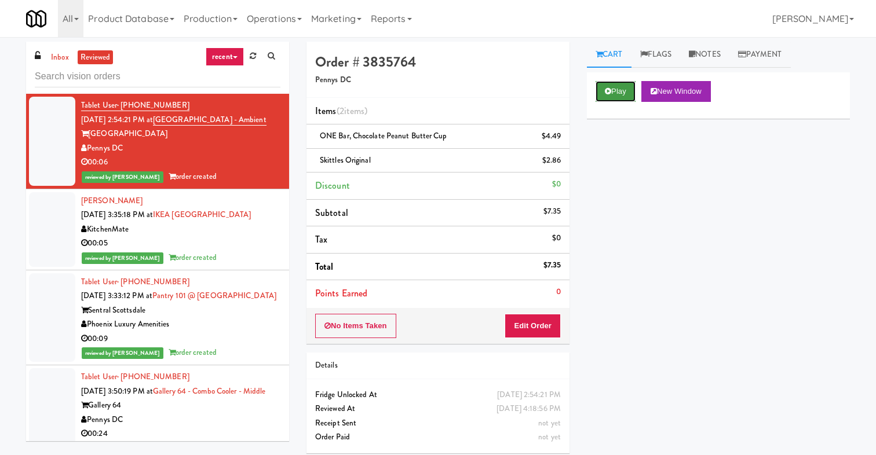
click at [614, 87] on button "Play" at bounding box center [616, 91] width 40 height 21
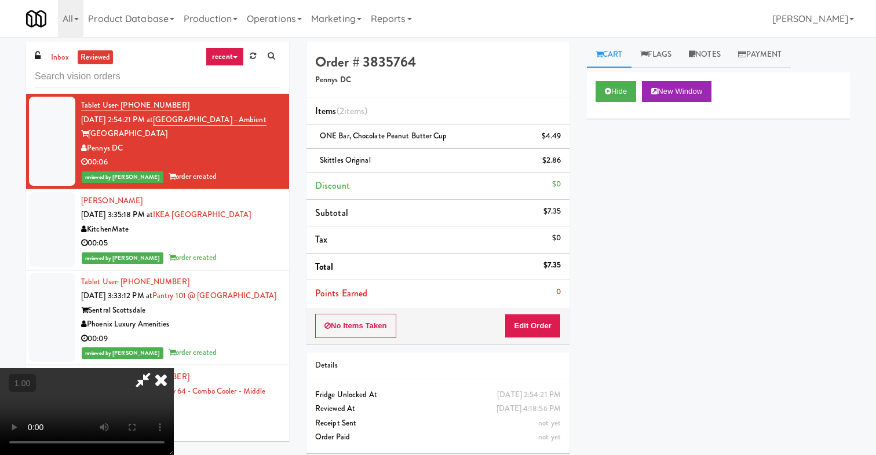
click at [174, 368] on icon at bounding box center [160, 379] width 25 height 23
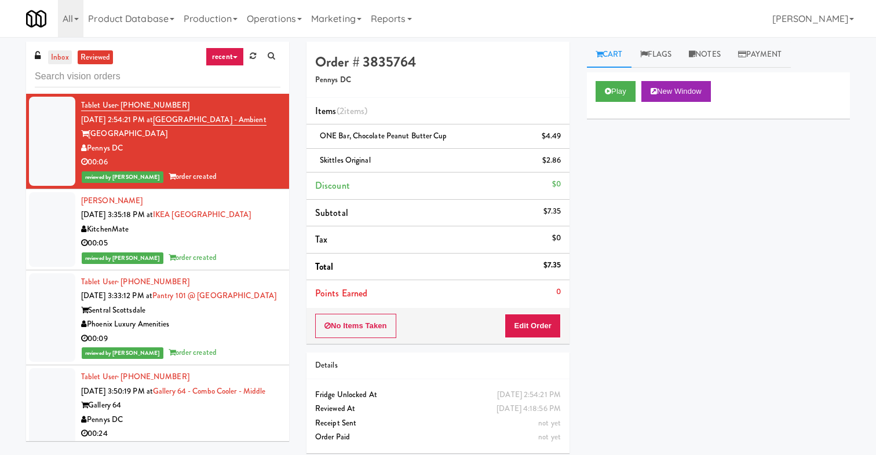
click at [59, 59] on link "inbox" at bounding box center [60, 57] width 24 height 14
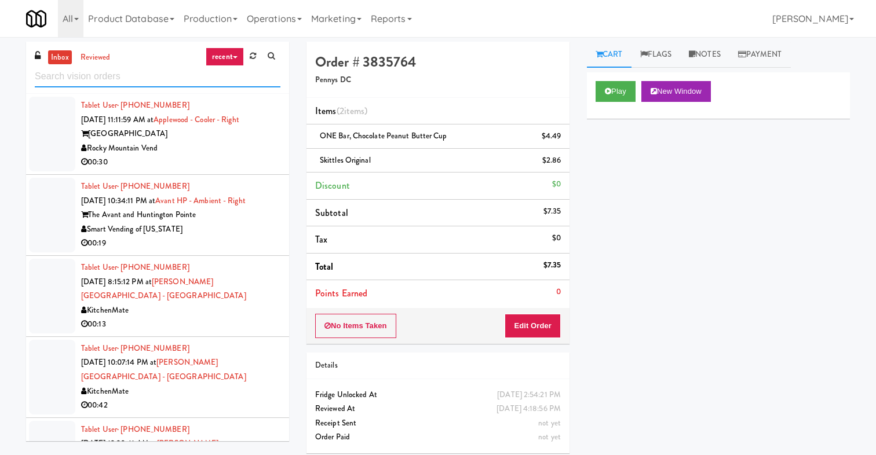
click at [116, 68] on input "text" at bounding box center [158, 76] width 246 height 21
click at [104, 56] on link "reviewed" at bounding box center [96, 57] width 36 height 14
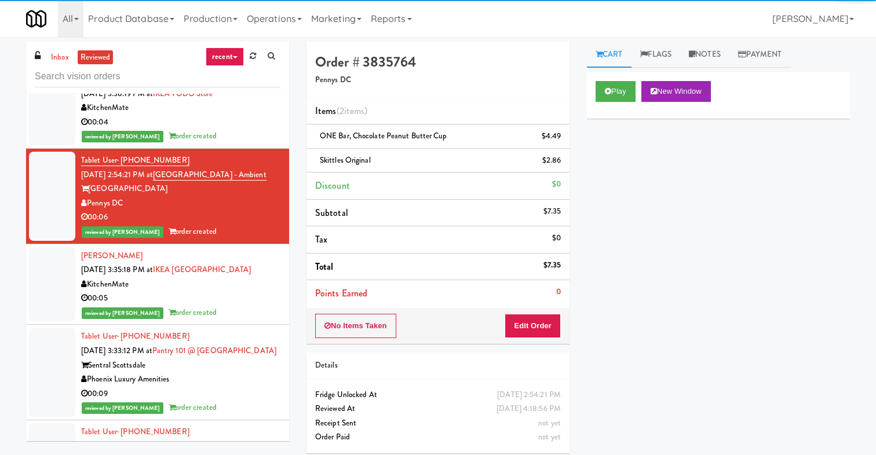
scroll to position [1626, 0]
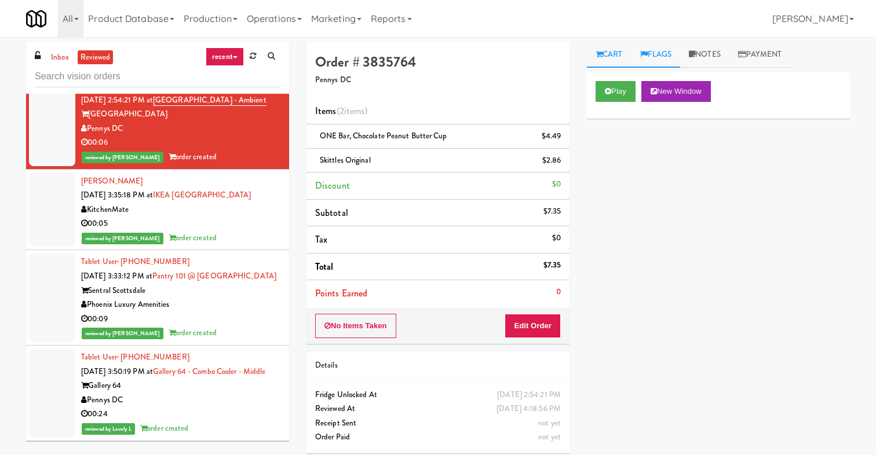
click at [667, 51] on link "Flags" at bounding box center [656, 55] width 49 height 26
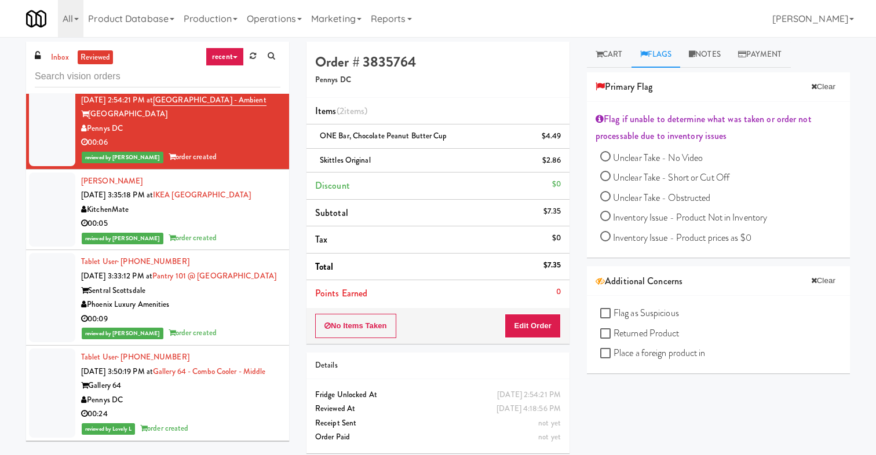
drag, startPoint x: 735, startPoint y: 140, endPoint x: 609, endPoint y: 121, distance: 127.2
click at [610, 121] on div "Flag if unable to determine what was taken or order not processable due to inve…" at bounding box center [719, 128] width 246 height 34
click at [757, 189] on div "Unclear Take - No Video Unclear Take - Short or Cut Off Unclear Take - Obstruct…" at bounding box center [720, 199] width 241 height 100
click at [119, 20] on link "Product Database" at bounding box center [131, 18] width 96 height 37
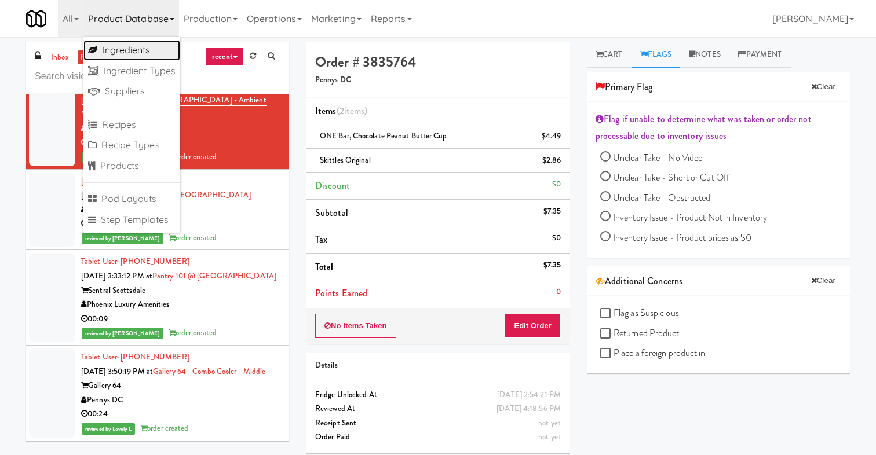
click at [156, 53] on link "Ingredients" at bounding box center [131, 50] width 97 height 21
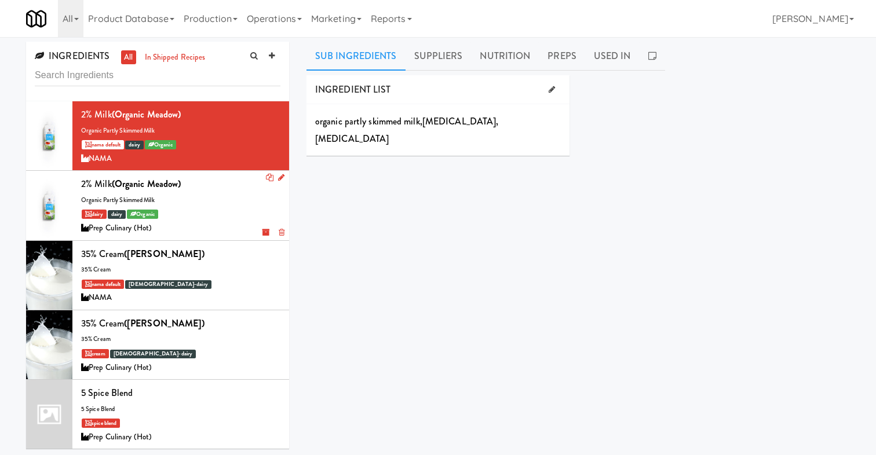
click at [206, 213] on div "dairy dairy Organic" at bounding box center [180, 214] width 199 height 14
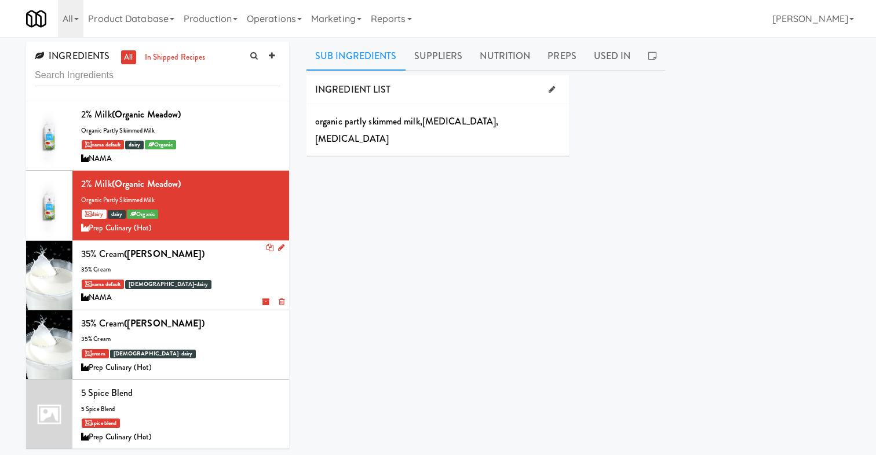
click at [211, 282] on div "nama default [DEMOGRAPHIC_DATA]-dairy" at bounding box center [180, 284] width 199 height 14
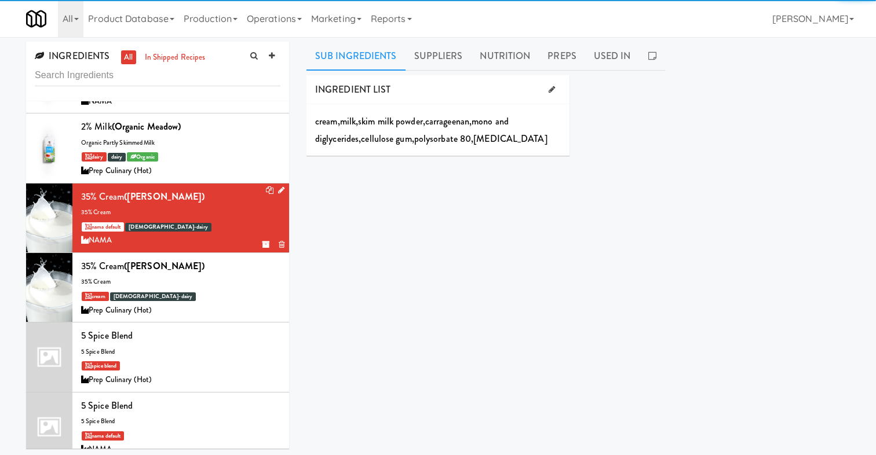
scroll to position [61, 0]
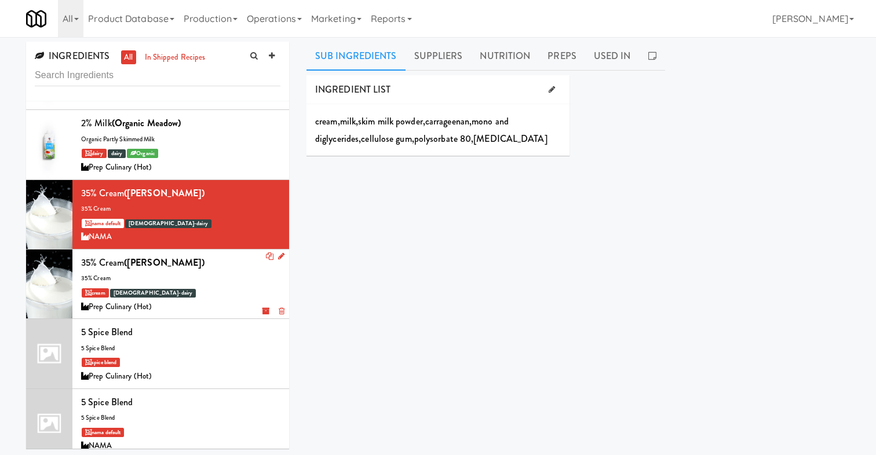
click at [210, 291] on div "cream halal-dairy" at bounding box center [180, 293] width 199 height 14
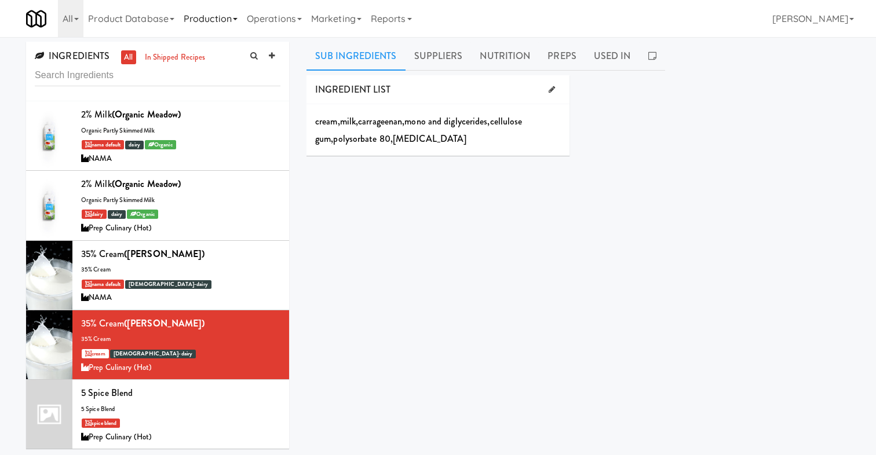
click at [206, 14] on link "Production" at bounding box center [210, 18] width 63 height 37
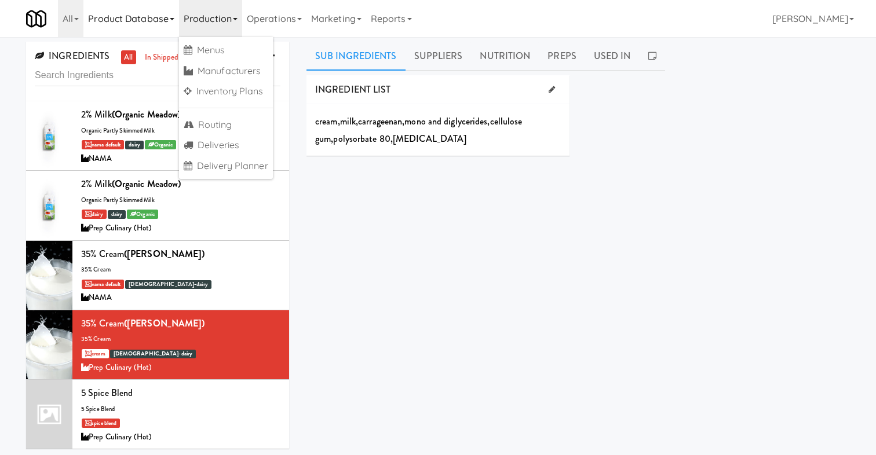
click at [151, 13] on link "Product Database" at bounding box center [131, 18] width 96 height 37
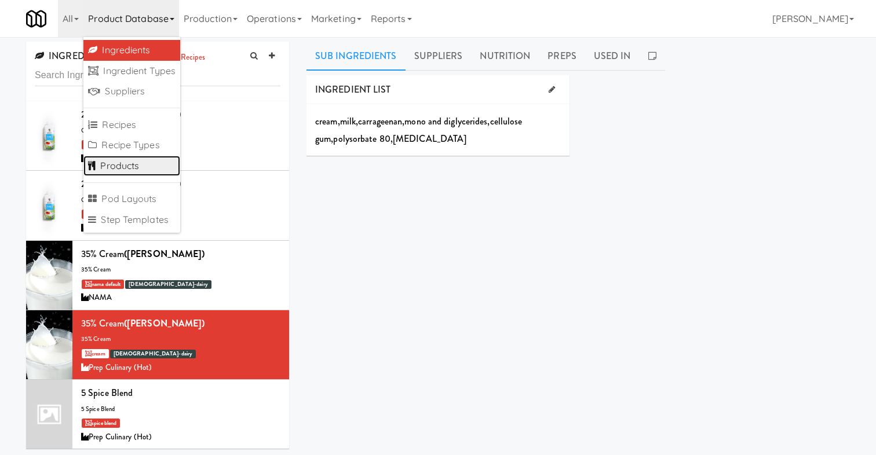
click at [141, 160] on link "Products" at bounding box center [131, 166] width 97 height 21
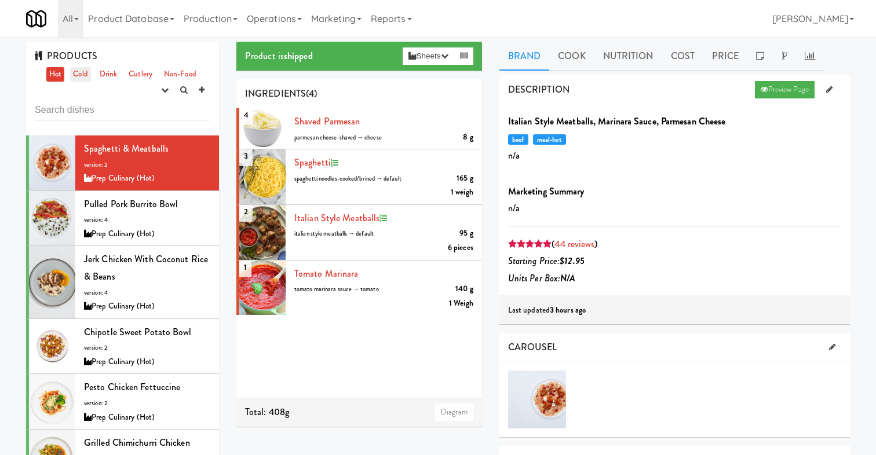
click at [80, 72] on link "Cold" at bounding box center [80, 74] width 20 height 14
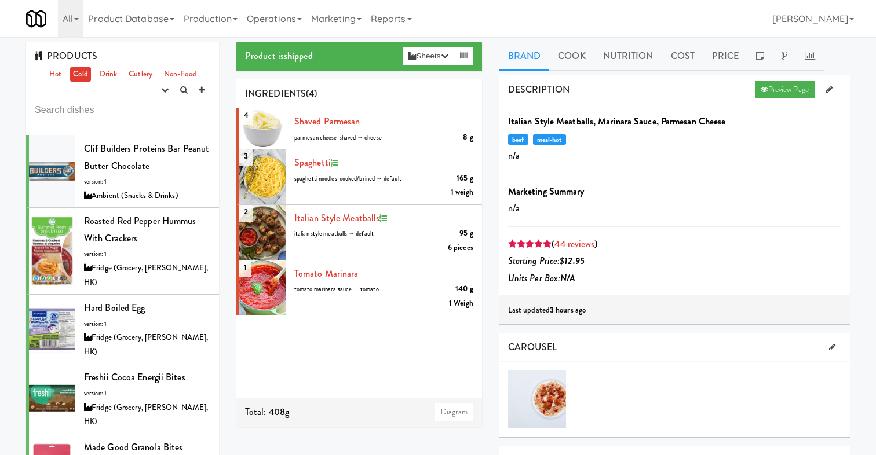
click at [315, 360] on div "4 Shaved Parmesan 8 g parmesan cheese-shaved → cheese 3 spaghetti 165 g spaghet…" at bounding box center [359, 253] width 246 height 290
click at [148, 174] on div "Clif Builders proteins Bar Peanut Butter Chocolate version: 1 Ambient (Snacks &…" at bounding box center [147, 171] width 126 height 63
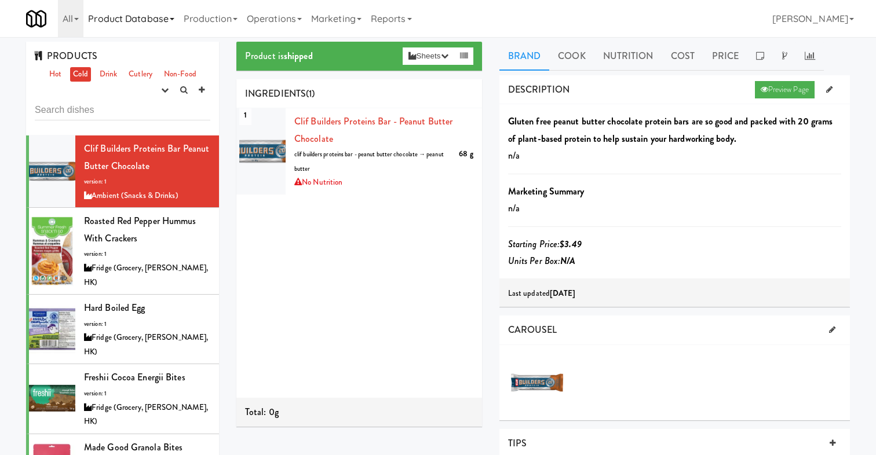
click at [154, 16] on link "Product Database" at bounding box center [131, 18] width 96 height 37
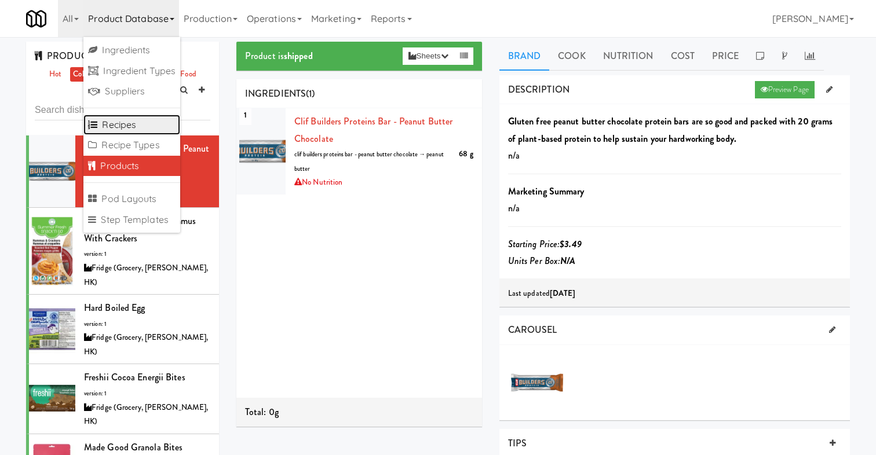
click at [149, 121] on link "Recipes" at bounding box center [131, 125] width 97 height 21
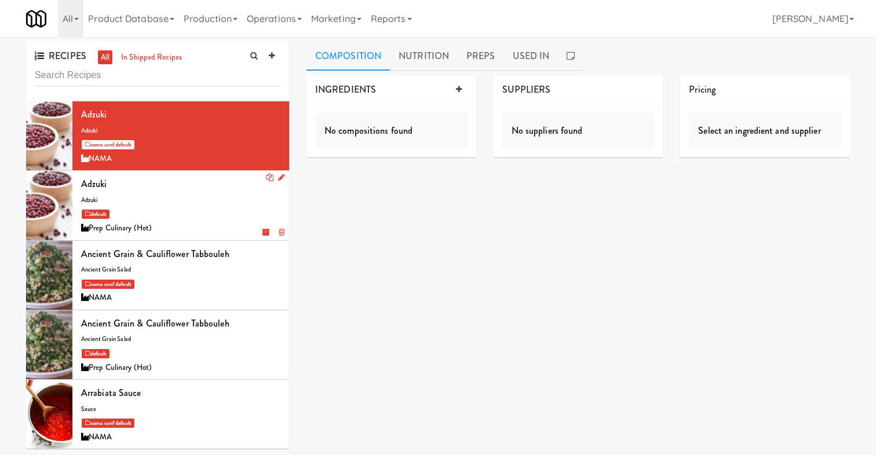
click at [184, 204] on div "[PERSON_NAME] default Prep Culinary (Hot)" at bounding box center [180, 206] width 199 height 60
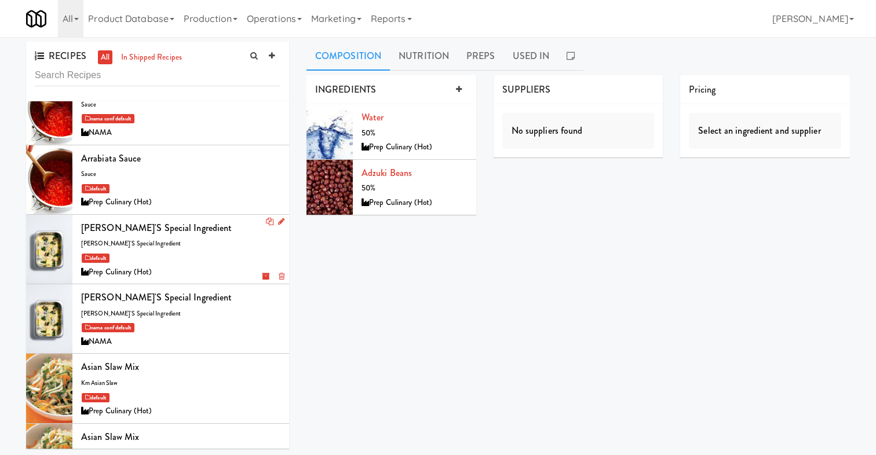
click at [205, 247] on div "[PERSON_NAME]'s Special Ingredient [PERSON_NAME]'s special ingredient default P…" at bounding box center [180, 250] width 199 height 60
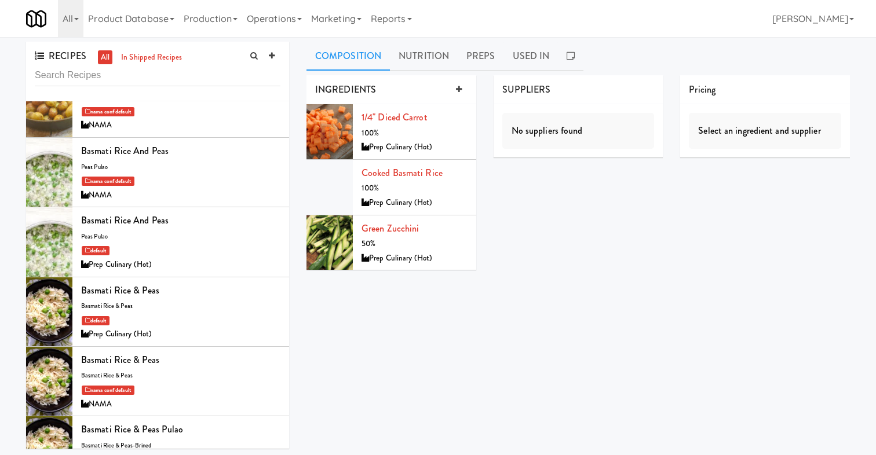
scroll to position [1081, 0]
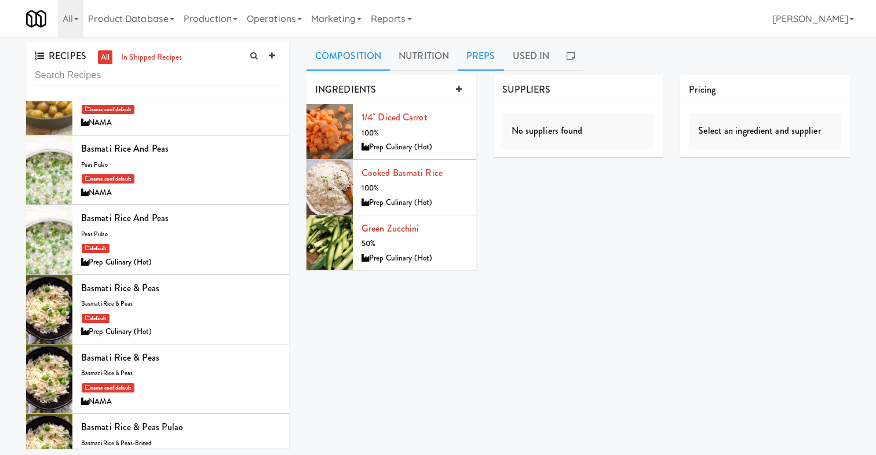
click at [481, 60] on link "Preps" at bounding box center [481, 56] width 46 height 29
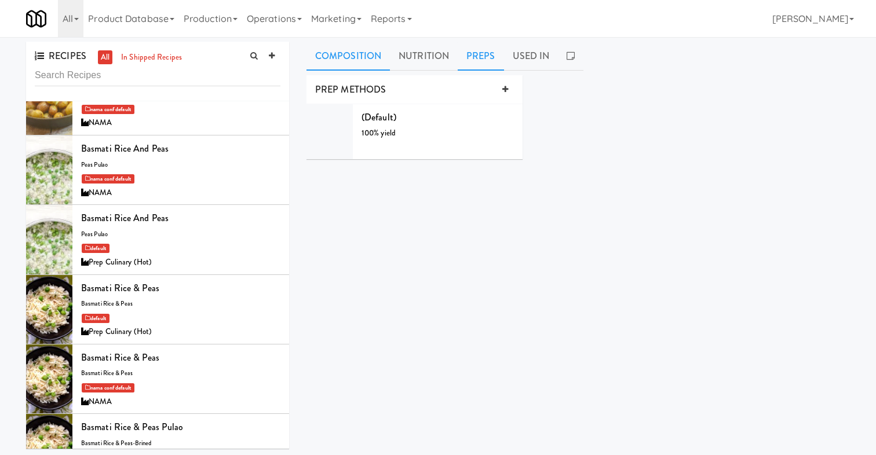
click at [357, 59] on link "Composition" at bounding box center [348, 56] width 83 height 29
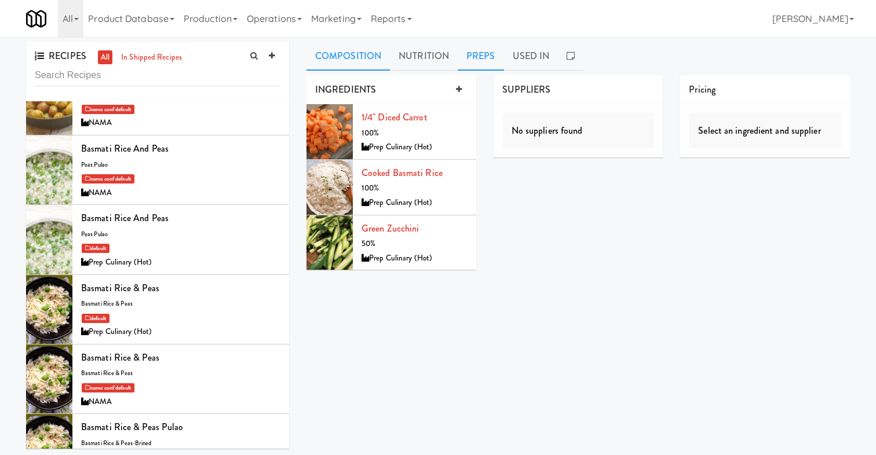
click at [484, 60] on link "Preps" at bounding box center [481, 56] width 46 height 29
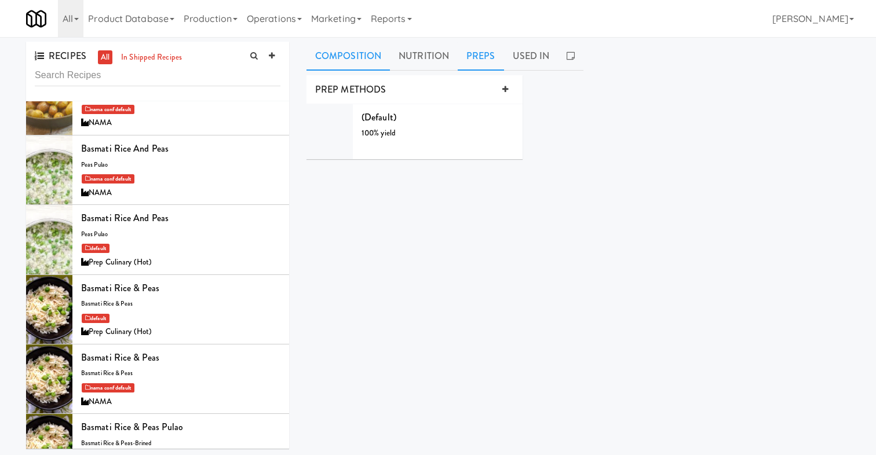
click at [364, 56] on link "Composition" at bounding box center [348, 56] width 83 height 29
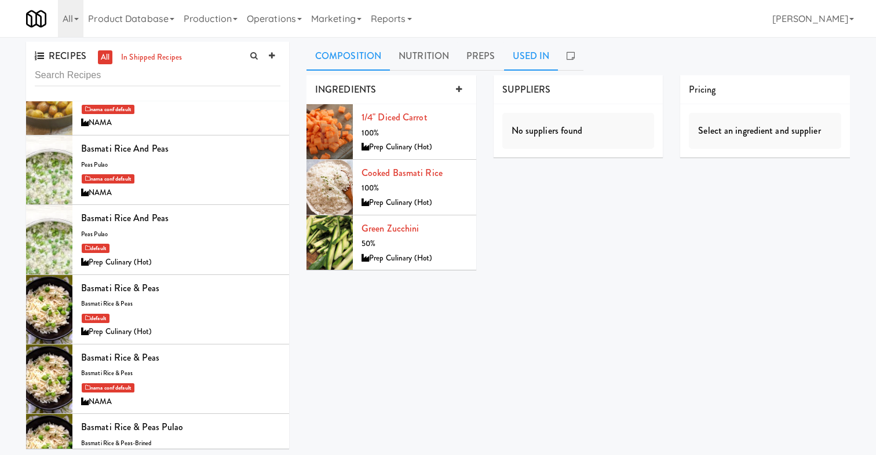
click at [539, 56] on link "Used In" at bounding box center [531, 56] width 54 height 29
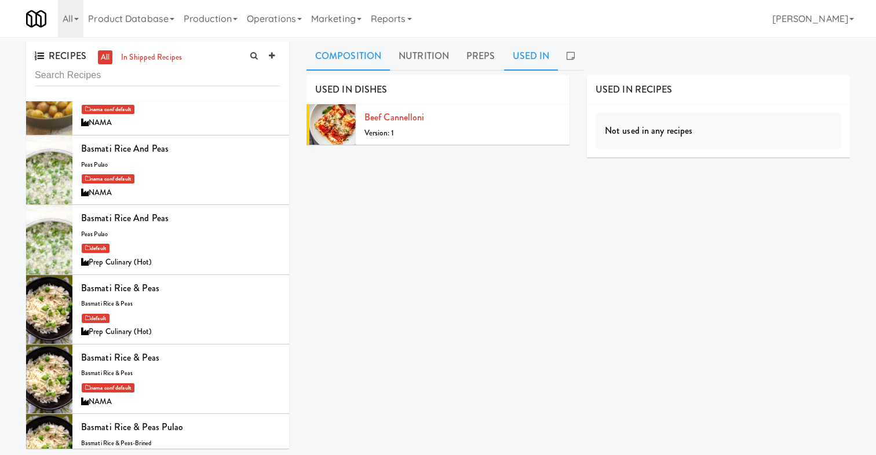
click at [342, 51] on link "Composition" at bounding box center [348, 56] width 83 height 29
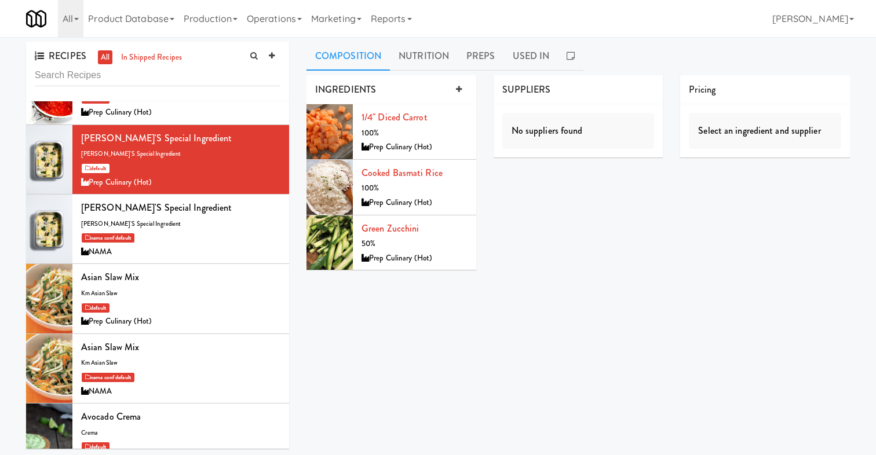
scroll to position [0, 0]
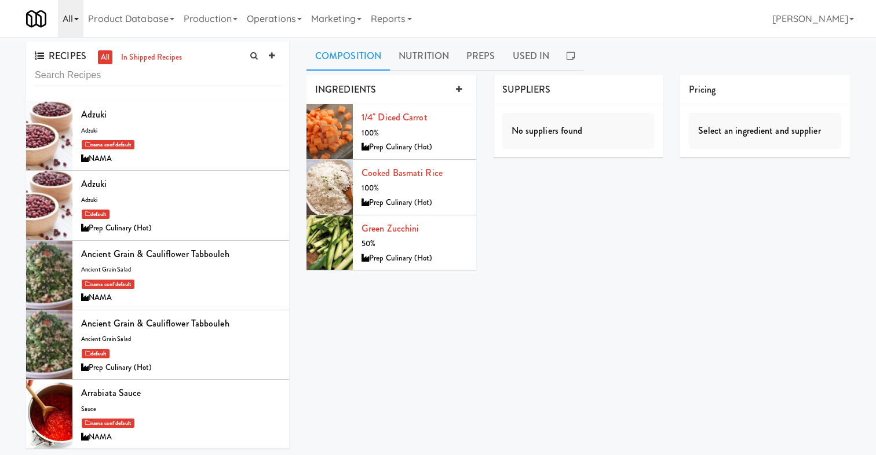
click at [75, 10] on link "All" at bounding box center [70, 18] width 25 height 37
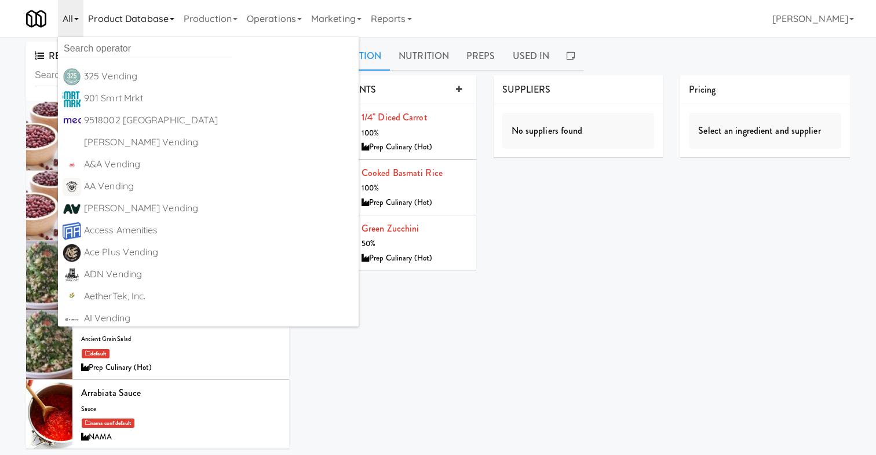
click at [118, 22] on link "Product Database" at bounding box center [131, 18] width 96 height 37
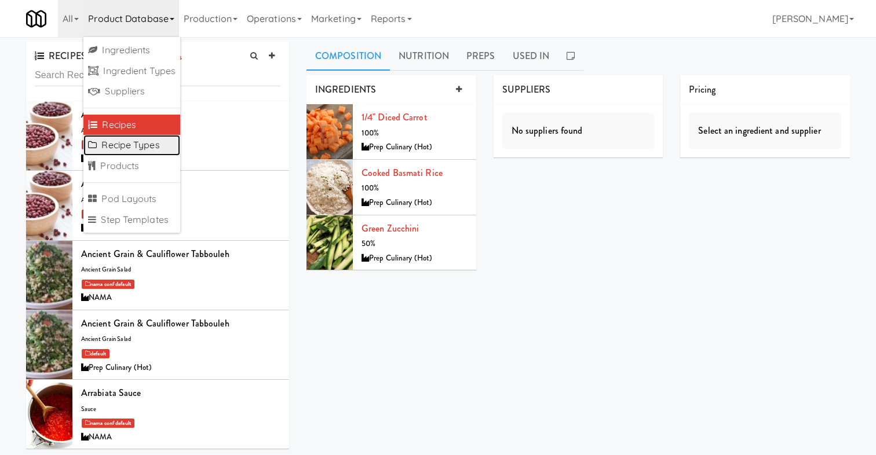
click at [143, 152] on link "Recipe Types" at bounding box center [131, 145] width 97 height 21
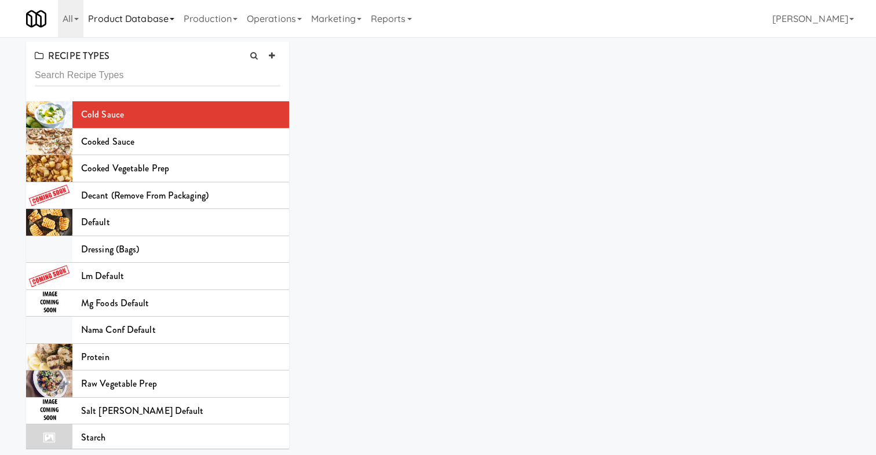
click at [144, 27] on link "Product Database" at bounding box center [131, 18] width 96 height 37
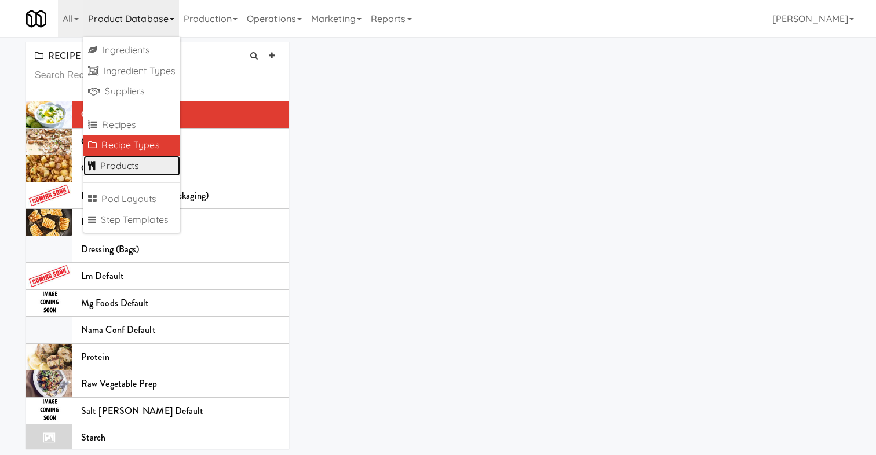
click at [133, 161] on link "Products" at bounding box center [131, 166] width 97 height 21
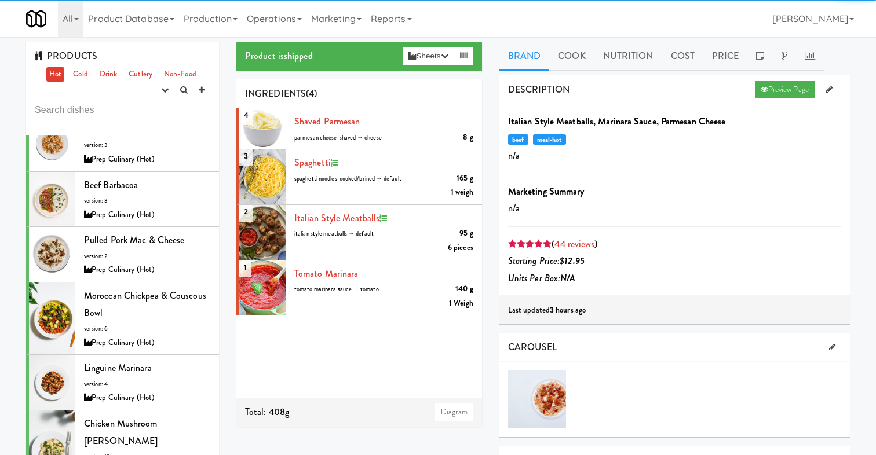
scroll to position [1078, 0]
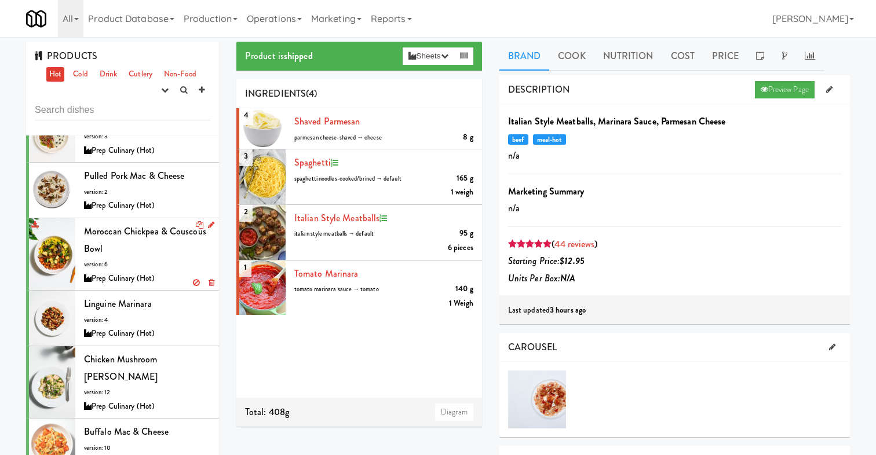
click at [141, 272] on div "Prep Culinary (Hot)" at bounding box center [147, 279] width 126 height 14
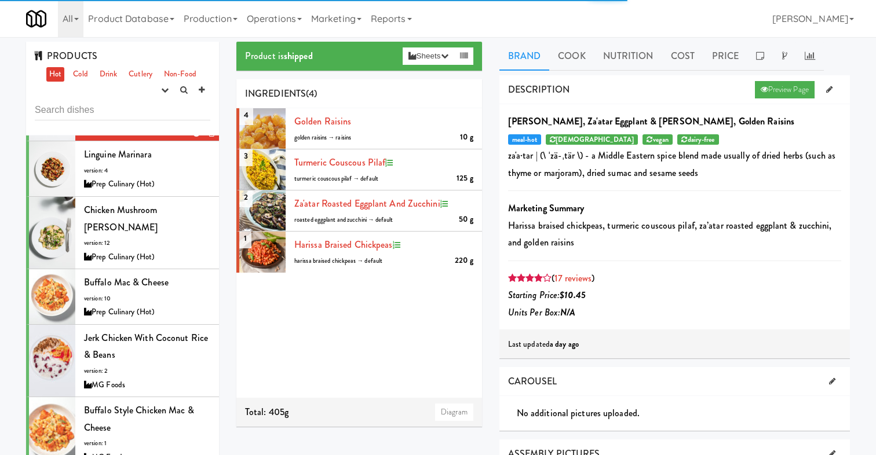
scroll to position [1234, 0]
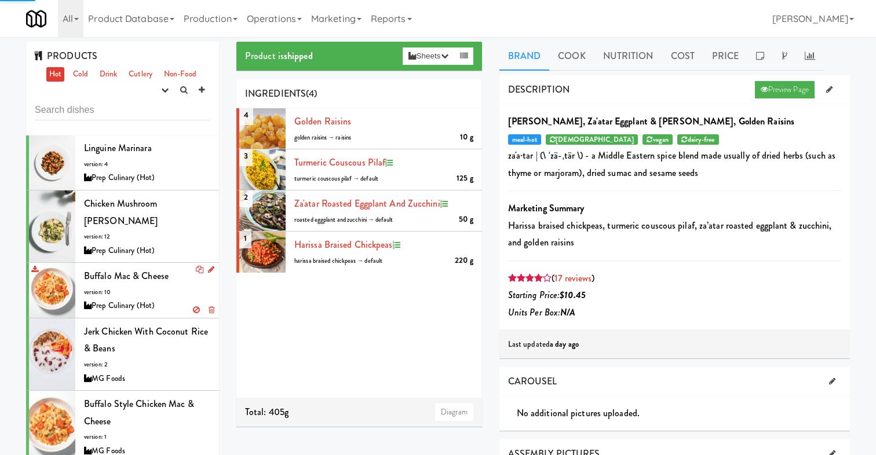
click at [132, 268] on div "Buffalo Mac & Cheese version: 10 Prep Culinary (Hot)" at bounding box center [147, 291] width 126 height 46
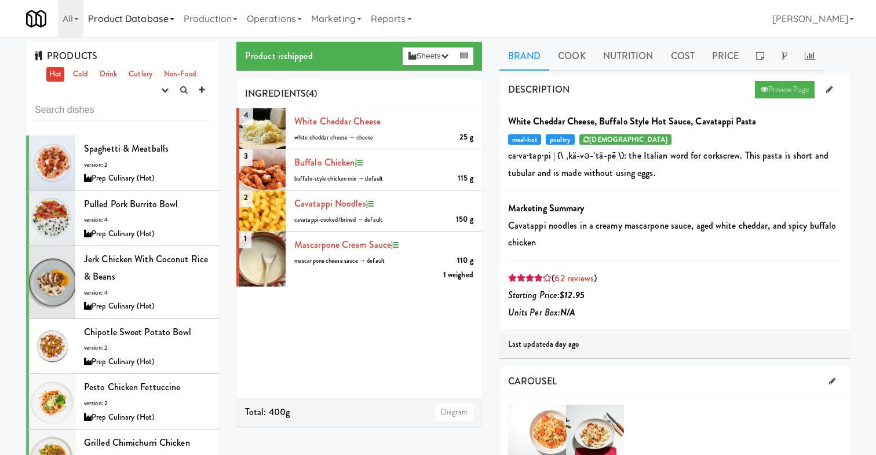
click at [160, 17] on link "Product Database" at bounding box center [131, 18] width 96 height 37
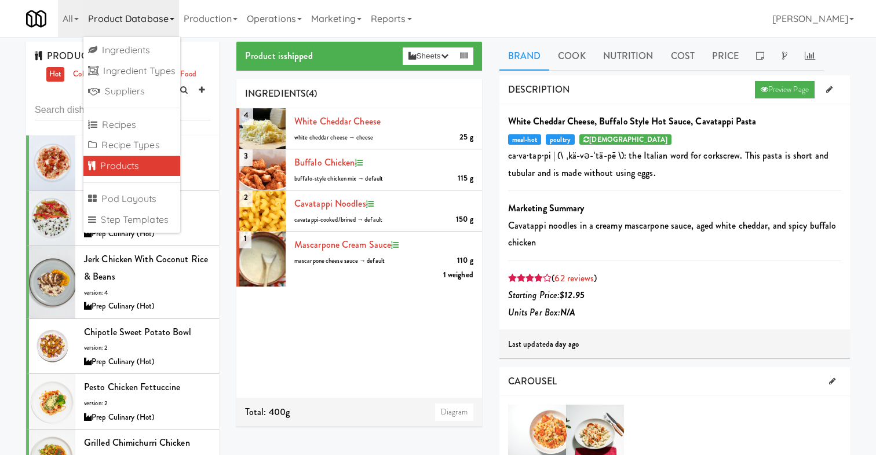
click at [164, 20] on link "Product Database" at bounding box center [131, 18] width 96 height 37
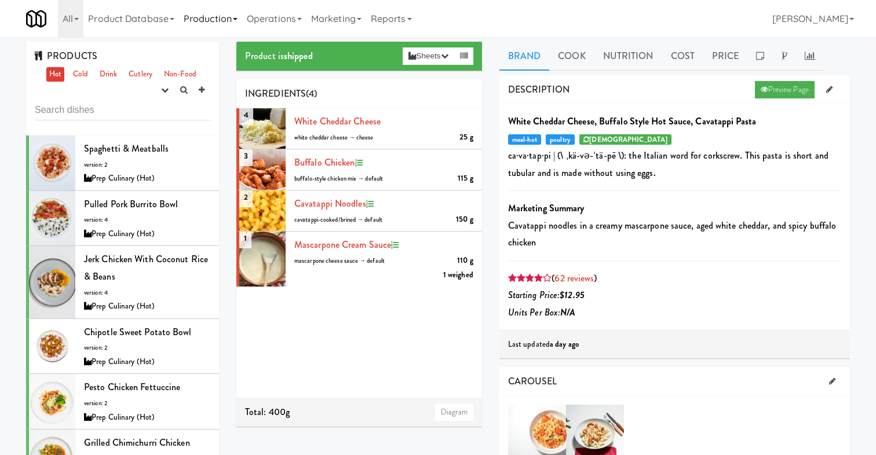
click at [206, 10] on link "Production" at bounding box center [210, 18] width 63 height 37
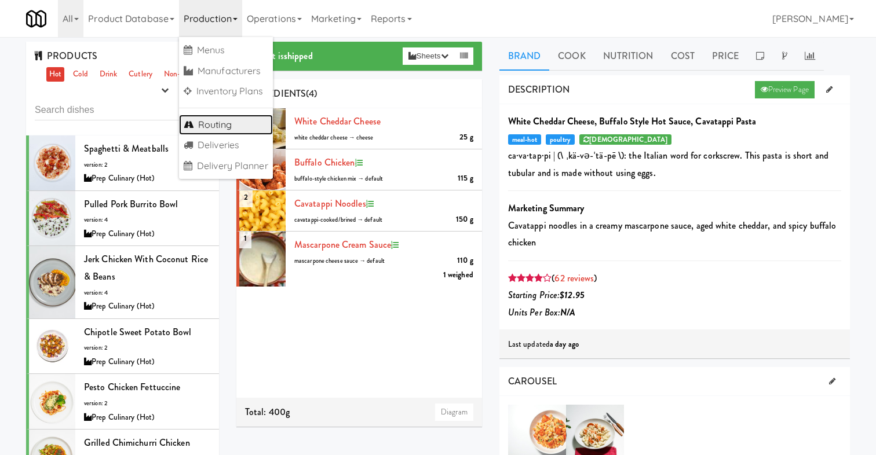
click at [235, 127] on link "Routing" at bounding box center [226, 125] width 94 height 21
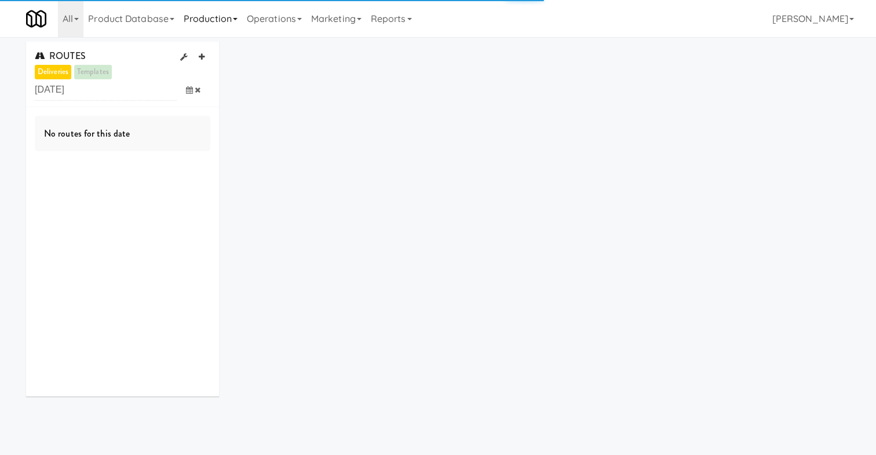
click at [225, 19] on link "Production" at bounding box center [210, 18] width 63 height 37
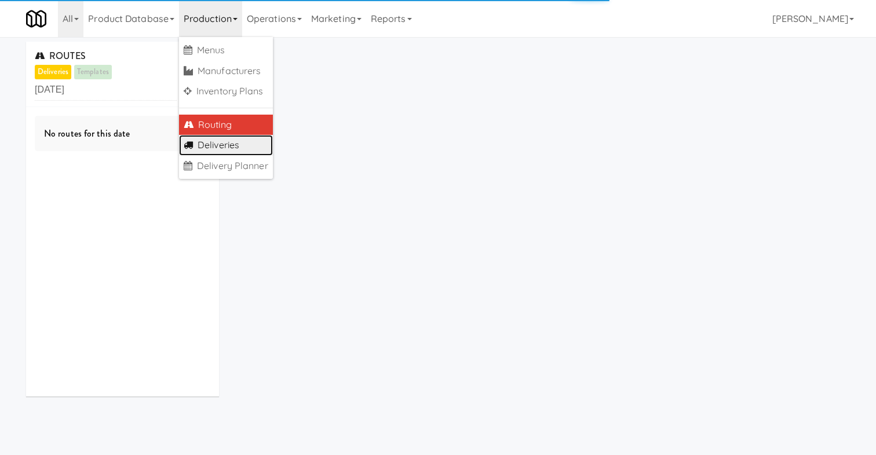
click at [236, 141] on link "Deliveries" at bounding box center [226, 145] width 94 height 21
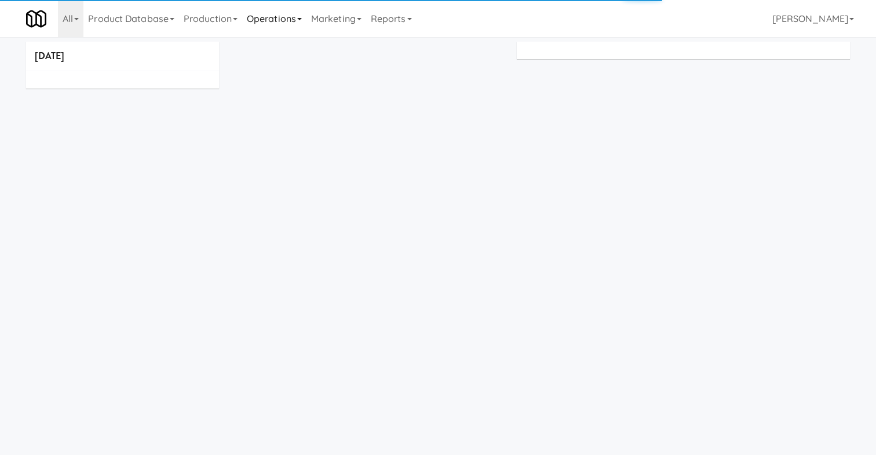
click at [277, 20] on link "Operations" at bounding box center [274, 18] width 64 height 37
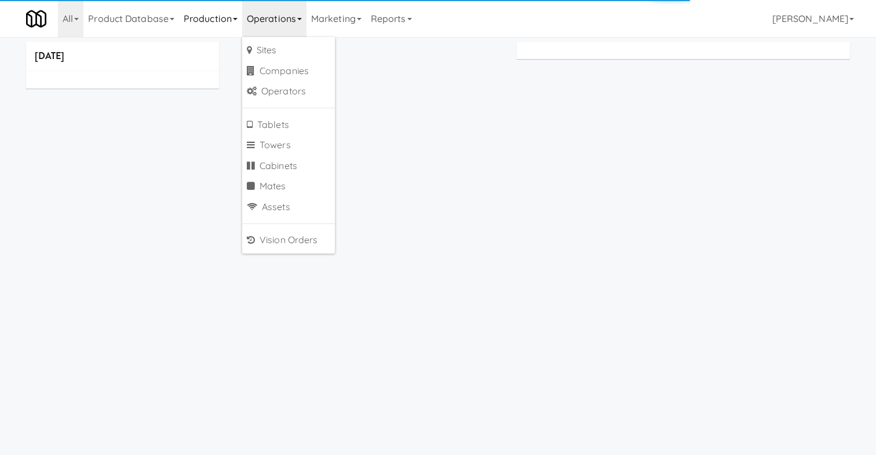
click at [221, 23] on link "Production" at bounding box center [210, 18] width 63 height 37
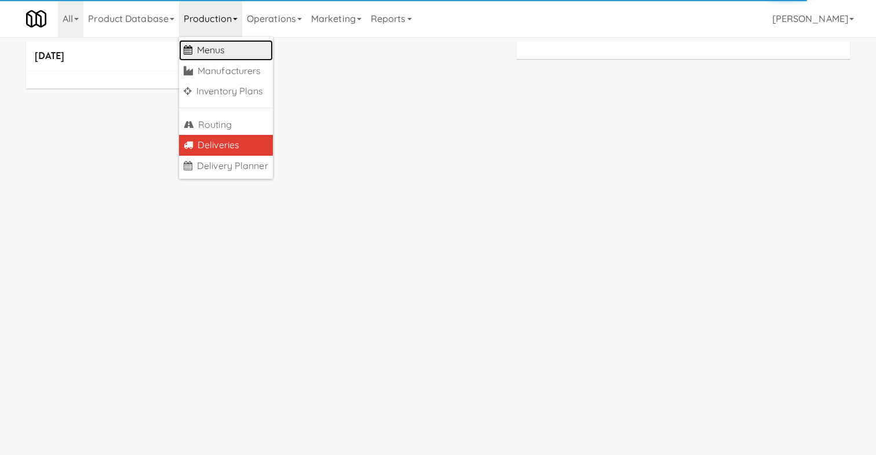
click at [242, 50] on link "Menus" at bounding box center [226, 50] width 94 height 21
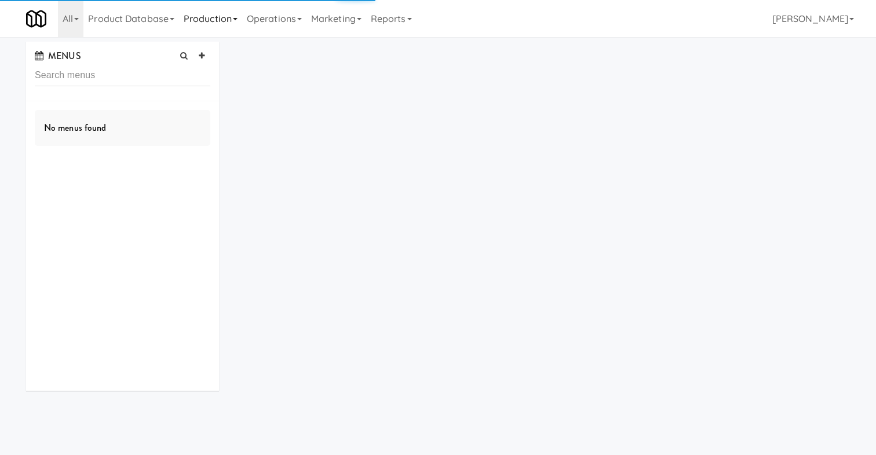
click at [222, 19] on link "Production" at bounding box center [210, 18] width 63 height 37
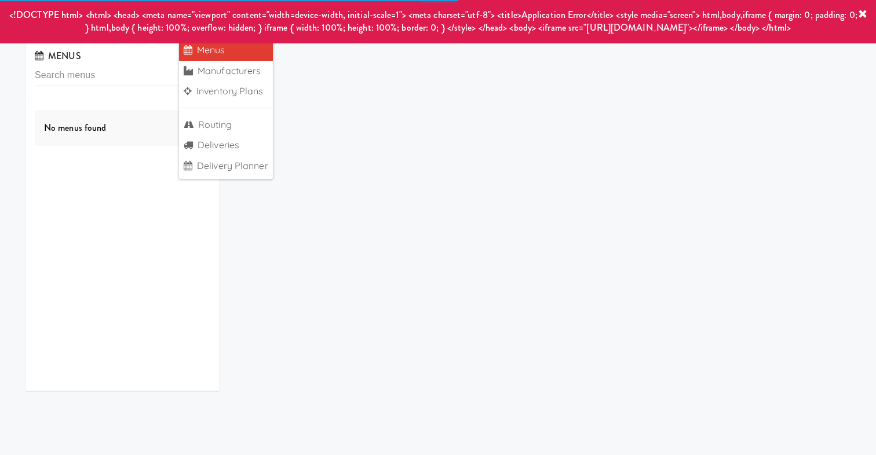
click at [860, 20] on link at bounding box center [862, 15] width 9 height 13
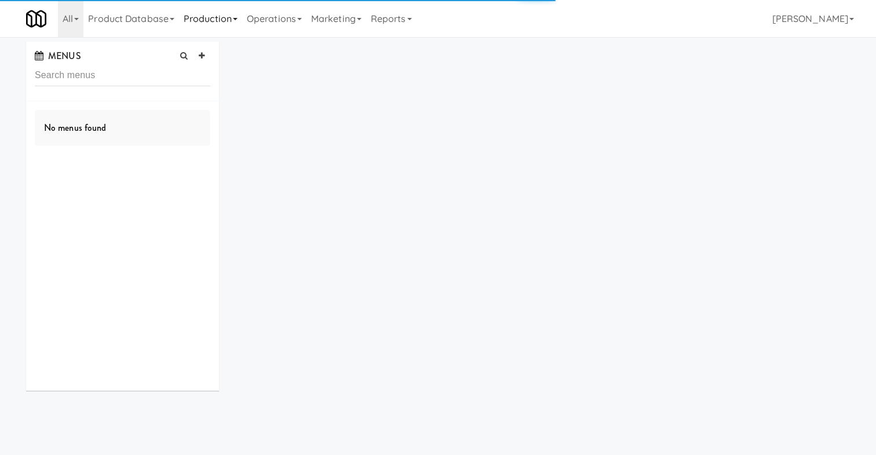
click at [236, 19] on link "Production" at bounding box center [210, 18] width 63 height 37
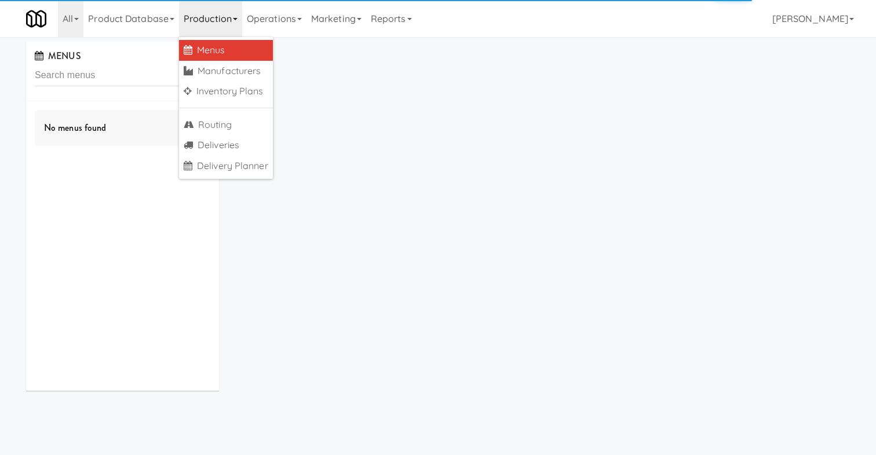
click at [354, 111] on div "MENUS No menus found" at bounding box center [437, 221] width 841 height 358
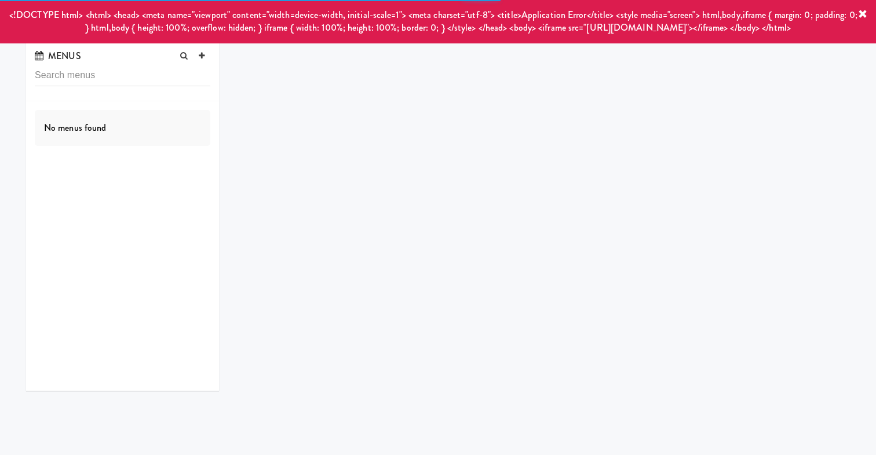
click at [274, 16] on span "<!DOCTYPE html> <html> <head> <meta name="viewport" content="width=device-width…" at bounding box center [433, 21] width 848 height 26
click at [864, 14] on icon at bounding box center [862, 14] width 9 height 9
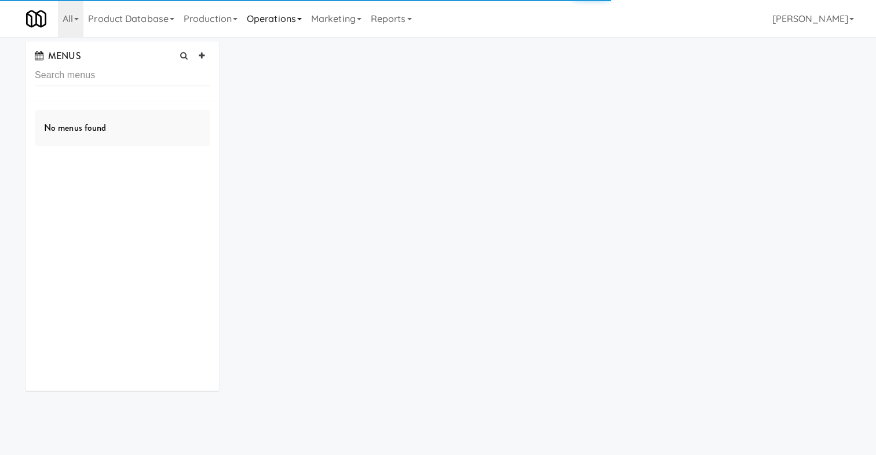
click at [272, 22] on link "Operations" at bounding box center [274, 18] width 64 height 37
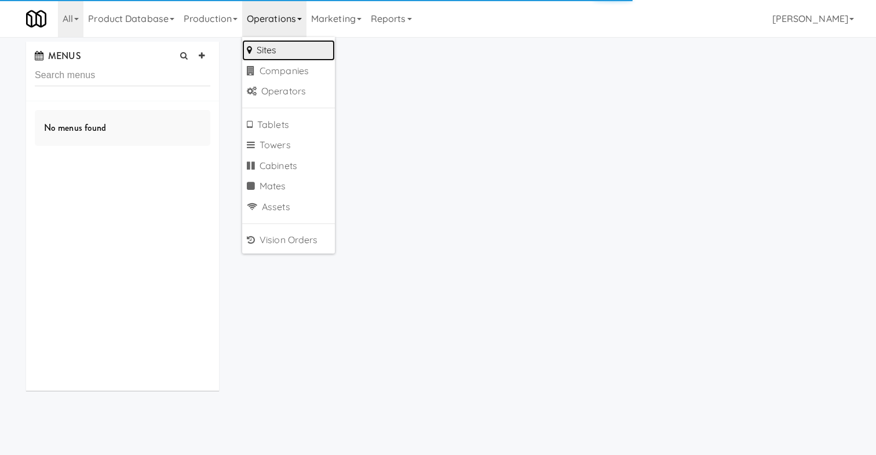
click at [291, 53] on link "Sites" at bounding box center [288, 50] width 93 height 21
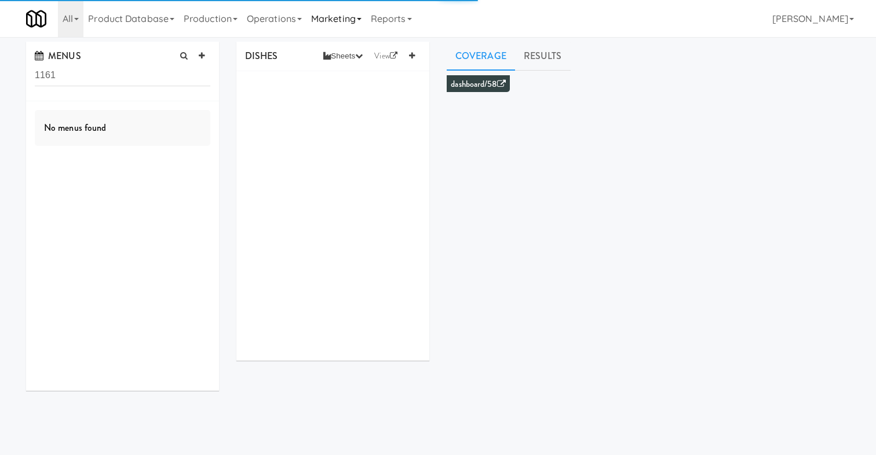
click at [356, 22] on link "Marketing" at bounding box center [337, 18] width 60 height 37
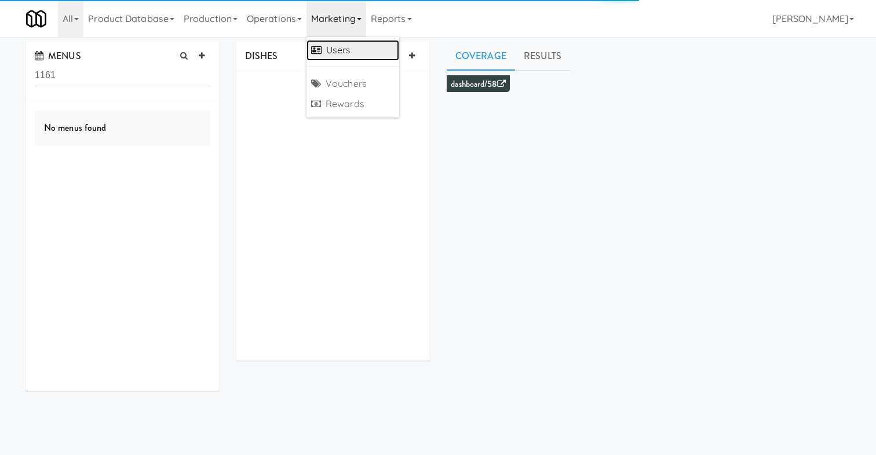
click at [354, 50] on link "Users" at bounding box center [353, 50] width 93 height 21
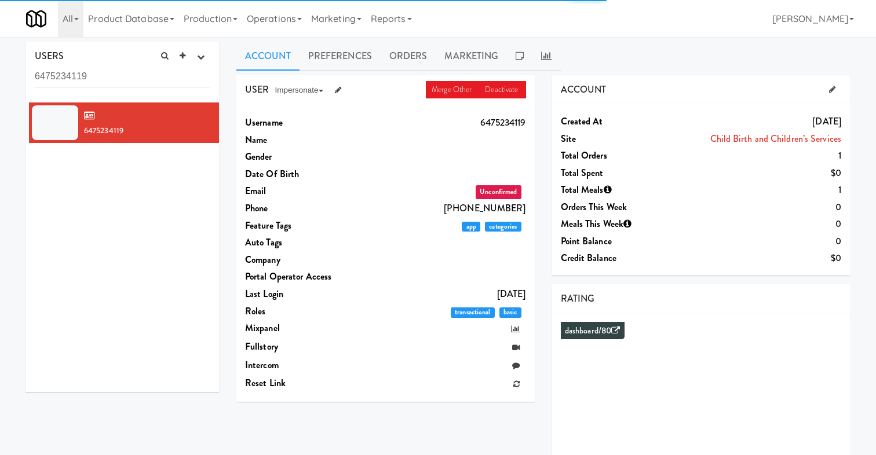
drag, startPoint x: 112, startPoint y: 74, endPoint x: 0, endPoint y: 74, distance: 112.4
click at [6, 74] on div "USERS active Ordered this week Didn't order this week 1 this week 2 this week 3…" at bounding box center [438, 309] width 876 height 535
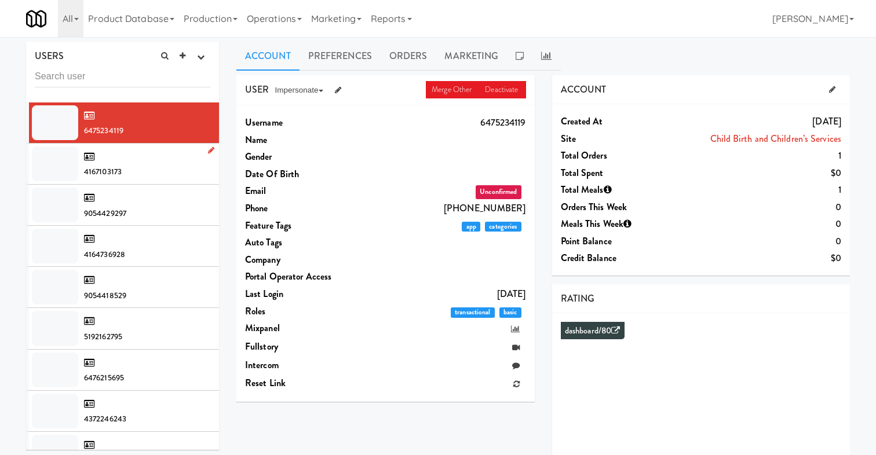
click at [162, 166] on div "4167103173" at bounding box center [147, 163] width 126 height 31
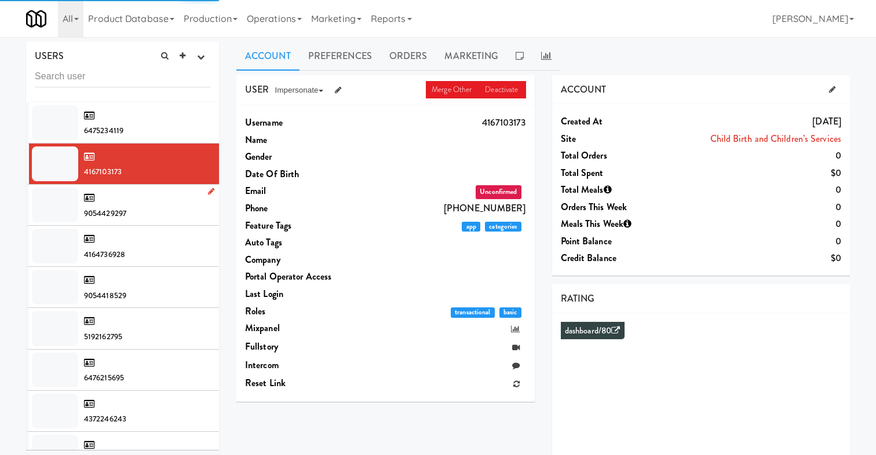
click at [160, 200] on div "9054429297" at bounding box center [147, 204] width 126 height 31
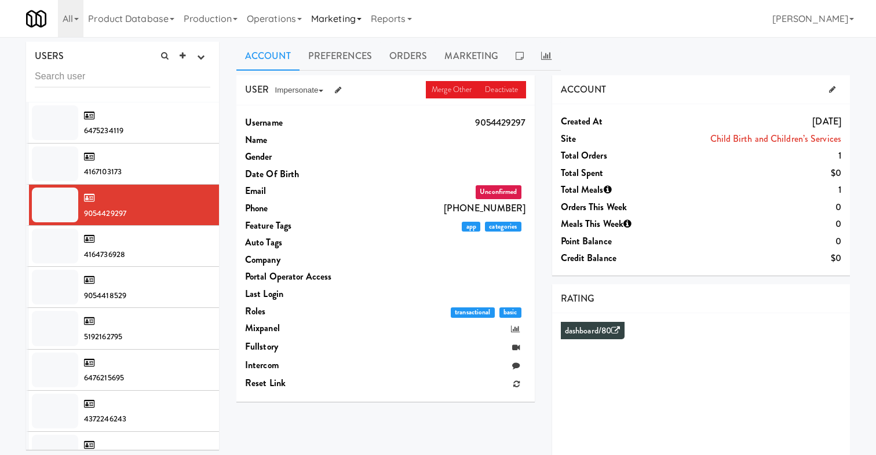
click at [345, 21] on link "Marketing" at bounding box center [337, 18] width 60 height 37
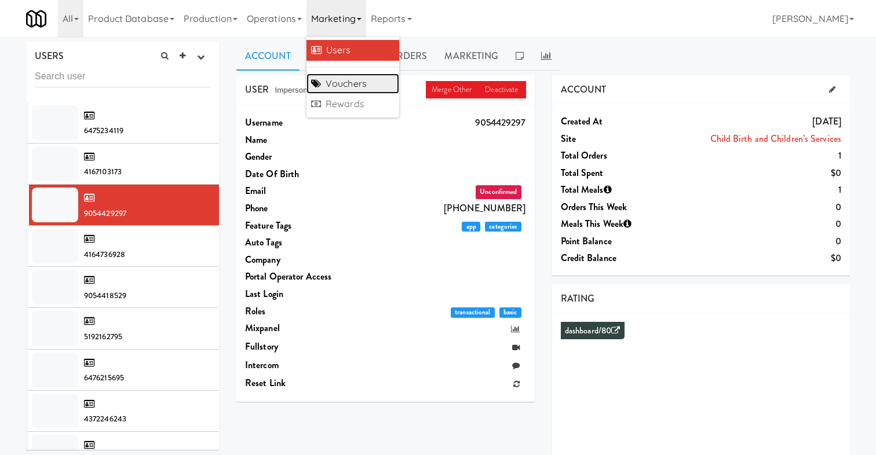
click at [381, 89] on link "Vouchers" at bounding box center [353, 84] width 93 height 21
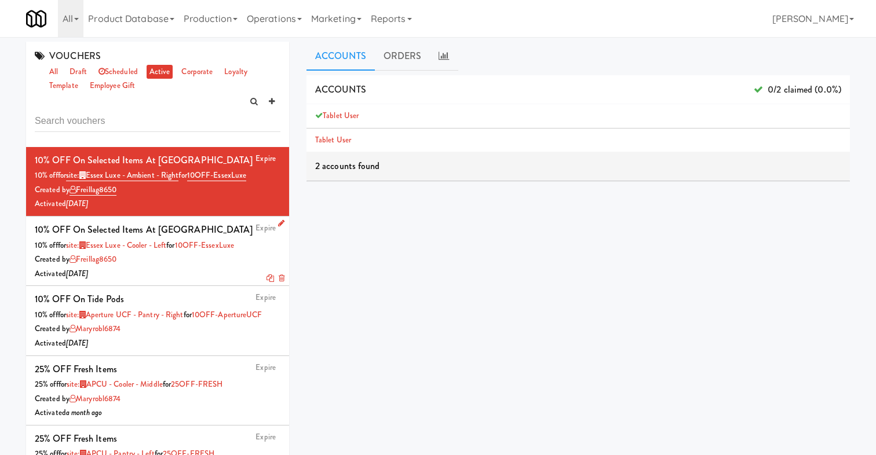
click at [185, 283] on li "Expire 10% OFF on Selected Items at [GEOGRAPHIC_DATA] 10% off for site: Essex L…" at bounding box center [157, 252] width 263 height 70
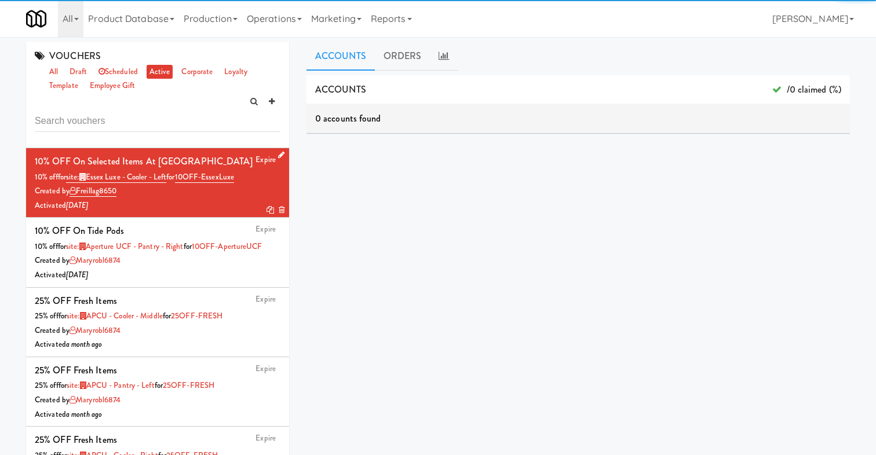
scroll to position [77, 0]
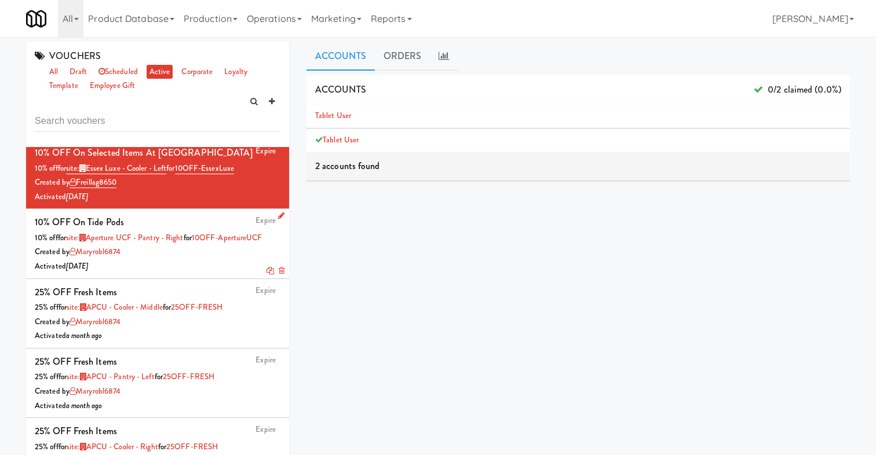
click at [154, 273] on div "Activated [DATE]" at bounding box center [158, 267] width 246 height 14
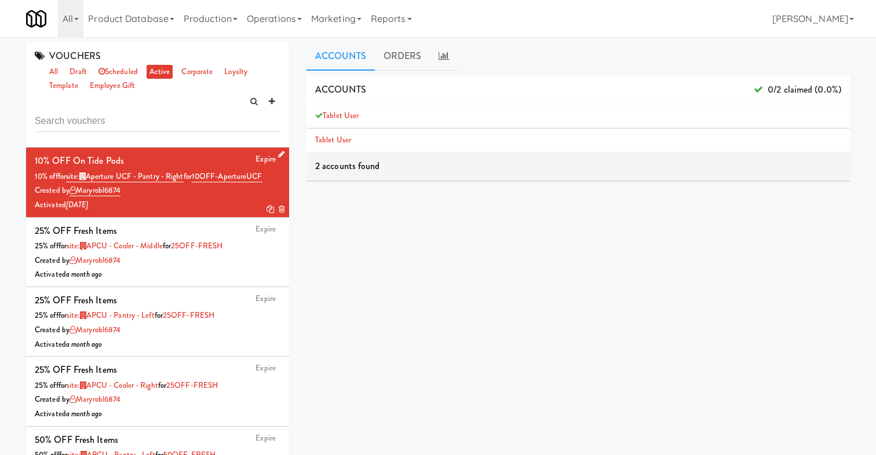
scroll to position [146, 0]
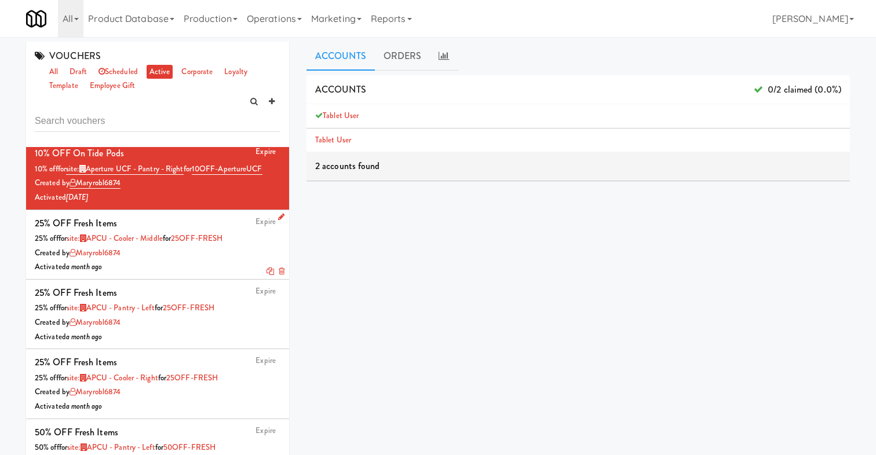
click at [167, 268] on div "Activated a month ago" at bounding box center [158, 267] width 246 height 14
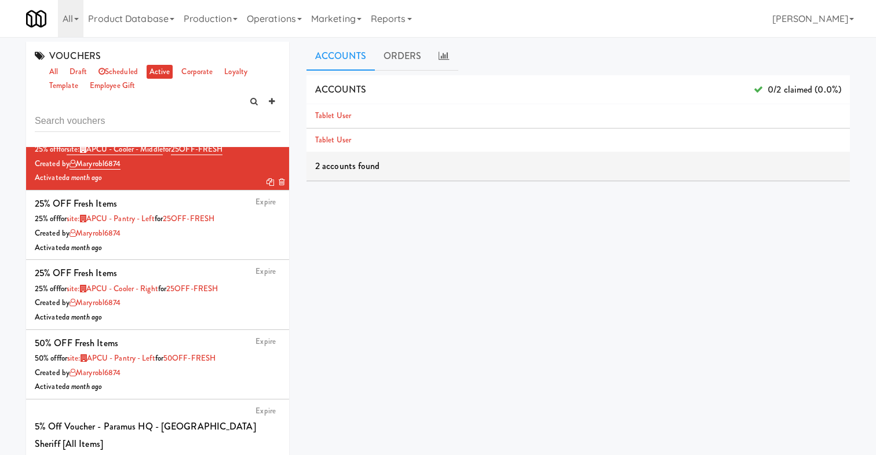
scroll to position [242, 0]
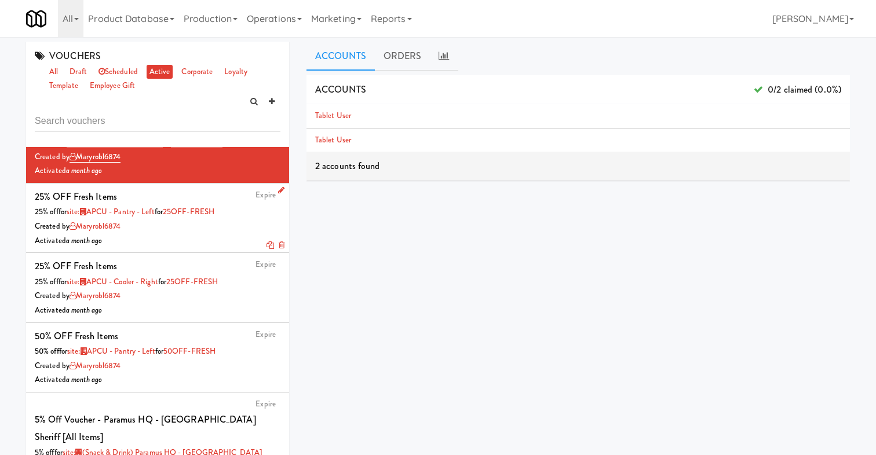
click at [156, 231] on div "Created by maryrobl6874" at bounding box center [158, 227] width 246 height 14
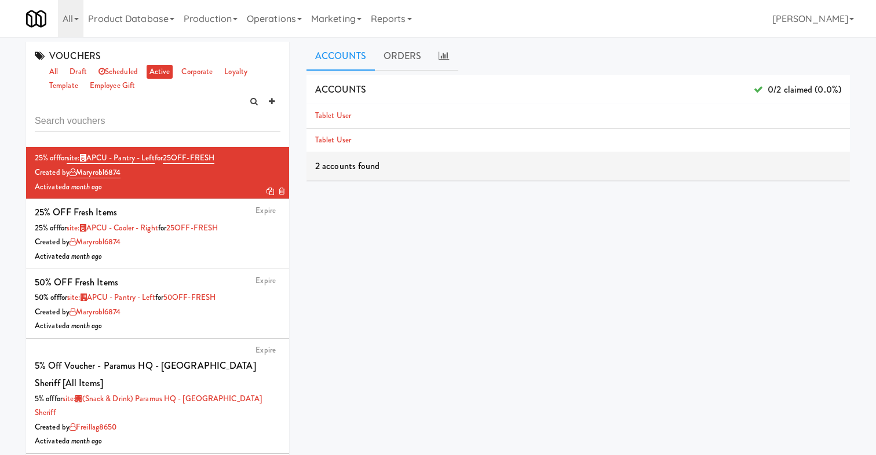
scroll to position [297, 0]
click at [158, 249] on div "Activated a month ago" at bounding box center [158, 256] width 246 height 14
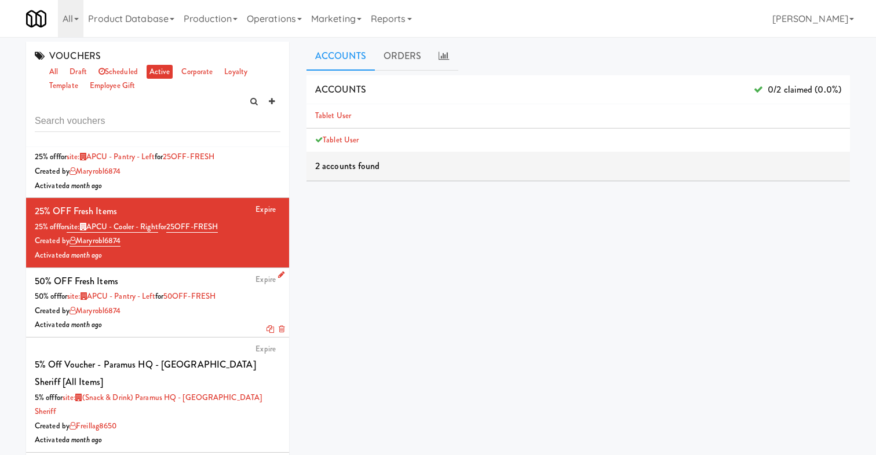
click at [208, 323] on div "Activated a month ago" at bounding box center [158, 325] width 246 height 14
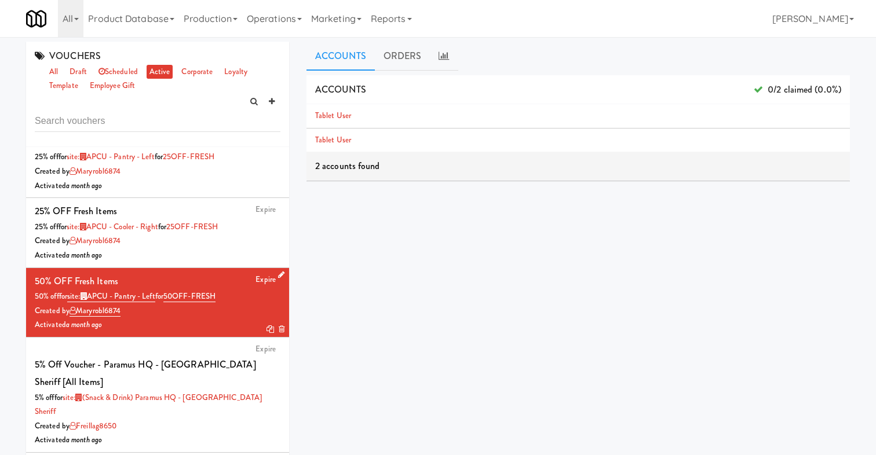
drag, startPoint x: 233, startPoint y: 301, endPoint x: 43, endPoint y: 289, distance: 189.9
click at [43, 289] on div "Expire 50% OFF Fresh Items 50% off for site: APCU - Pantry - Left for 50OFF-FRE…" at bounding box center [158, 303] width 246 height 60
click at [465, 198] on div "ACCOUNTS 0/2 claimed (0.0%) Tablet User Tablet User 2 accounts found ORDERS 0 o…" at bounding box center [578, 292] width 543 height 435
click at [184, 256] on div "Activated a month ago" at bounding box center [158, 256] width 246 height 14
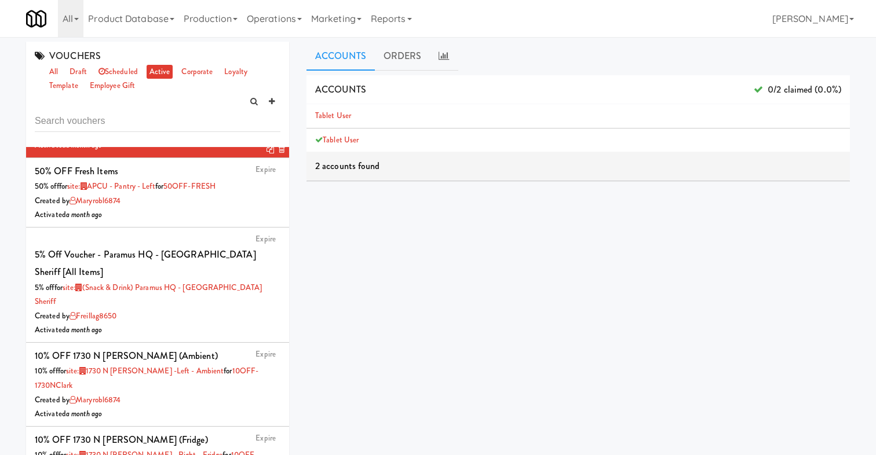
scroll to position [411, 0]
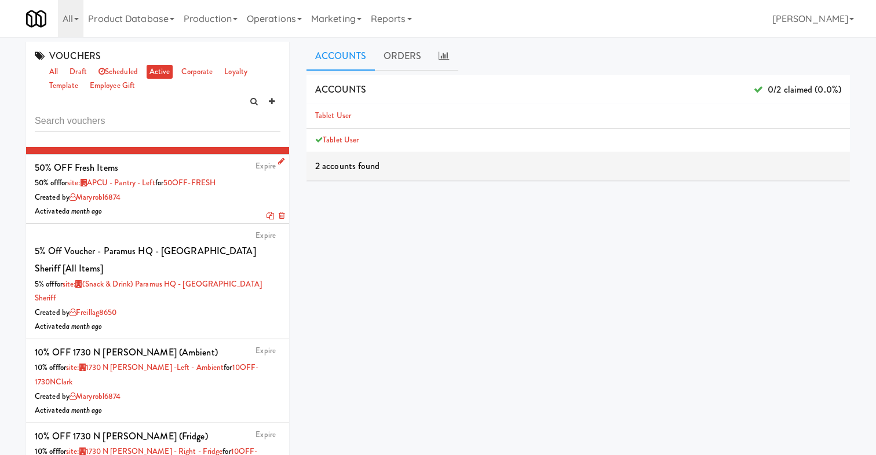
click at [186, 199] on div "Created by maryrobl6874" at bounding box center [158, 198] width 246 height 14
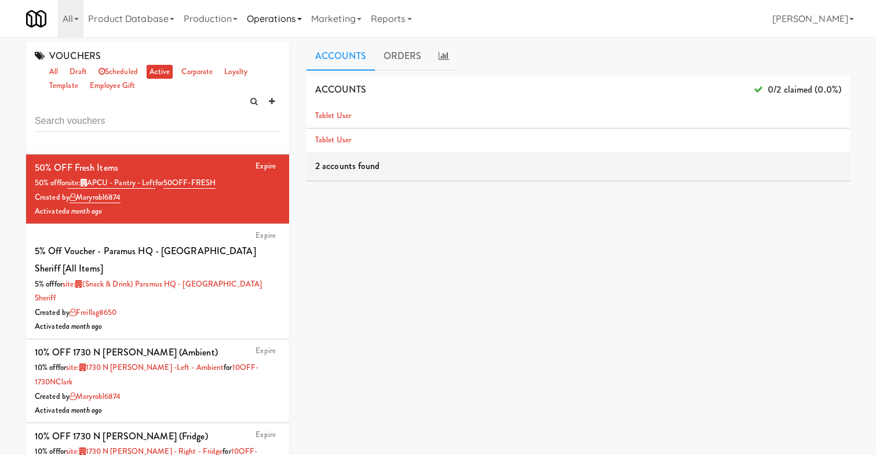
click at [297, 10] on link "Operations" at bounding box center [274, 18] width 64 height 37
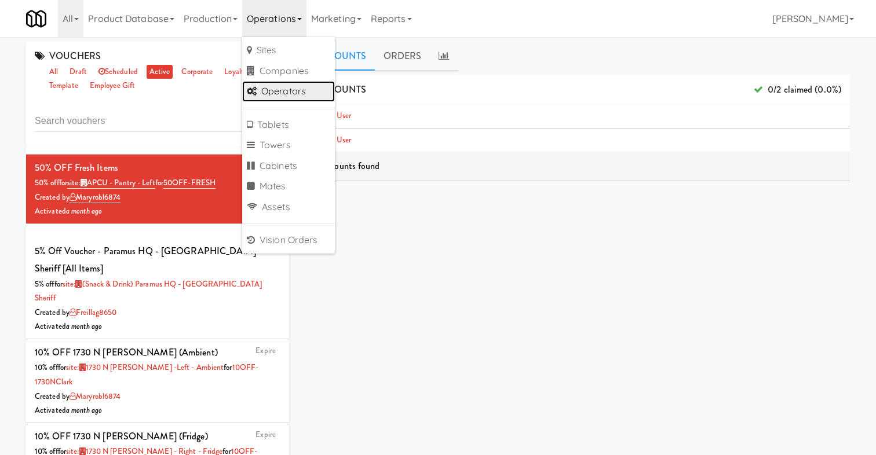
click at [322, 93] on link "Operators" at bounding box center [288, 91] width 93 height 21
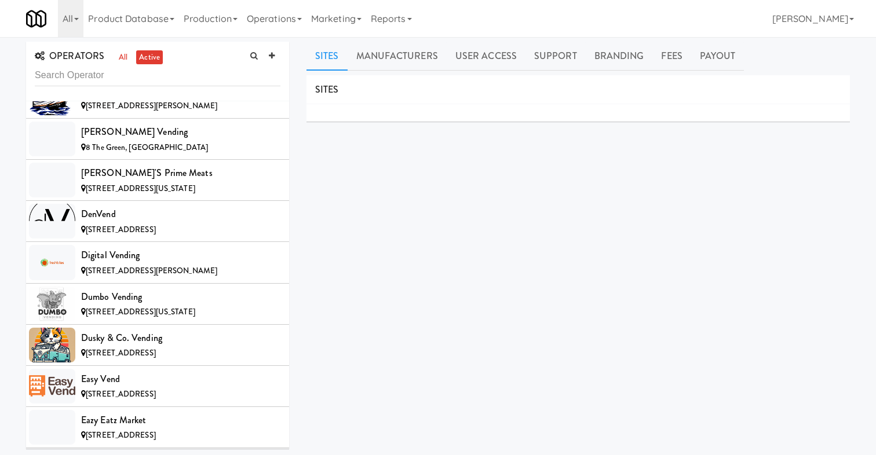
scroll to position [2470, 0]
click at [216, 306] on li "Dumbo Vending [STREET_ADDRESS][US_STATE]" at bounding box center [157, 303] width 263 height 41
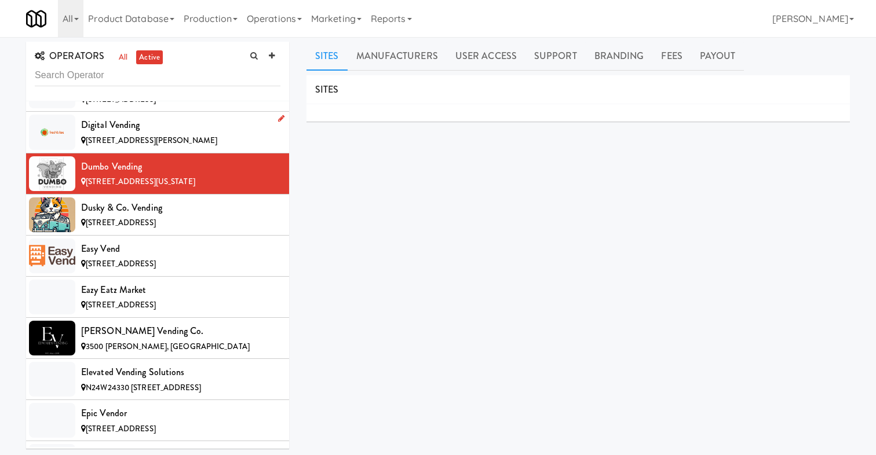
scroll to position [2603, 0]
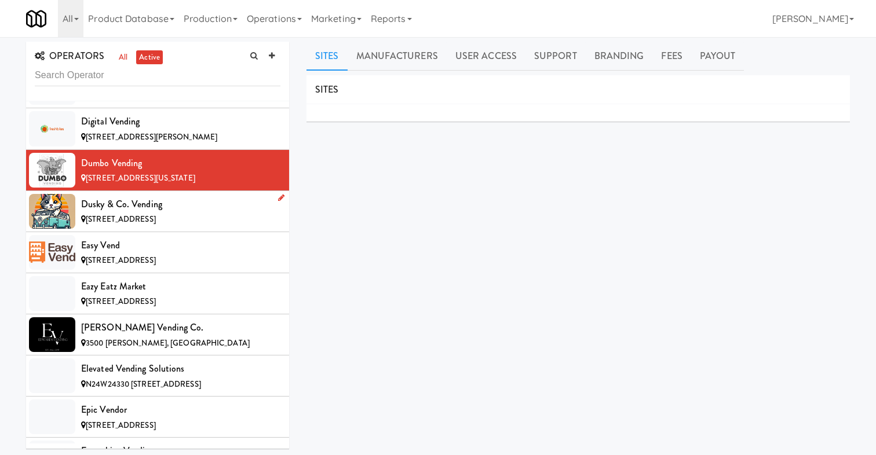
click at [217, 198] on div "Dusky & Co. Vending" at bounding box center [180, 204] width 199 height 17
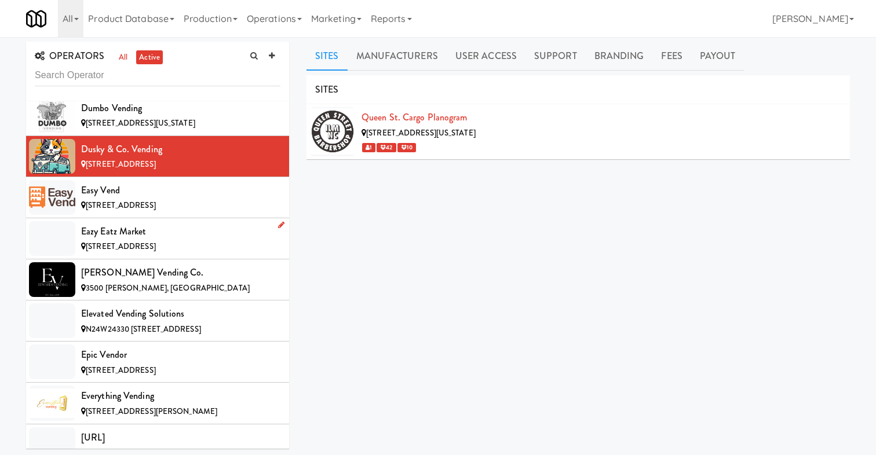
scroll to position [2677, 0]
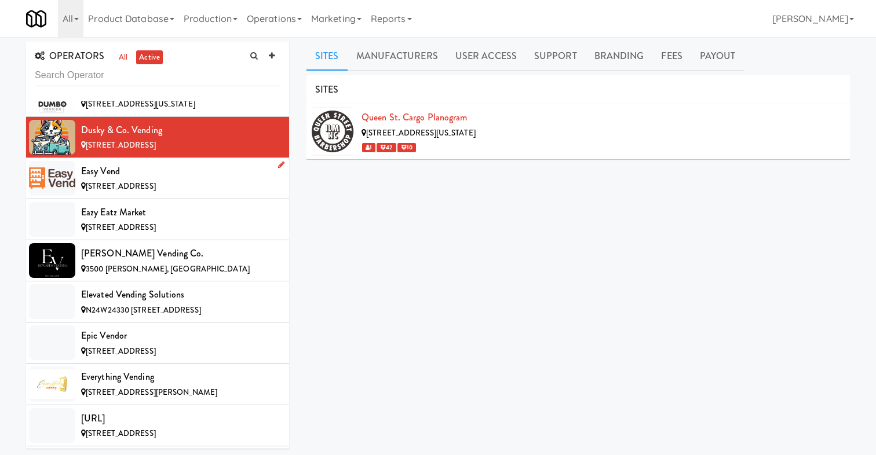
click at [209, 163] on div "Easy Vend" at bounding box center [180, 171] width 199 height 17
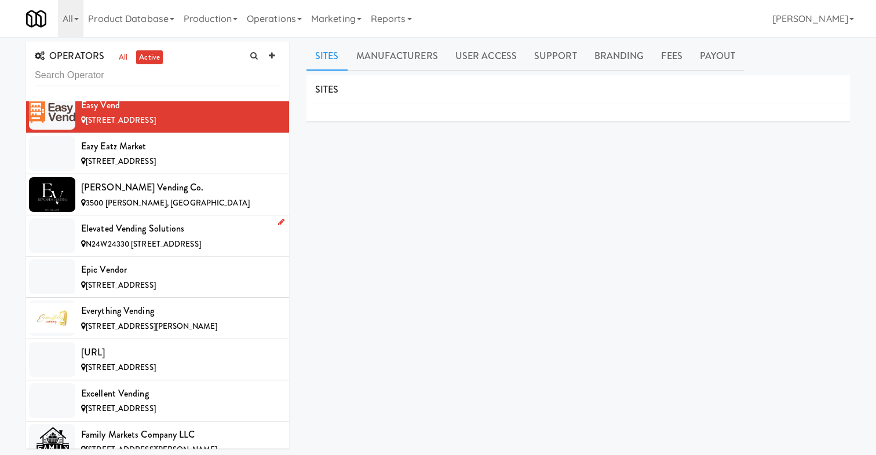
scroll to position [2733, 0]
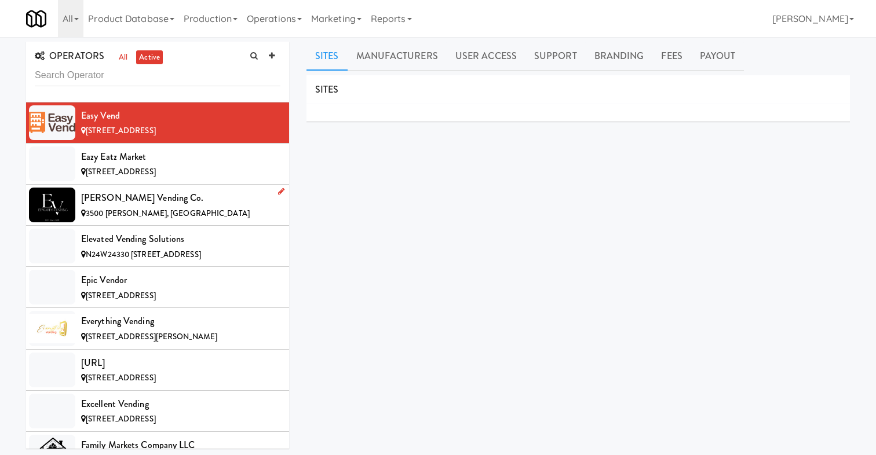
click at [197, 189] on div "[PERSON_NAME] Vending Co." at bounding box center [180, 197] width 199 height 17
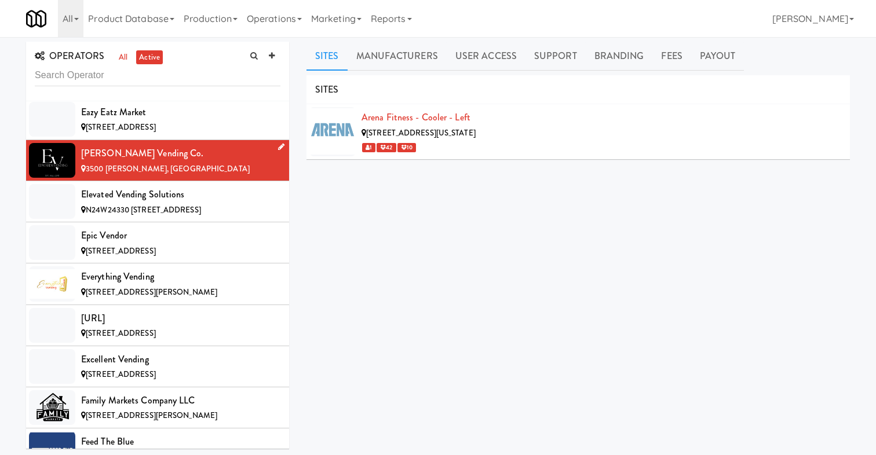
scroll to position [2781, 0]
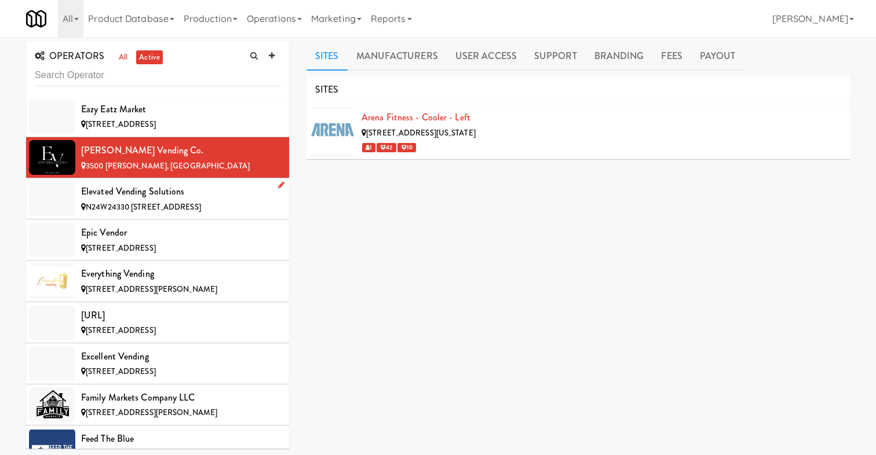
click at [184, 202] on span "N24W24330 [STREET_ADDRESS]" at bounding box center [143, 207] width 115 height 11
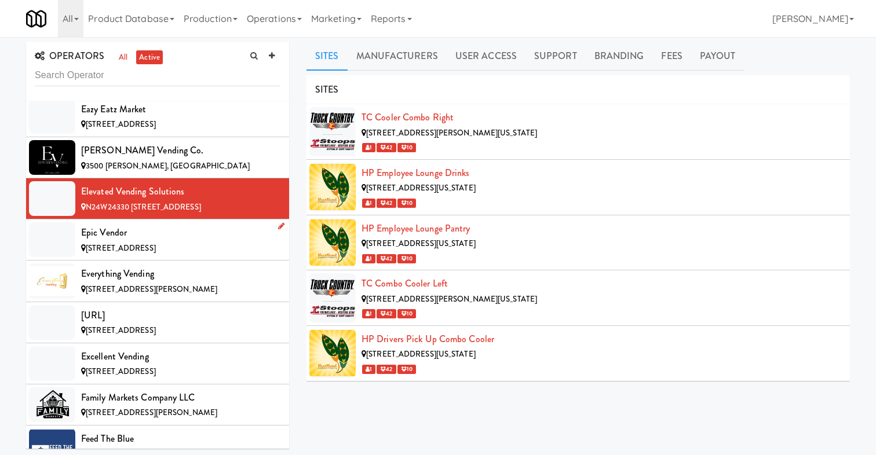
click at [205, 242] on div "[STREET_ADDRESS]" at bounding box center [180, 249] width 199 height 14
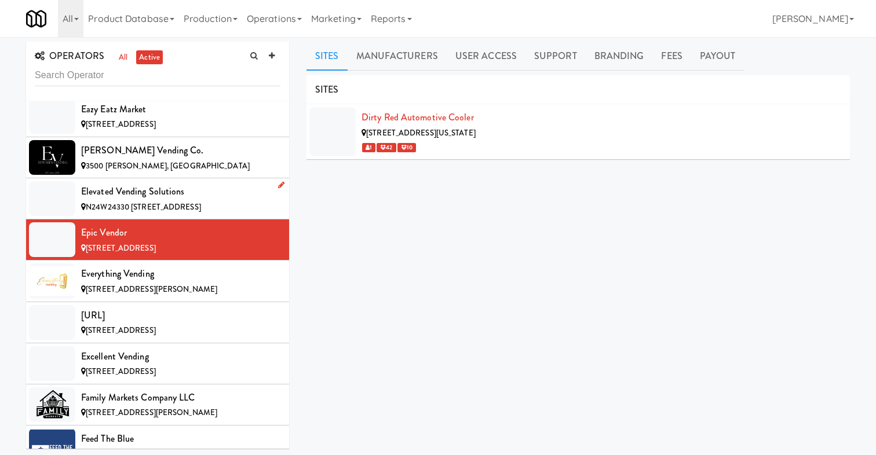
click at [206, 183] on div "Elevated Vending Solutions" at bounding box center [180, 191] width 199 height 17
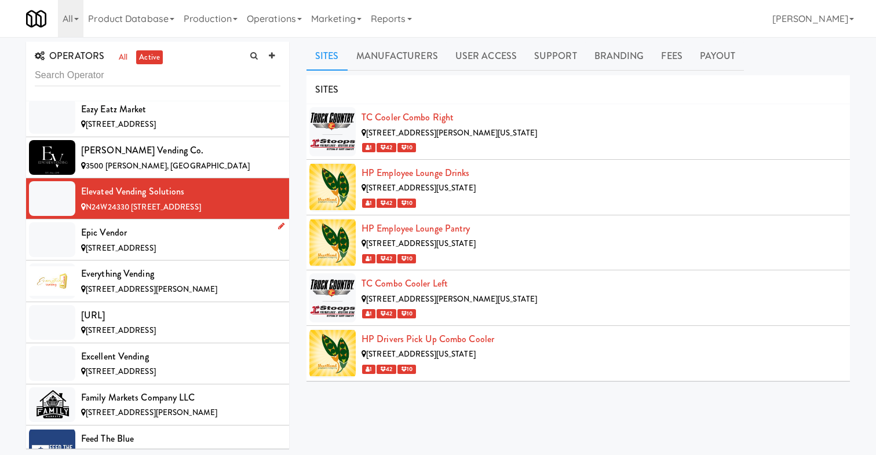
click at [204, 242] on div "[STREET_ADDRESS]" at bounding box center [180, 249] width 199 height 14
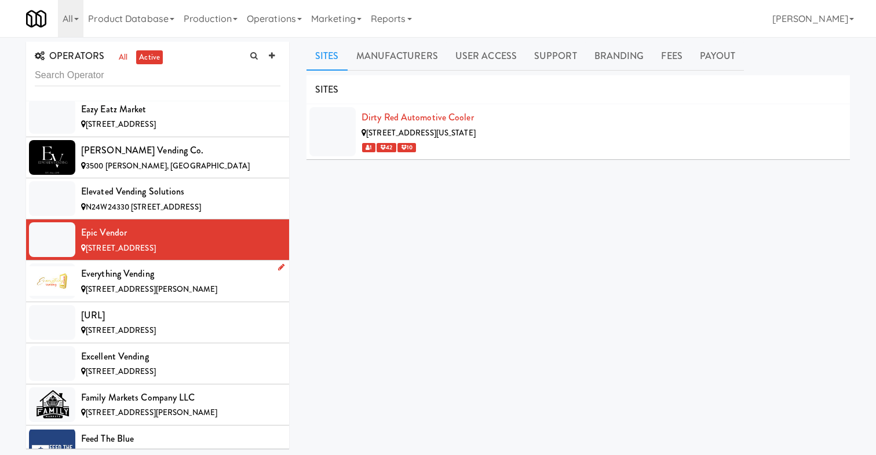
click at [184, 284] on span "[STREET_ADDRESS][PERSON_NAME]" at bounding box center [152, 289] width 132 height 11
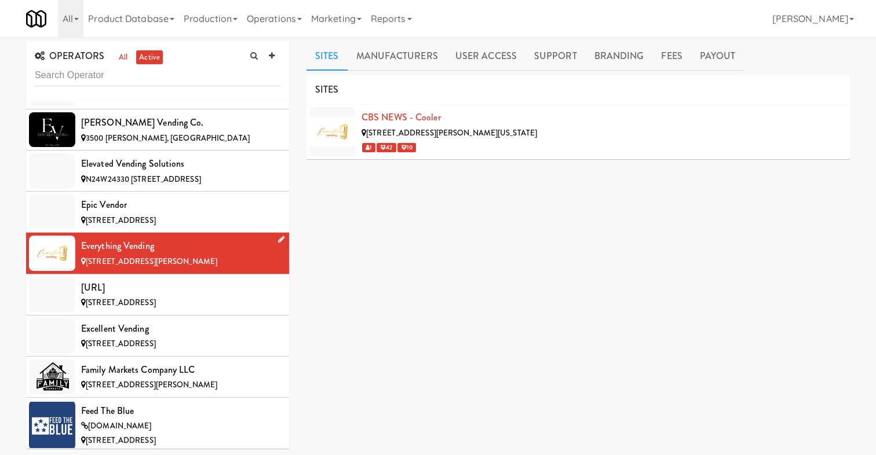
scroll to position [2811, 0]
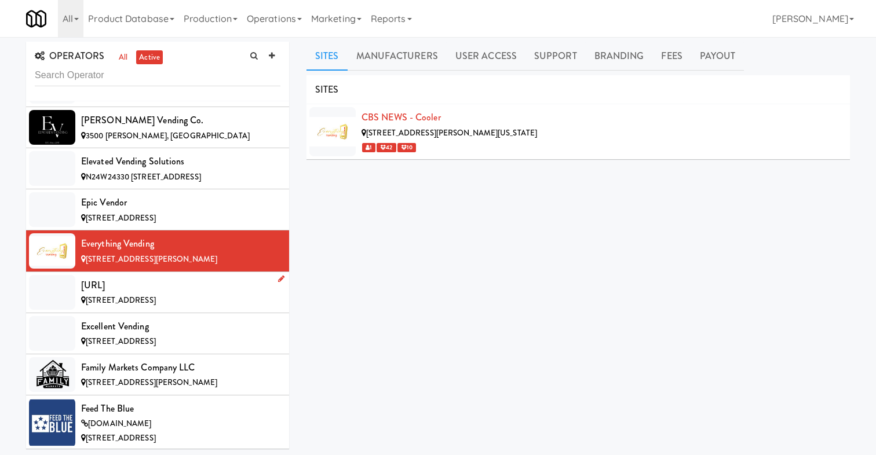
click at [186, 280] on div "[URL]" at bounding box center [180, 285] width 199 height 17
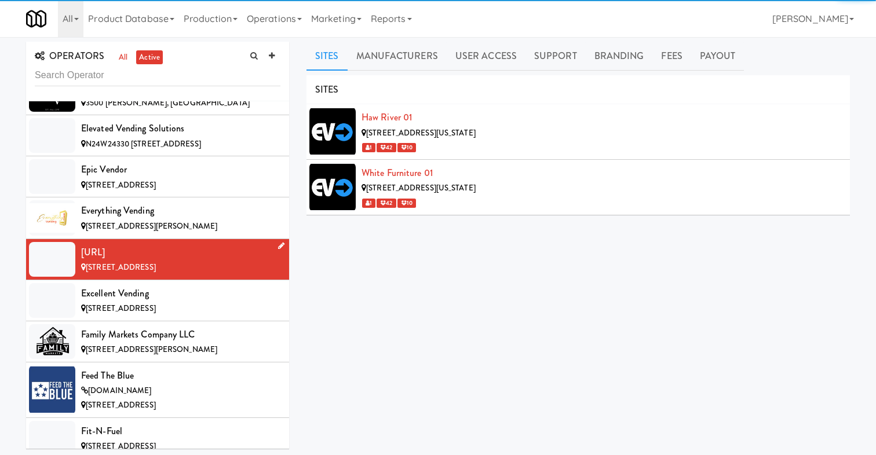
scroll to position [2893, 0]
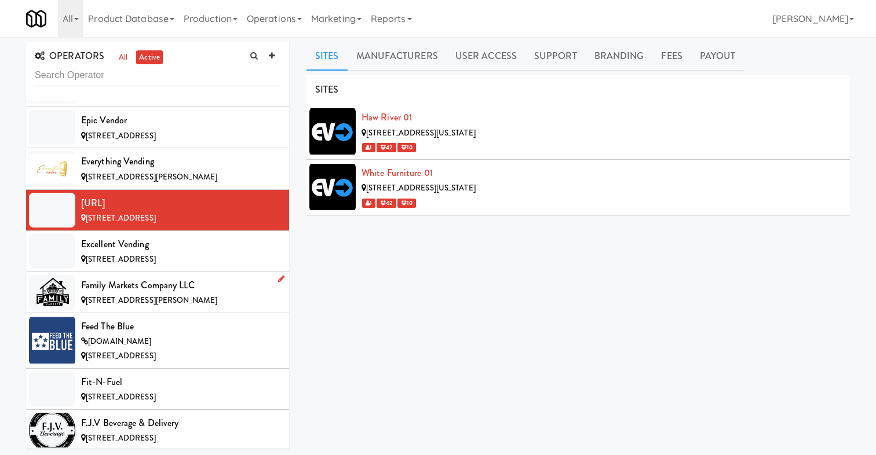
click at [191, 272] on li "Family Markets Company LLC [STREET_ADDRESS][PERSON_NAME]" at bounding box center [157, 292] width 263 height 41
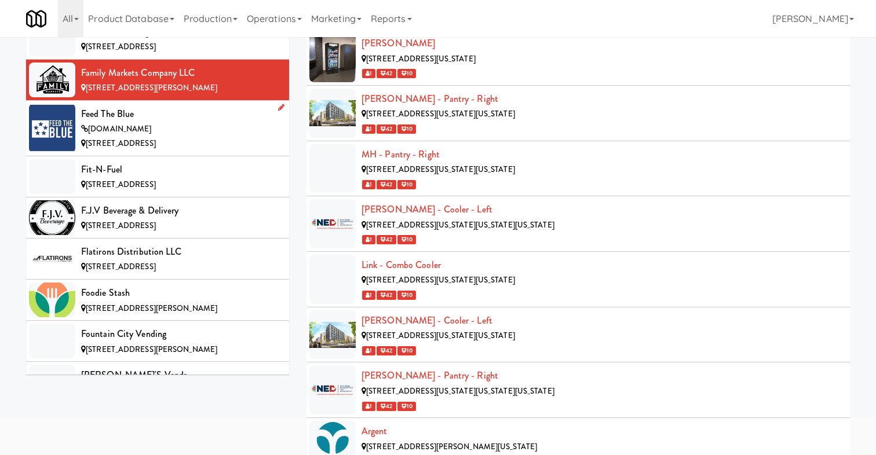
scroll to position [3032, 0]
click at [224, 122] on div "[DOMAIN_NAME]" at bounding box center [180, 129] width 199 height 14
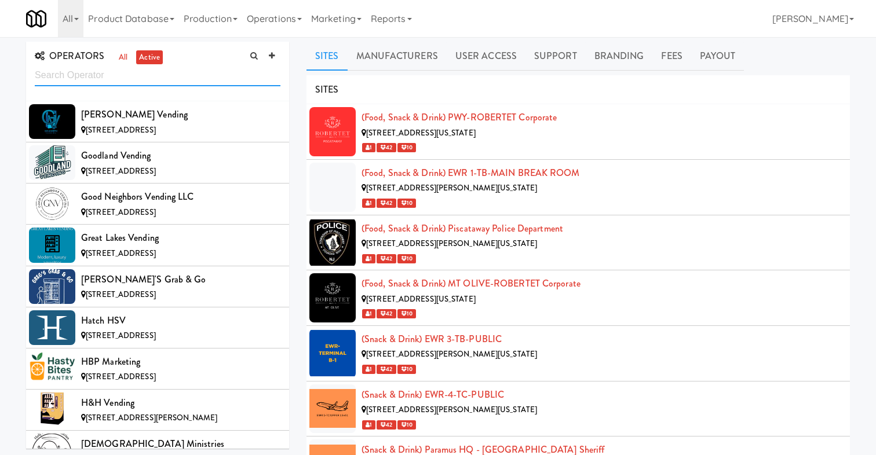
click at [162, 78] on input "text" at bounding box center [158, 75] width 246 height 21
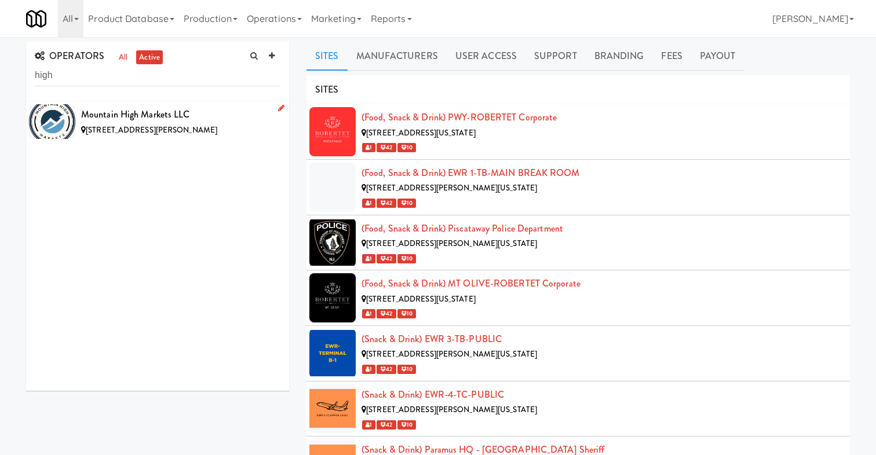
click at [215, 129] on div "[STREET_ADDRESS][PERSON_NAME]" at bounding box center [180, 130] width 199 height 14
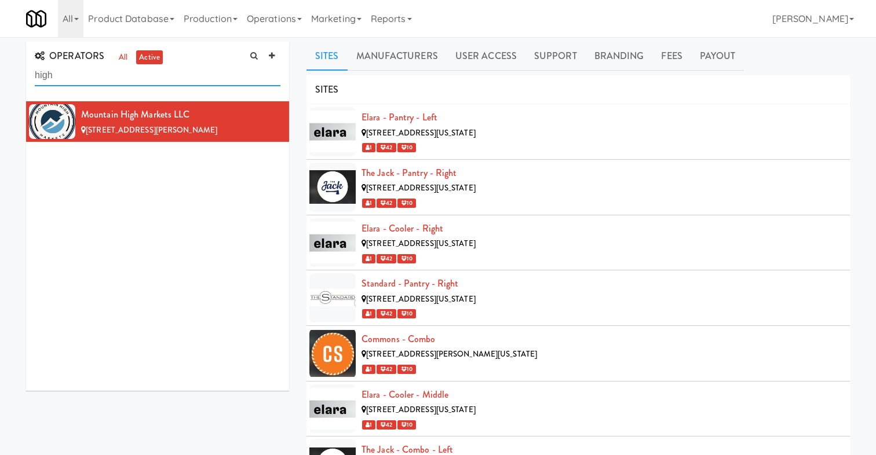
drag, startPoint x: 97, startPoint y: 78, endPoint x: 0, endPoint y: 76, distance: 97.4
click at [0, 76] on div "OPERATORS all active high Mountain High Markets LLC [STREET_ADDRESS][PERSON_NAM…" at bounding box center [438, 382] width 876 height 681
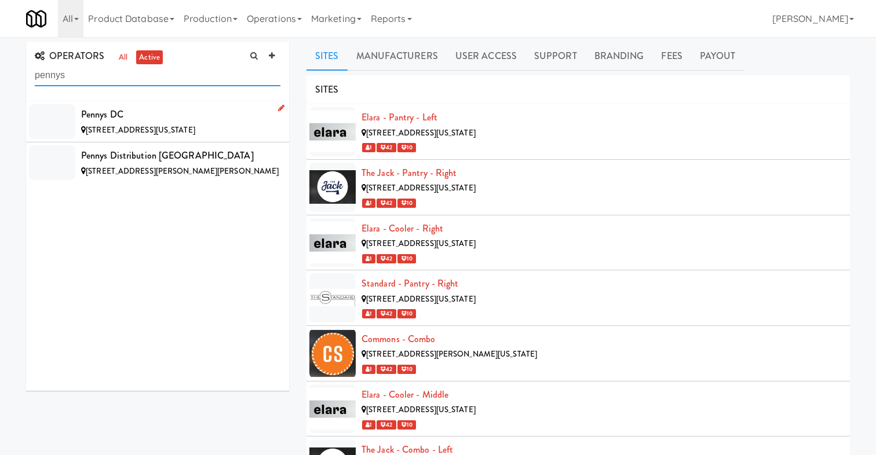
type input "pennys"
click at [235, 130] on div "[STREET_ADDRESS][US_STATE]" at bounding box center [180, 130] width 199 height 14
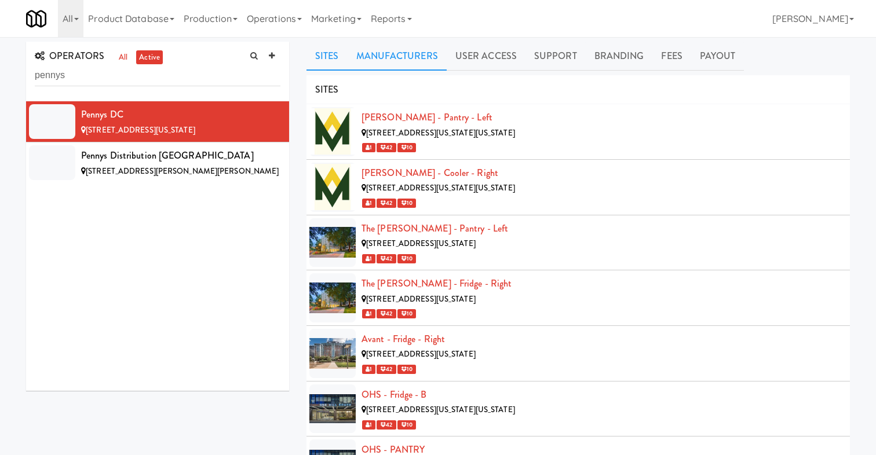
click at [388, 59] on link "Manufacturers" at bounding box center [397, 56] width 99 height 29
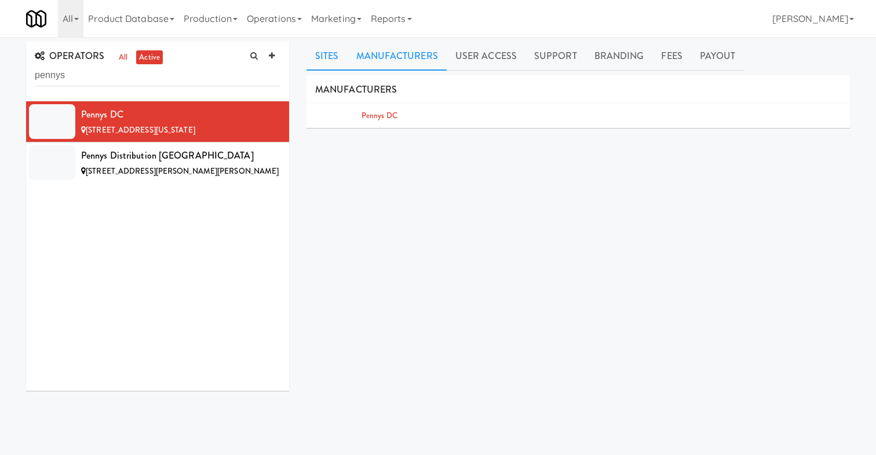
click at [328, 57] on link "Sites" at bounding box center [327, 56] width 41 height 29
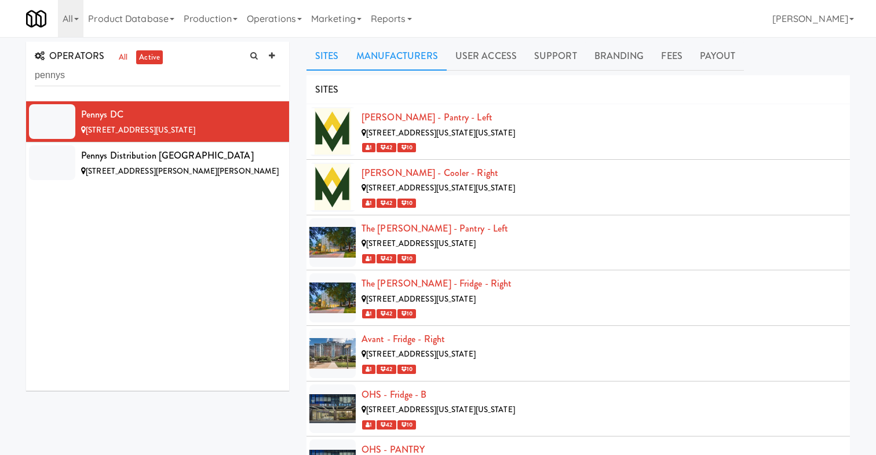
click at [374, 60] on link "Manufacturers" at bounding box center [397, 56] width 99 height 29
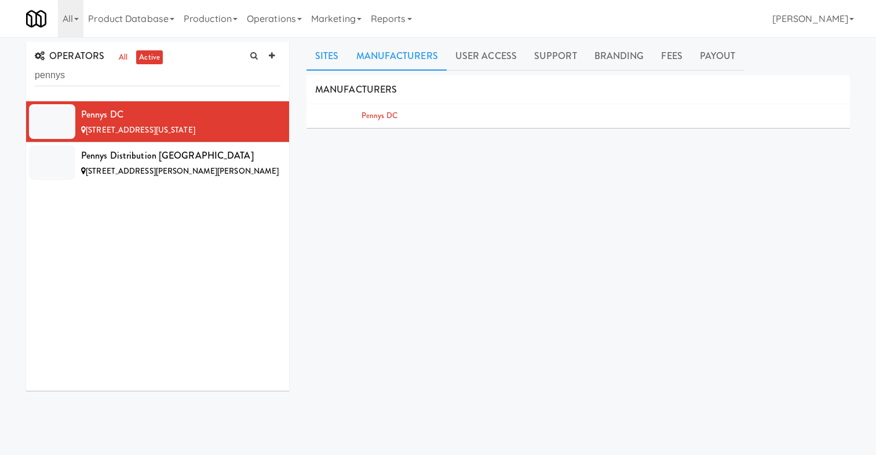
click at [329, 49] on link "Sites" at bounding box center [327, 56] width 41 height 29
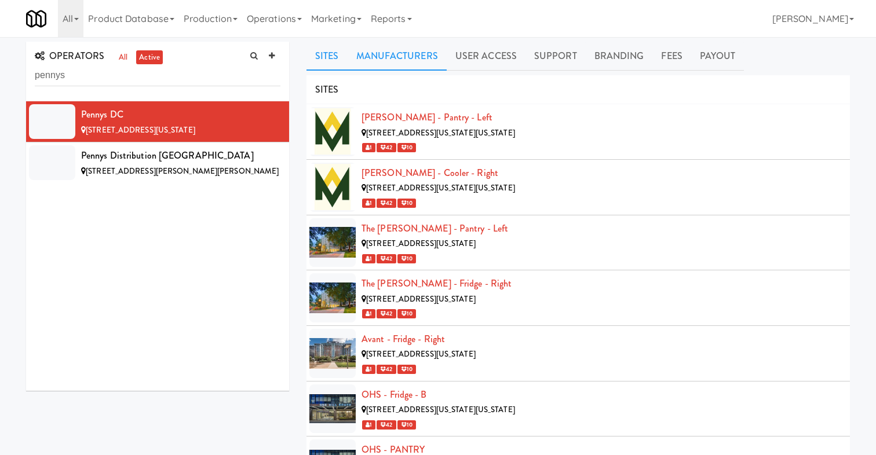
click at [396, 50] on link "Manufacturers" at bounding box center [397, 56] width 99 height 29
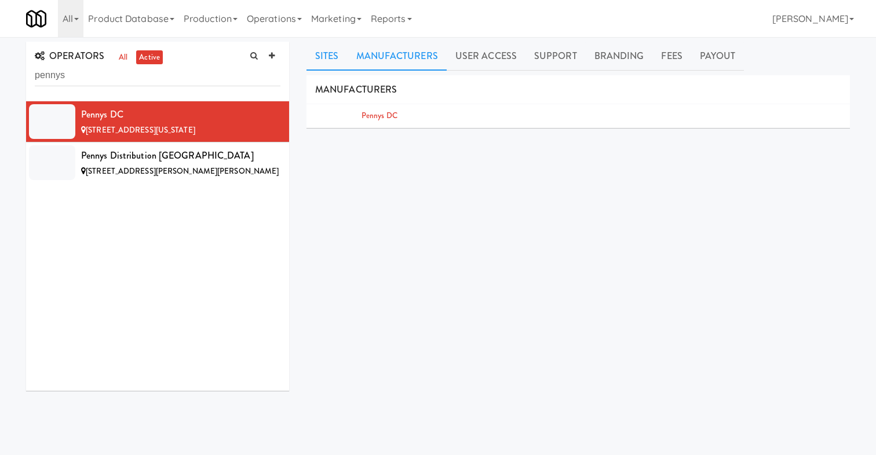
click at [332, 55] on link "Sites" at bounding box center [327, 56] width 41 height 29
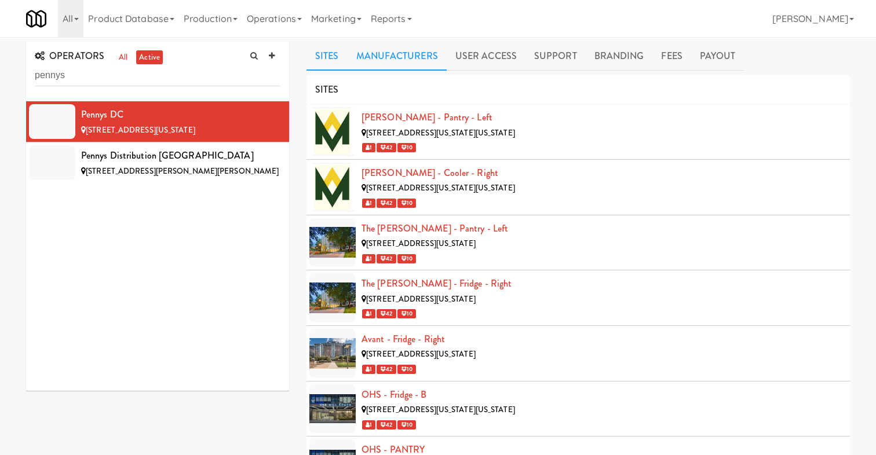
click at [405, 57] on link "Manufacturers" at bounding box center [397, 56] width 99 height 29
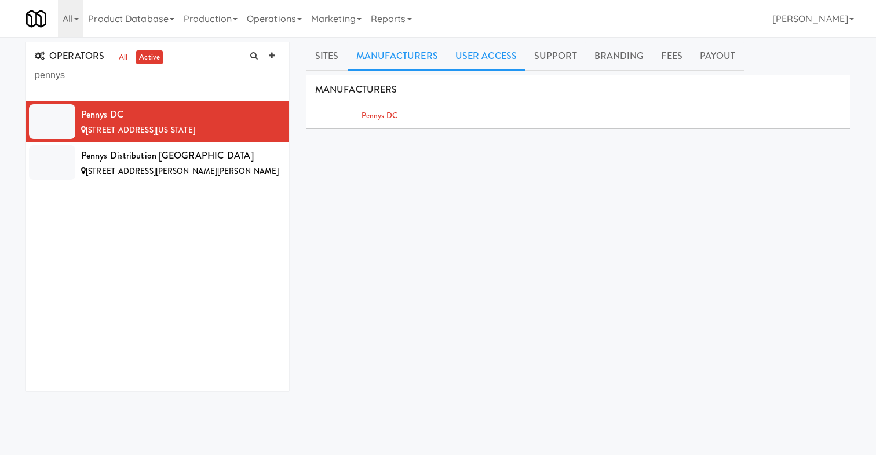
click at [471, 57] on link "User Access" at bounding box center [486, 56] width 79 height 29
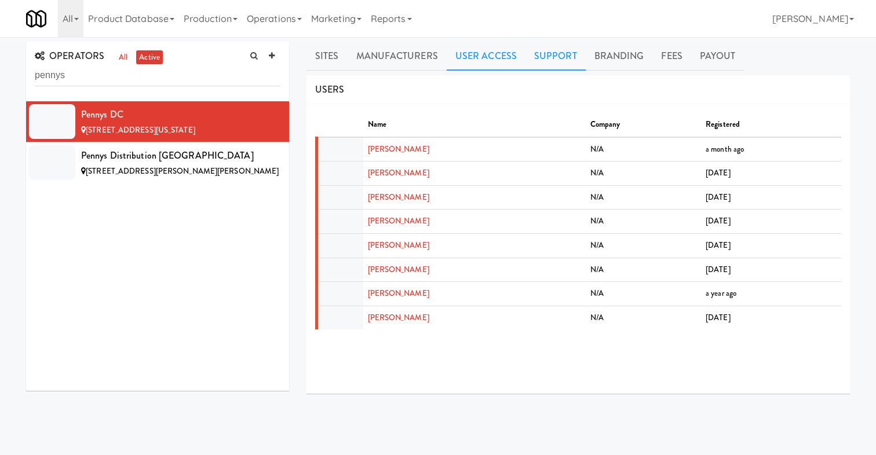
click at [561, 61] on link "Support" at bounding box center [556, 56] width 60 height 29
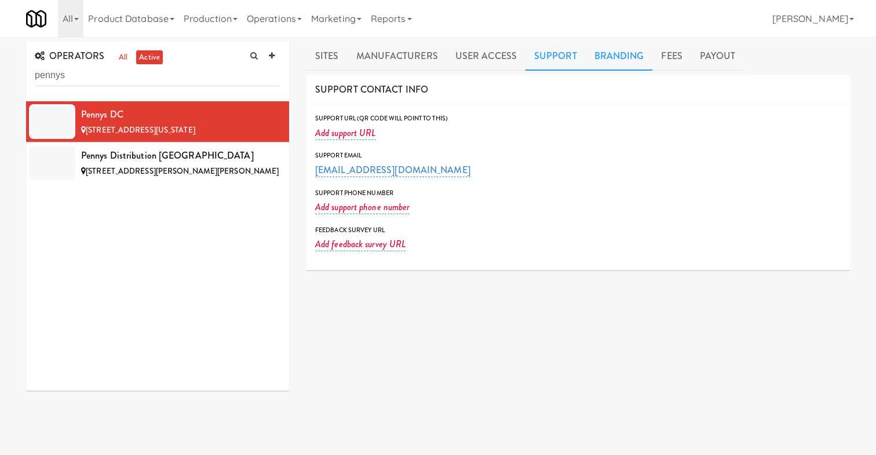
click at [610, 56] on link "Branding" at bounding box center [619, 56] width 67 height 29
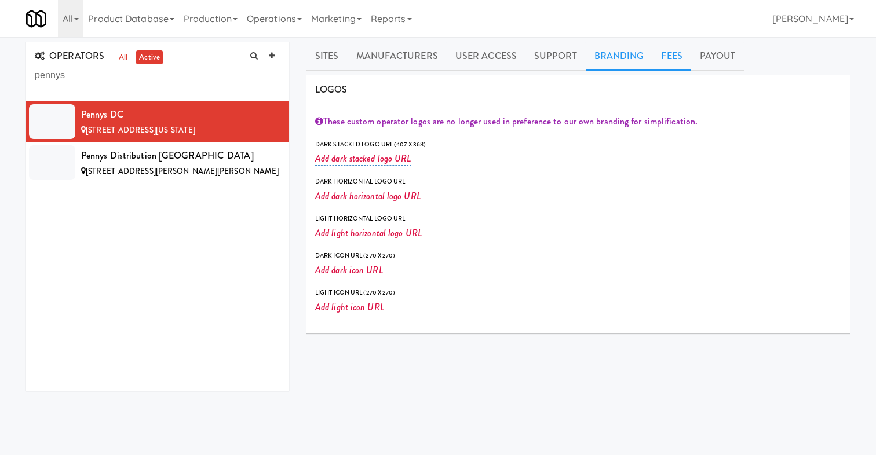
click at [669, 57] on link "Fees" at bounding box center [671, 56] width 38 height 29
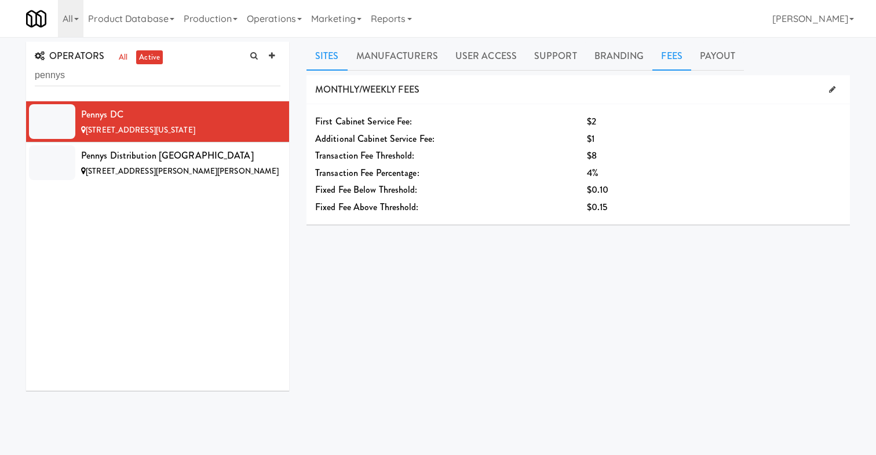
click at [319, 48] on link "Sites" at bounding box center [327, 56] width 41 height 29
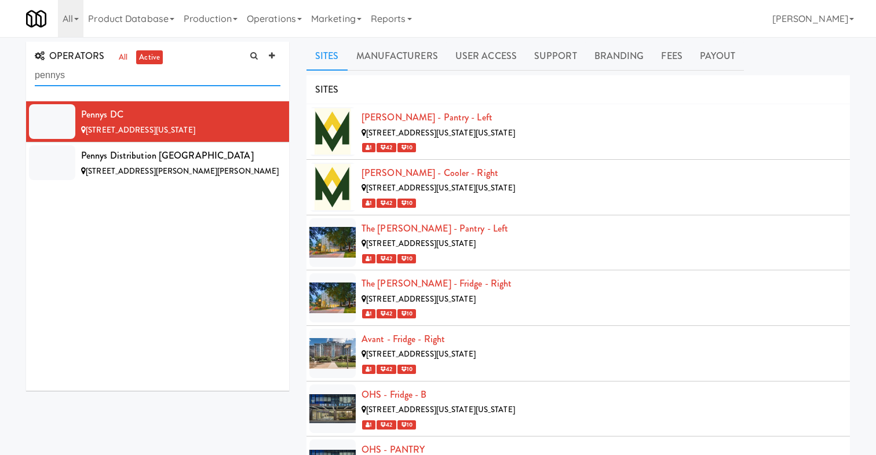
drag, startPoint x: 107, startPoint y: 81, endPoint x: 0, endPoint y: 79, distance: 107.2
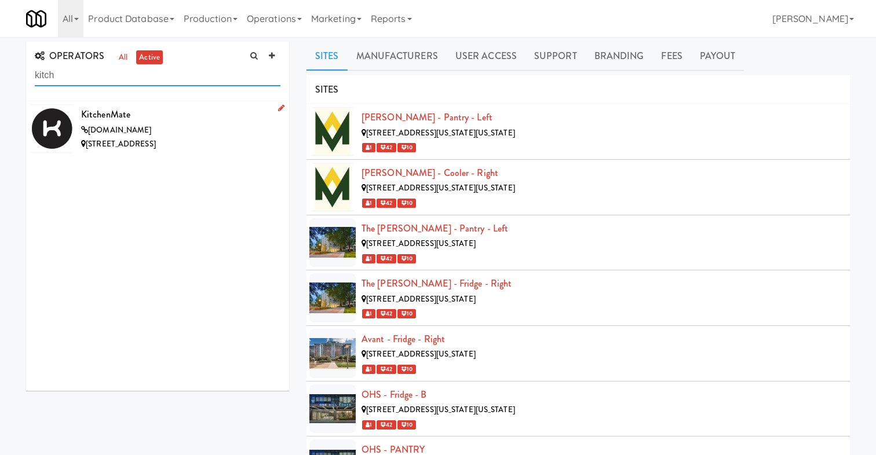
type input "kitch"
click at [187, 125] on div "[DOMAIN_NAME]" at bounding box center [180, 130] width 199 height 14
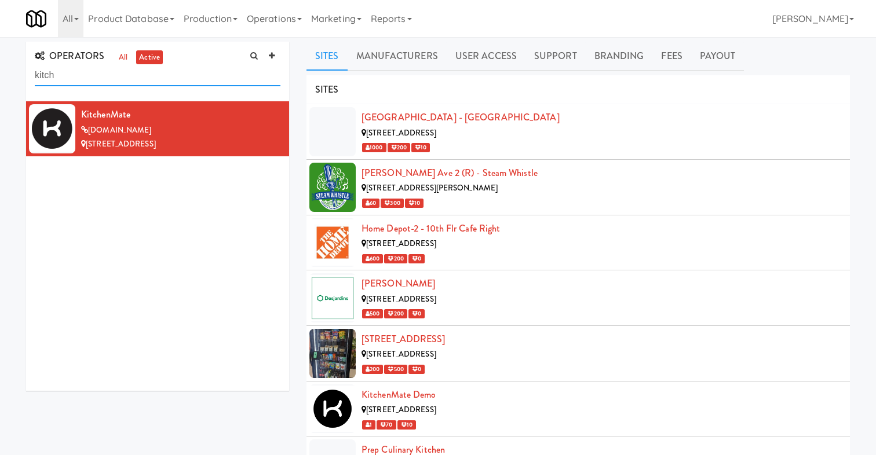
drag, startPoint x: 180, startPoint y: 78, endPoint x: 0, endPoint y: 57, distance: 180.8
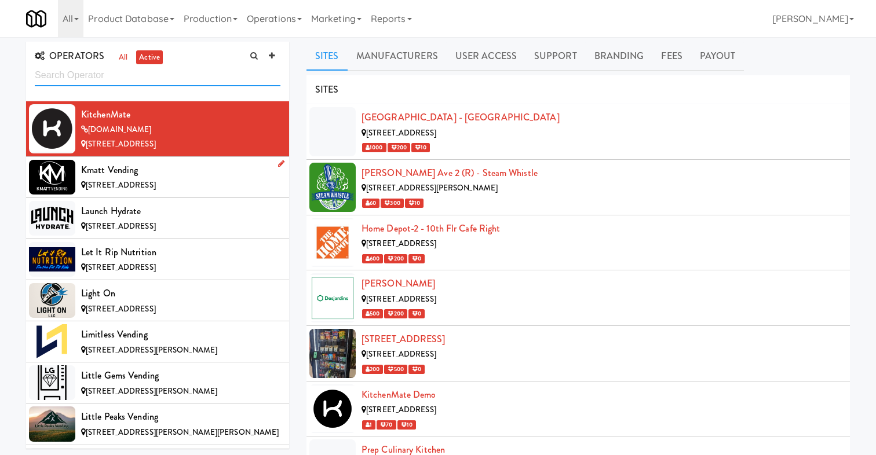
scroll to position [4903, 0]
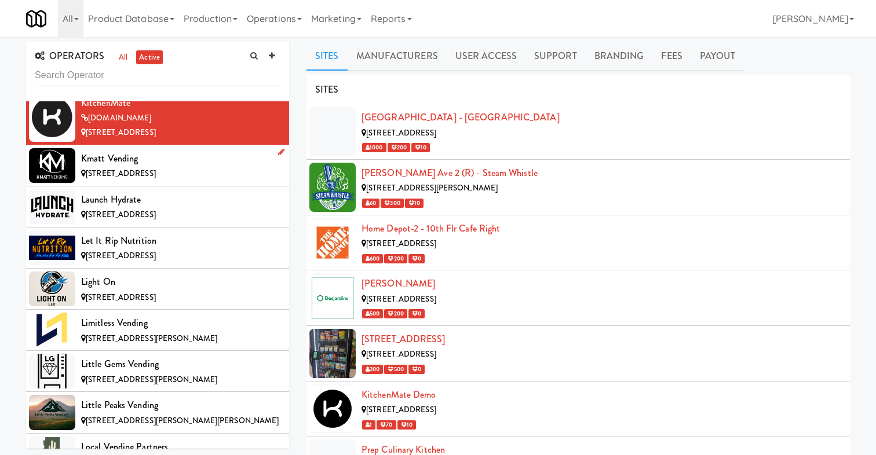
click at [156, 168] on span "[STREET_ADDRESS]" at bounding box center [121, 173] width 70 height 11
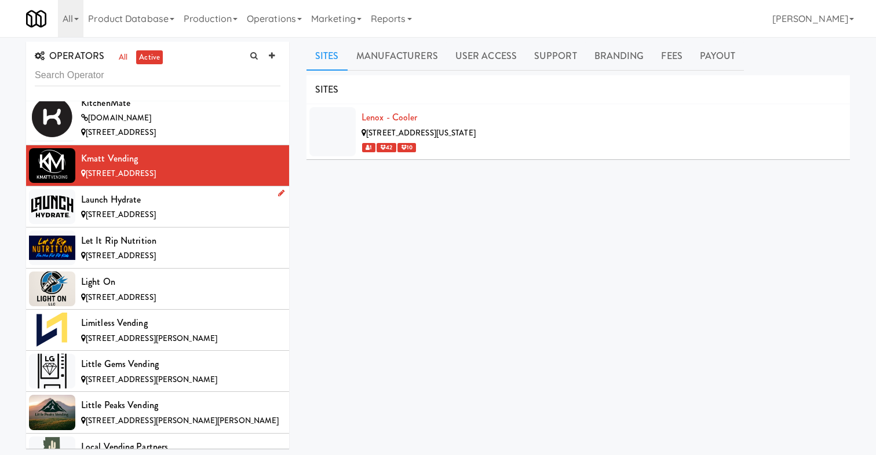
click at [220, 195] on div "Launch Hydrate" at bounding box center [180, 199] width 199 height 17
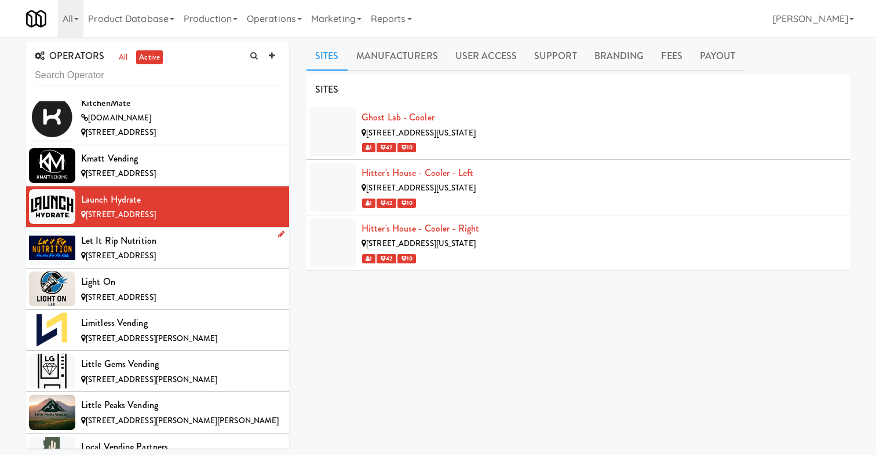
click at [210, 234] on div "Let it Rip Nutrition" at bounding box center [180, 240] width 199 height 17
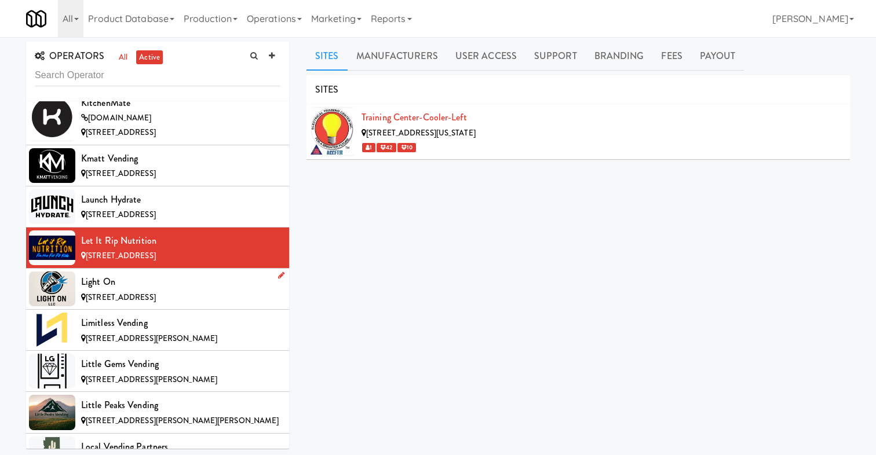
click at [195, 274] on div "Light On" at bounding box center [180, 281] width 199 height 17
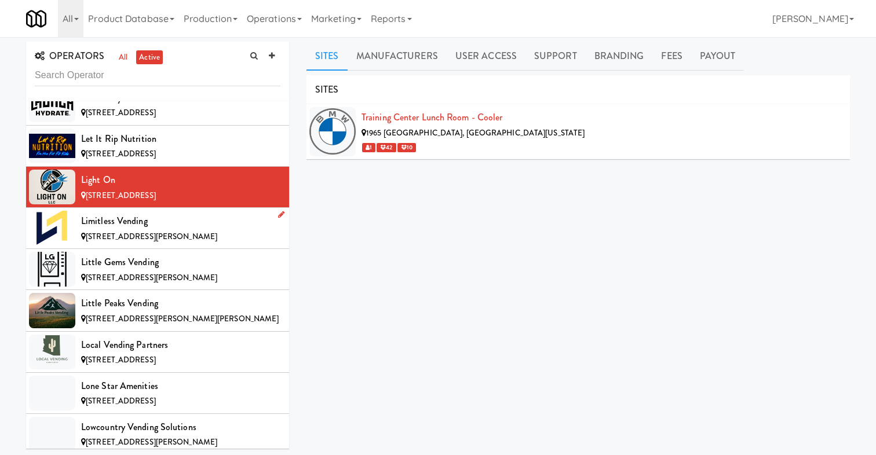
scroll to position [5005, 0]
click at [199, 212] on div "Limitless Vending" at bounding box center [180, 220] width 199 height 17
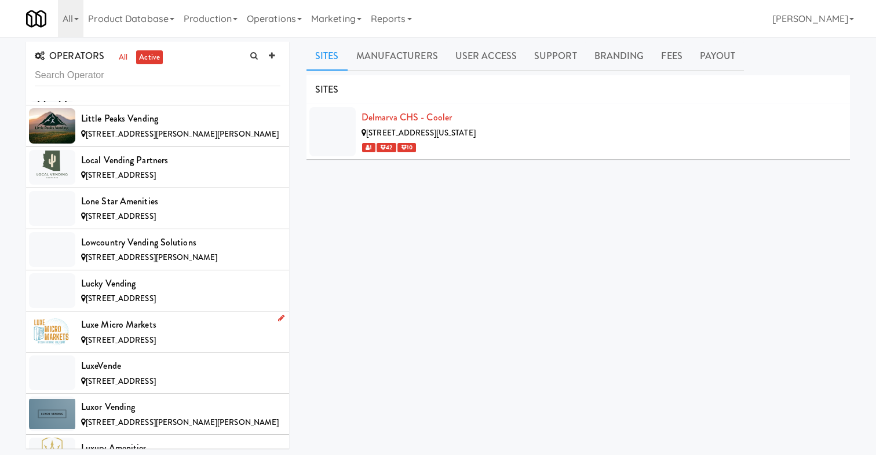
scroll to position [5191, 0]
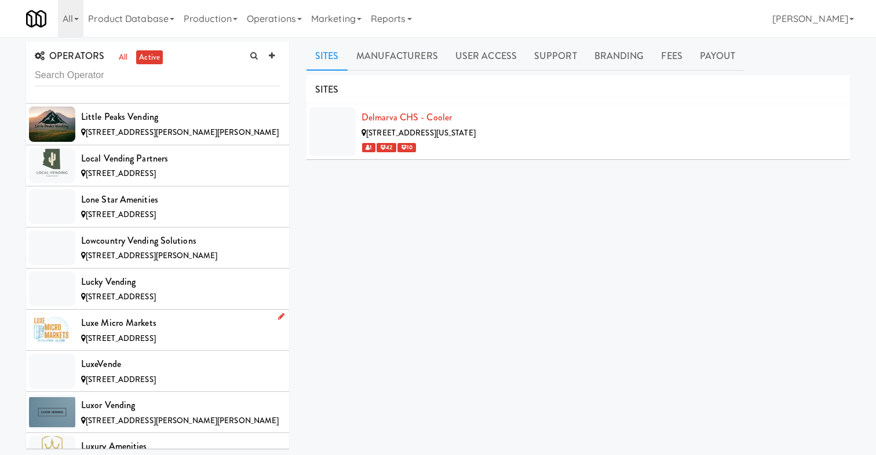
click at [228, 332] on div "[STREET_ADDRESS]" at bounding box center [180, 339] width 199 height 14
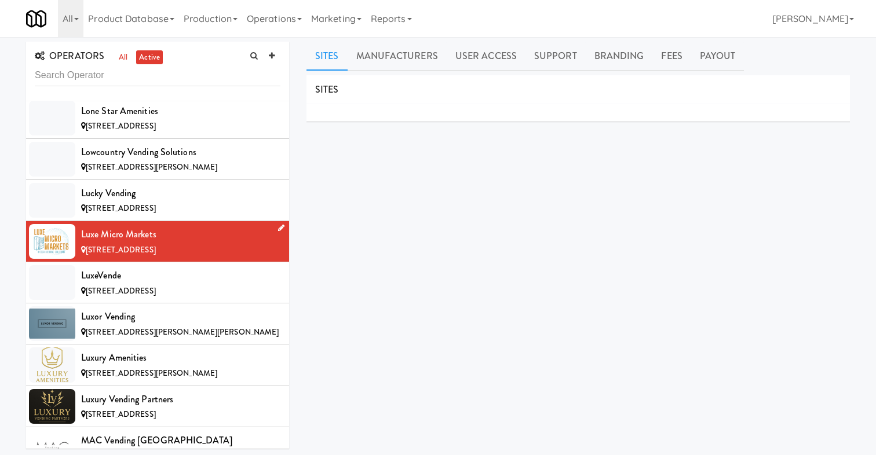
scroll to position [5307, 0]
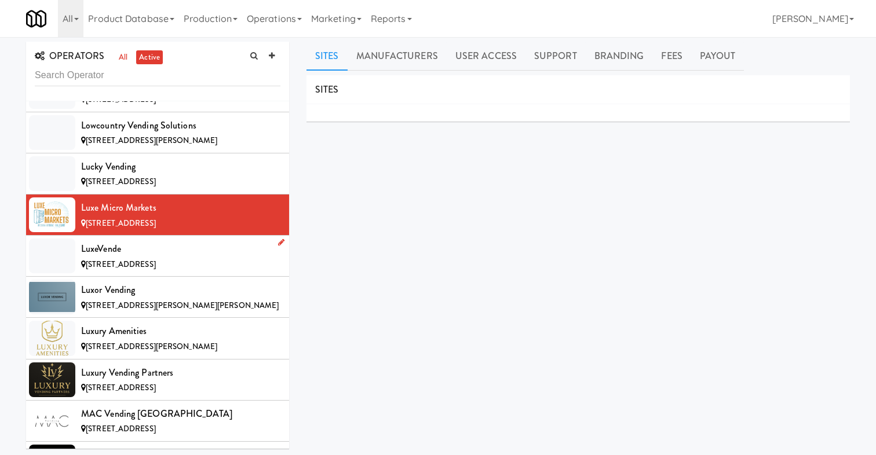
click at [211, 258] on div "[STREET_ADDRESS]" at bounding box center [180, 265] width 199 height 14
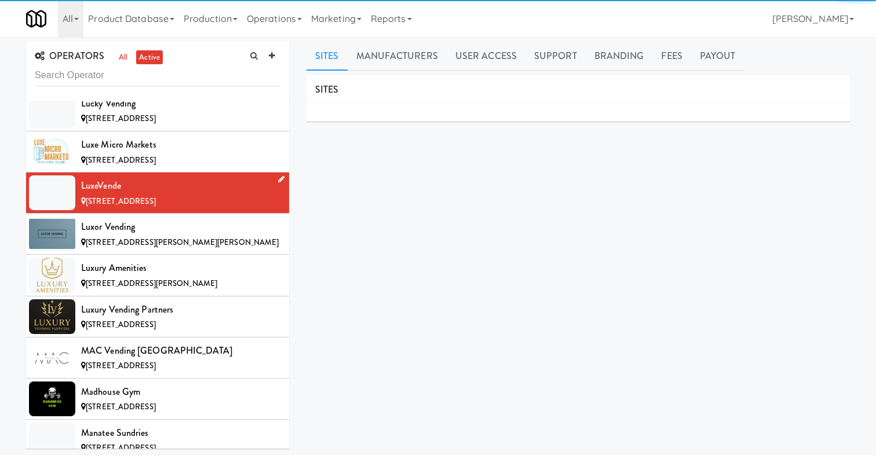
scroll to position [5387, 0]
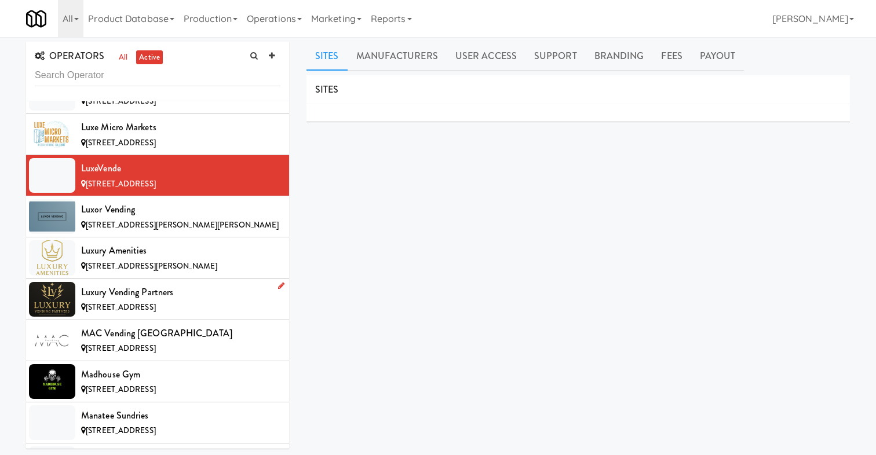
click at [185, 284] on div "Luxury Vending Partners" at bounding box center [180, 292] width 199 height 17
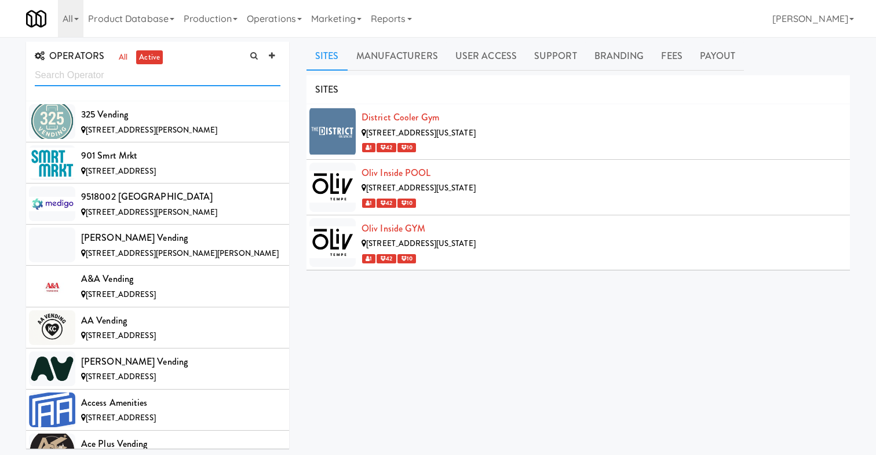
click at [195, 77] on input "text" at bounding box center [158, 75] width 246 height 21
click at [200, 119] on div "325 Vending" at bounding box center [180, 114] width 199 height 17
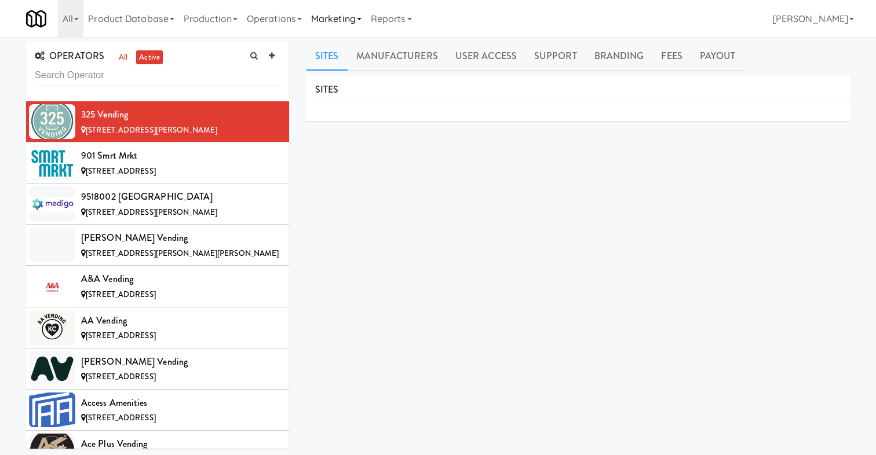
click at [361, 11] on link "Marketing" at bounding box center [337, 18] width 60 height 37
click at [416, 15] on link "Reports" at bounding box center [391, 18] width 50 height 37
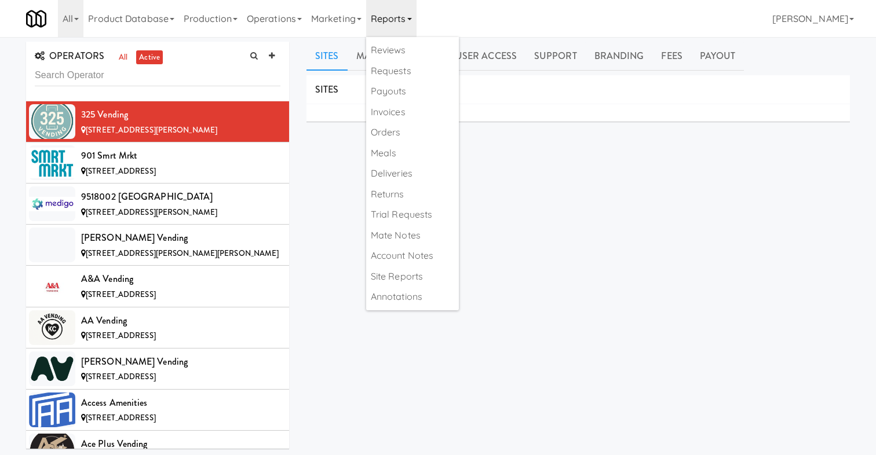
click at [301, 225] on div "Sites Manufacturers User Access Support Branding Fees Payout SITES MANUFACTURER…" at bounding box center [578, 276] width 561 height 468
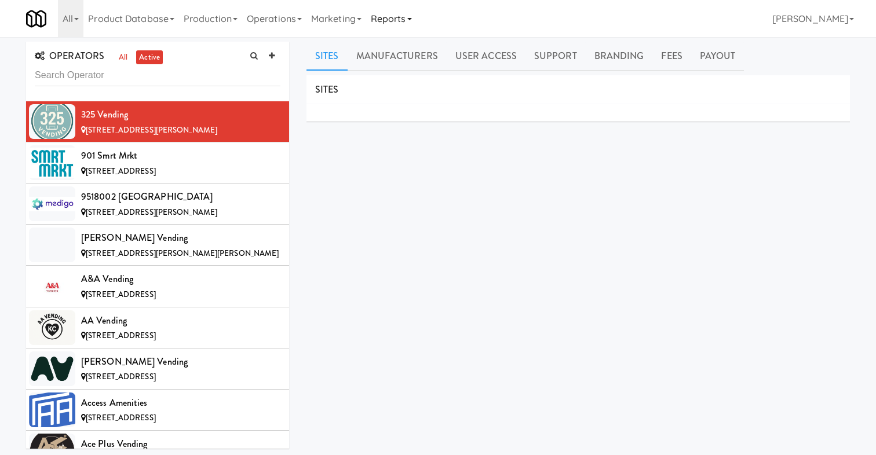
click at [403, 21] on link "Reports" at bounding box center [391, 18] width 50 height 37
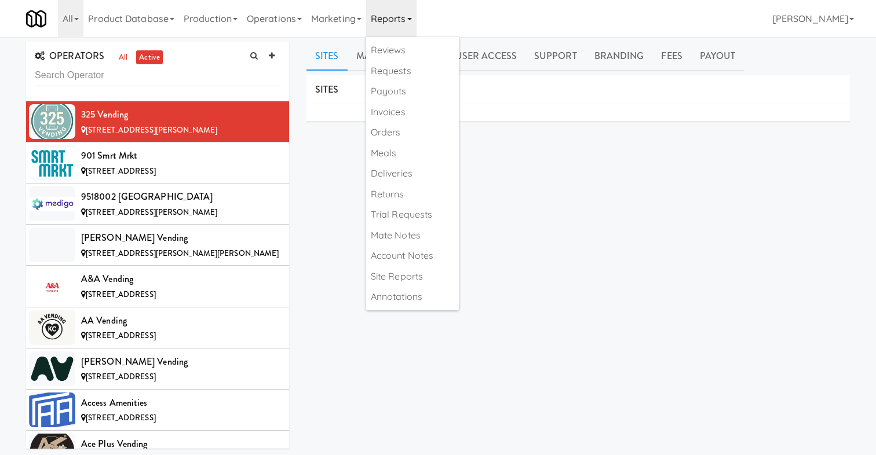
click at [318, 181] on div "SITES MANUFACTURERS 325 Vending USERS Name Company Registered [PERSON_NAME] N/A…" at bounding box center [578, 292] width 543 height 435
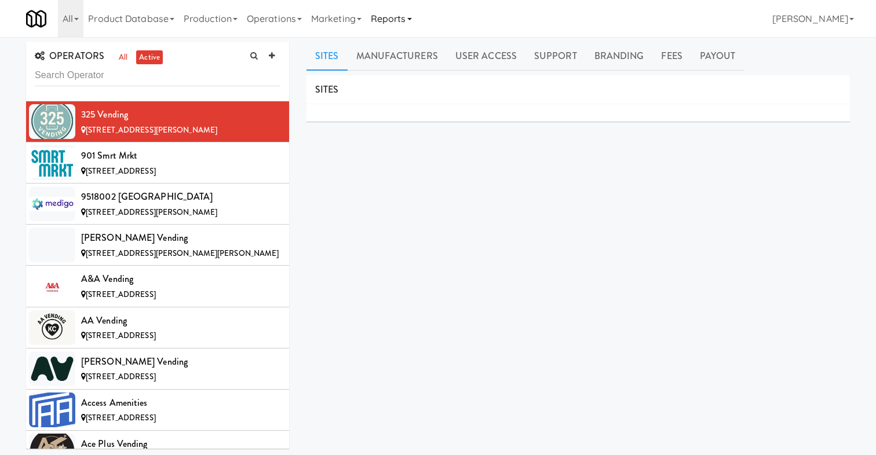
click at [401, 20] on link "Reports" at bounding box center [391, 18] width 50 height 37
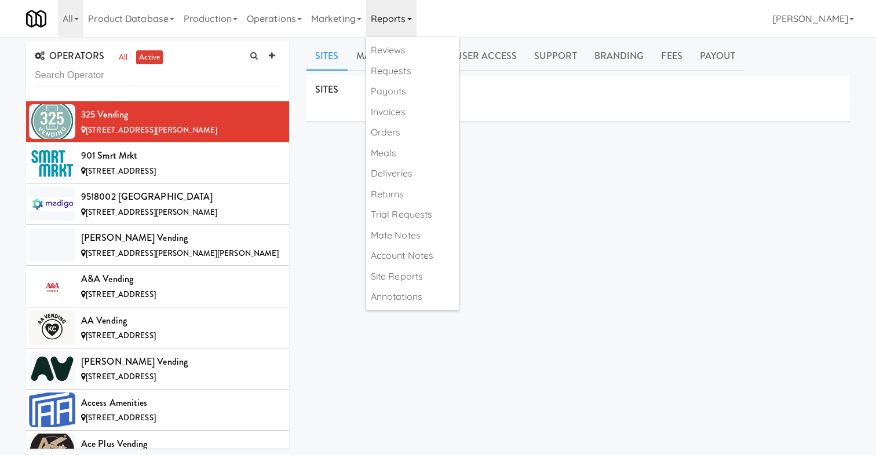
click at [338, 184] on div "SITES MANUFACTURERS 325 Vending USERS Name Company Registered [PERSON_NAME] N/A…" at bounding box center [578, 292] width 543 height 435
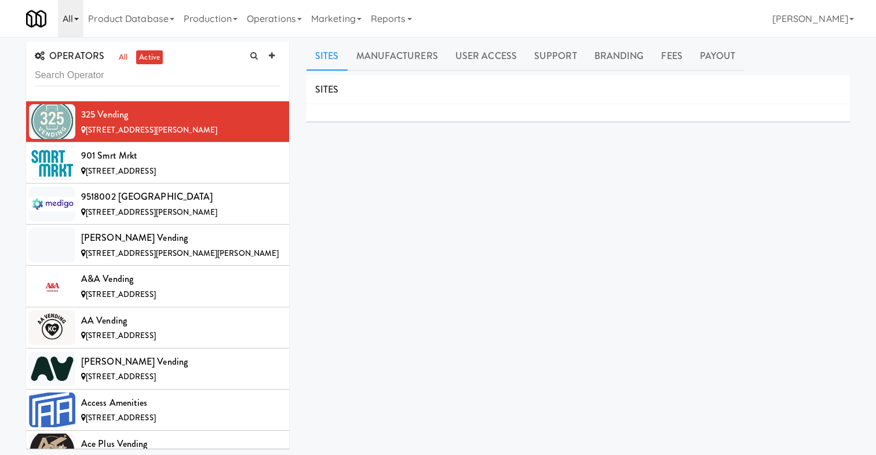
click at [81, 17] on link "All" at bounding box center [70, 18] width 25 height 37
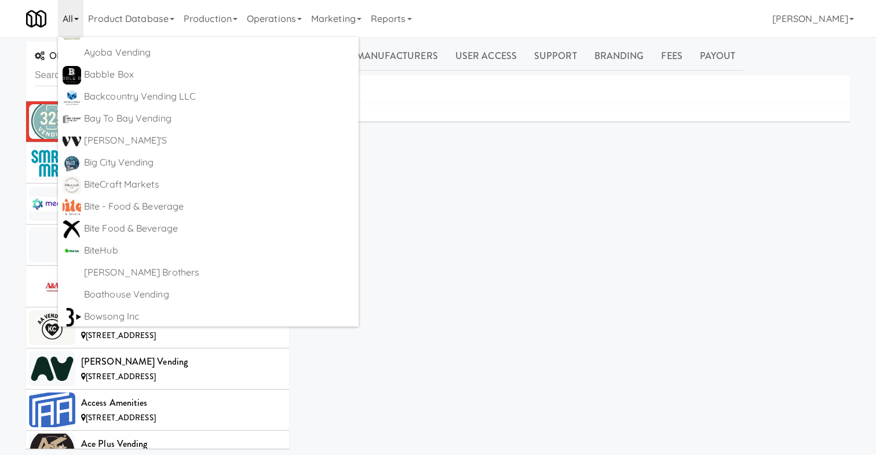
scroll to position [496, 0]
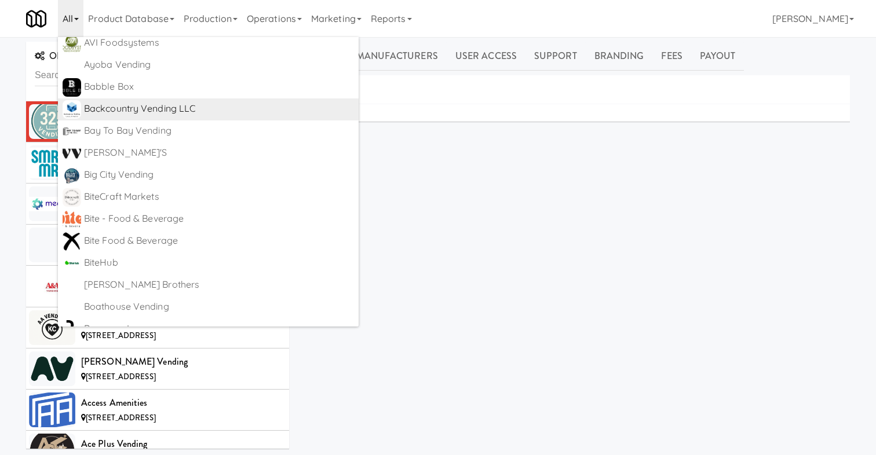
click at [167, 110] on div "Backcountry Vending LLC" at bounding box center [219, 108] width 270 height 17
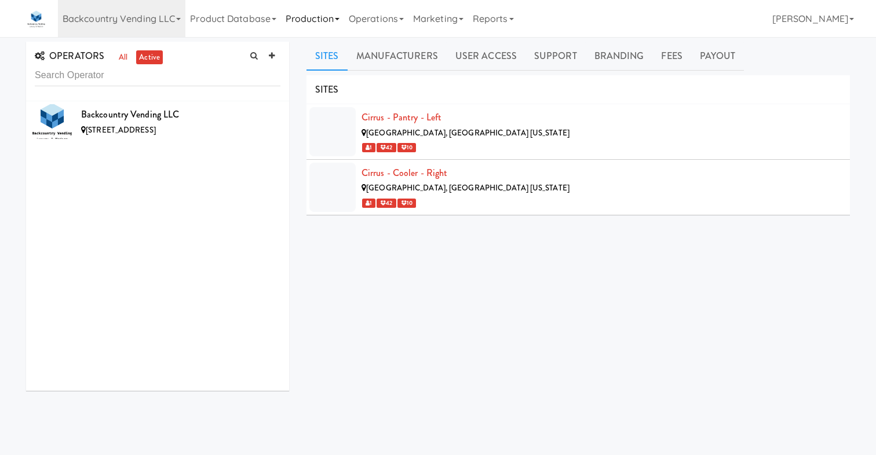
click at [316, 12] on link "Production" at bounding box center [312, 18] width 63 height 37
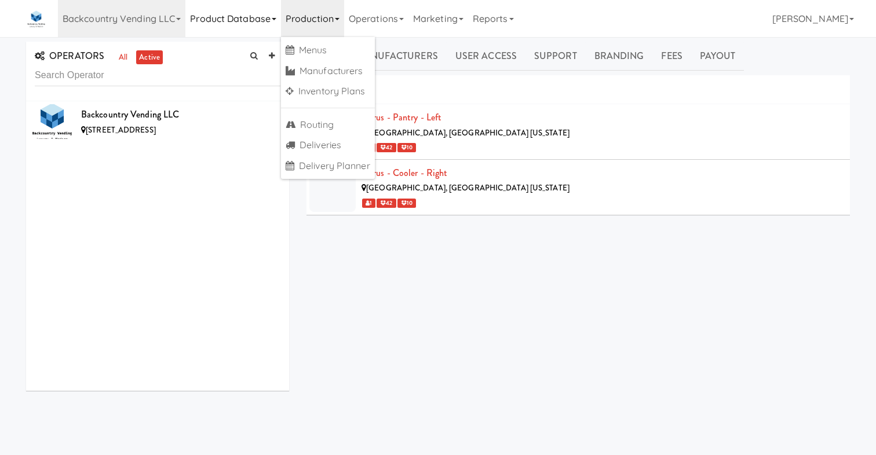
click at [245, 14] on link "Product Database" at bounding box center [233, 18] width 96 height 37
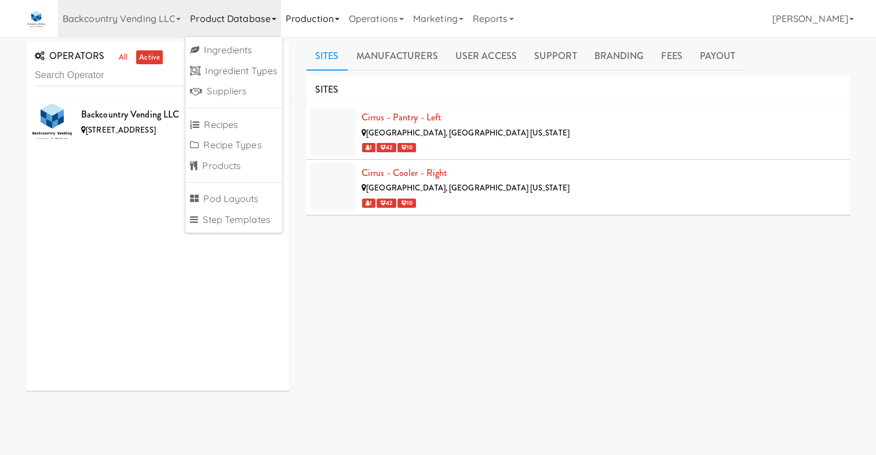
click at [331, 14] on link "Production" at bounding box center [312, 18] width 63 height 37
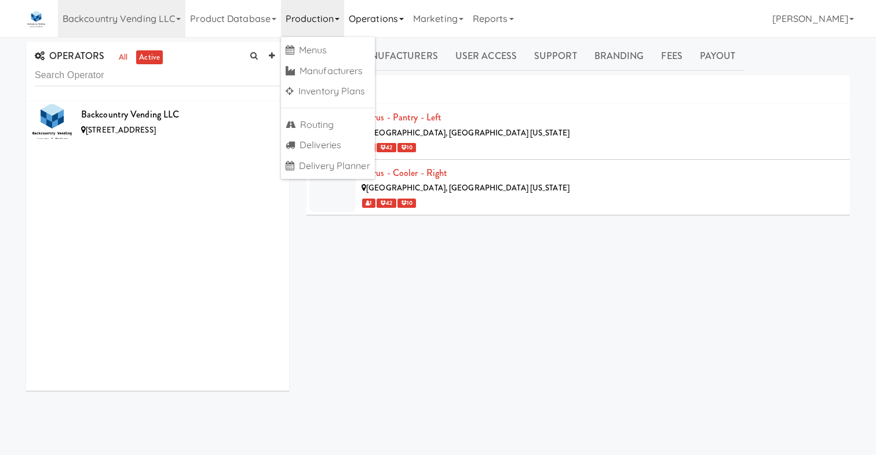
click at [389, 17] on link "Operations" at bounding box center [376, 18] width 64 height 37
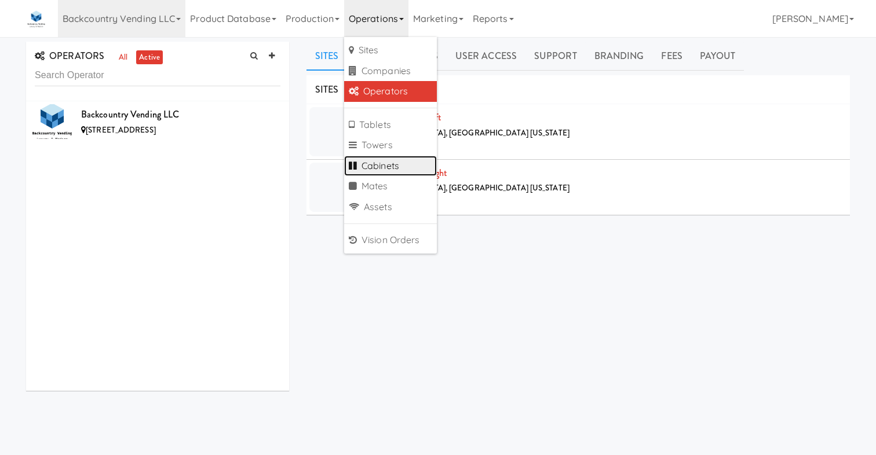
click at [393, 170] on link "Cabinets" at bounding box center [390, 166] width 93 height 21
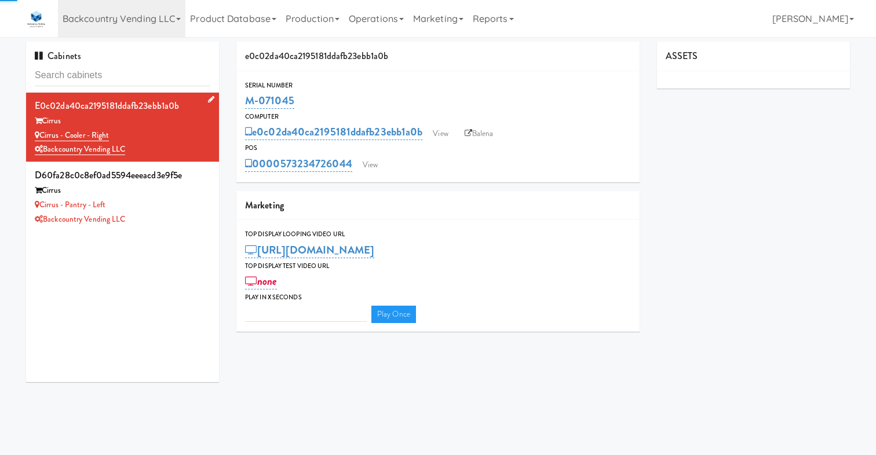
type input "3"
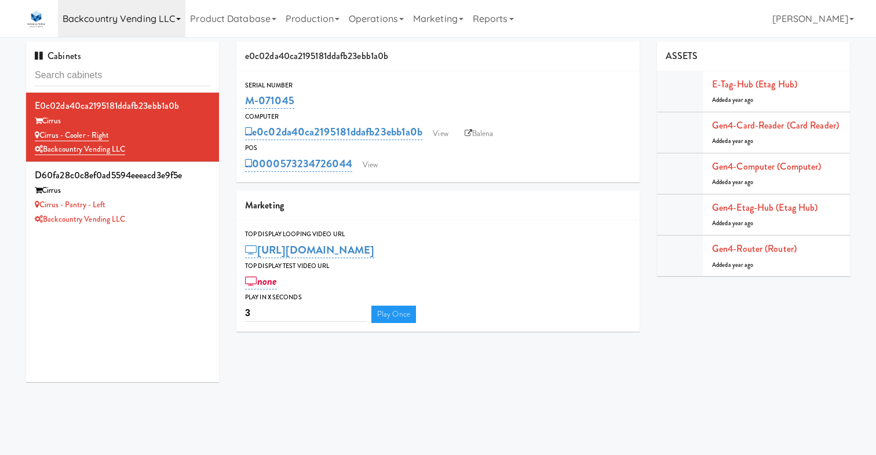
click at [136, 10] on link "Backcountry Vending LLC" at bounding box center [121, 18] width 127 height 37
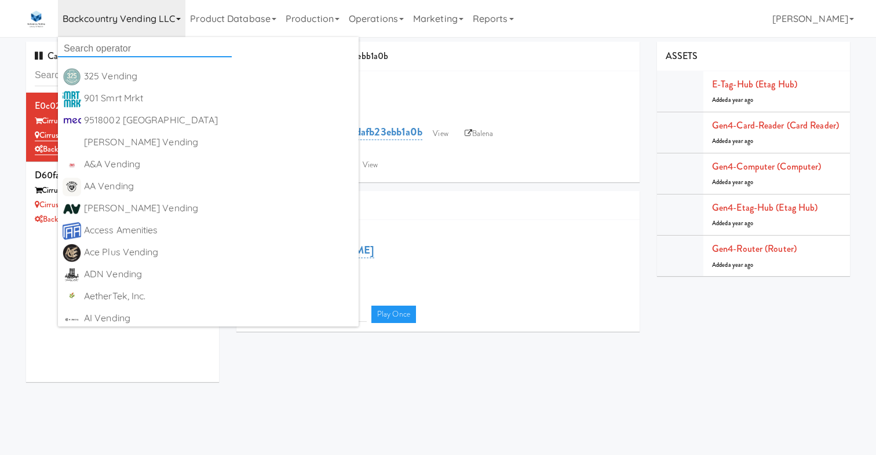
click at [118, 51] on input "text" at bounding box center [145, 48] width 174 height 17
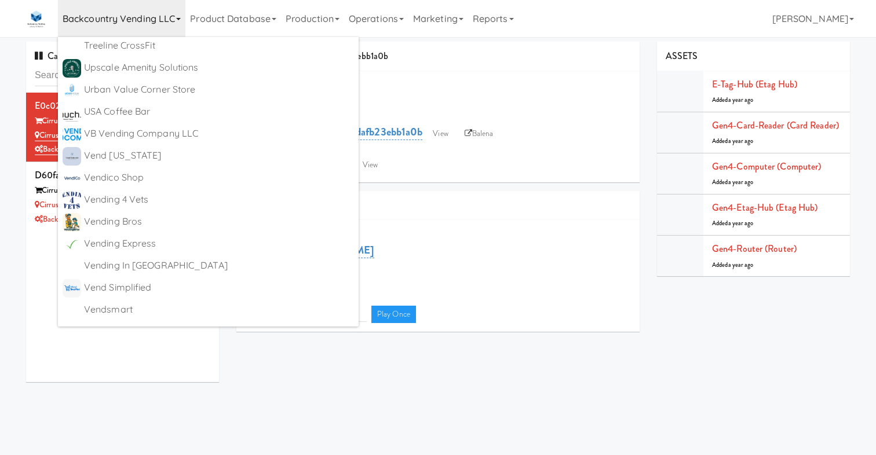
scroll to position [6501, 0]
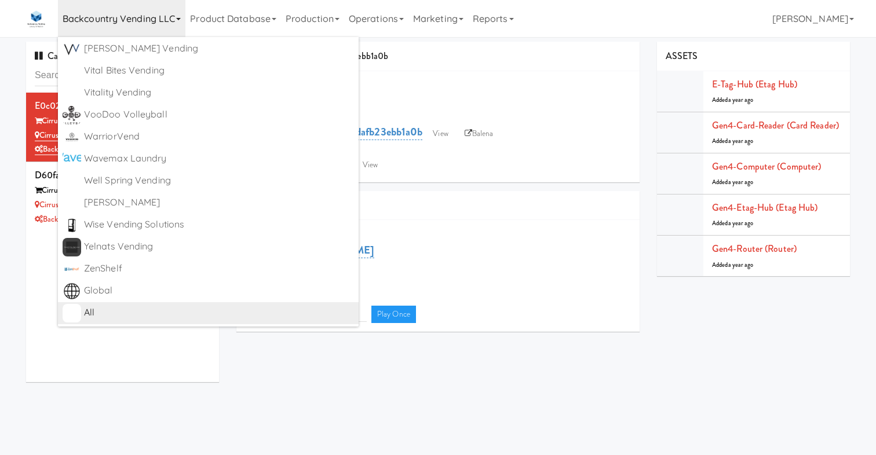
click at [107, 308] on div "All" at bounding box center [219, 312] width 270 height 17
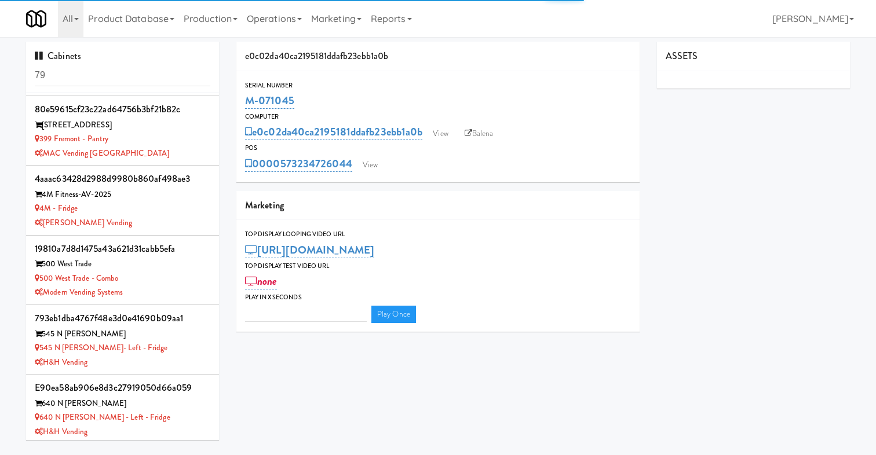
type input "3"
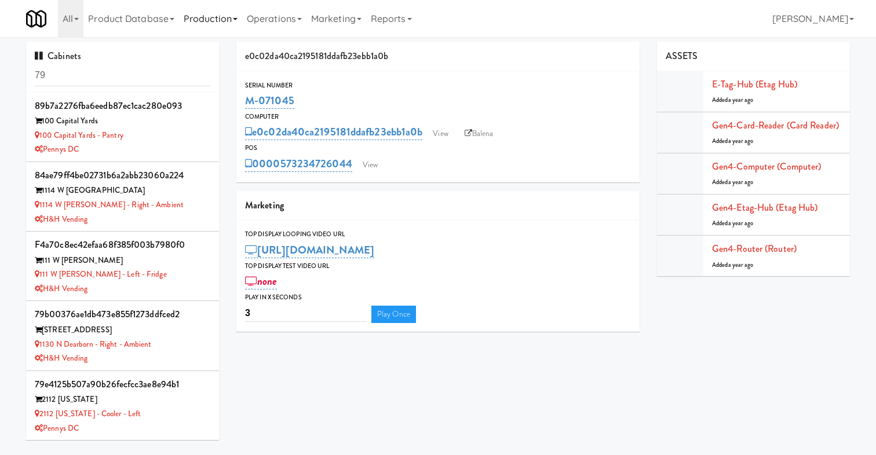
click at [205, 24] on link "Production" at bounding box center [210, 18] width 63 height 37
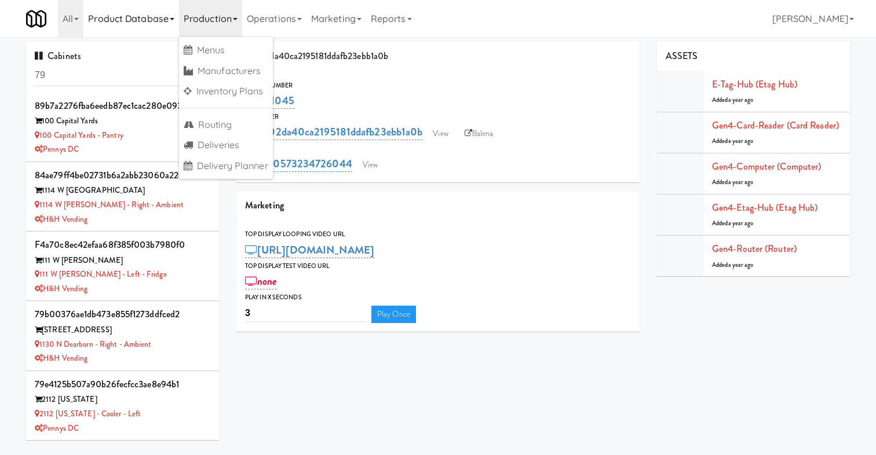
click at [138, 17] on link "Product Database" at bounding box center [131, 18] width 96 height 37
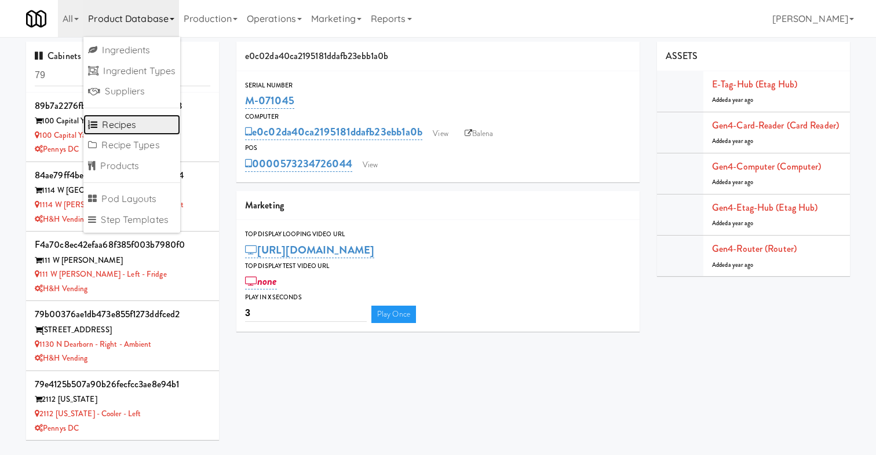
click at [142, 121] on link "Recipes" at bounding box center [131, 125] width 97 height 21
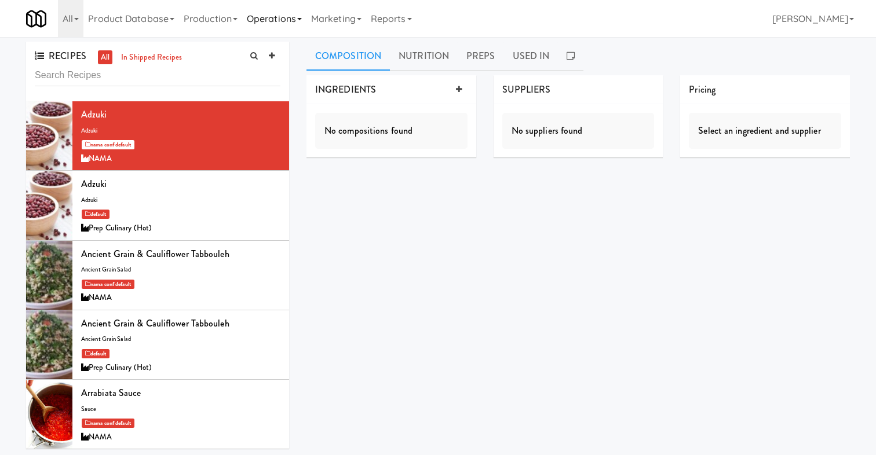
click at [278, 22] on link "Operations" at bounding box center [274, 18] width 64 height 37
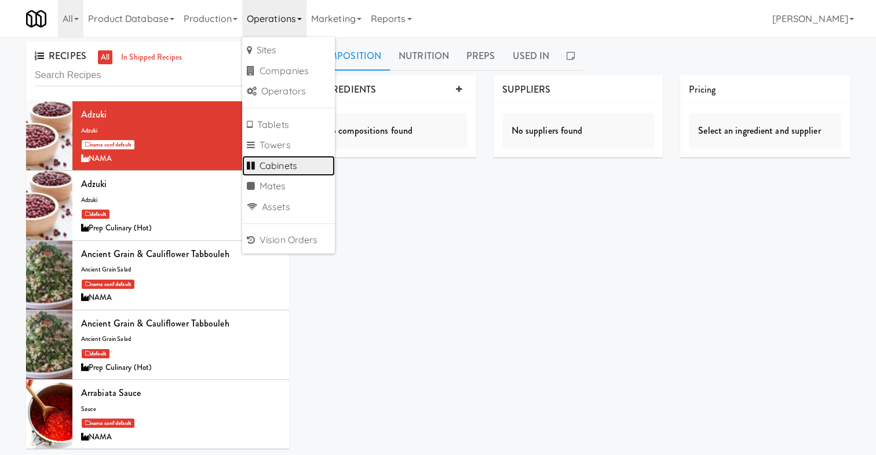
click at [276, 168] on link "Cabinets" at bounding box center [288, 166] width 93 height 21
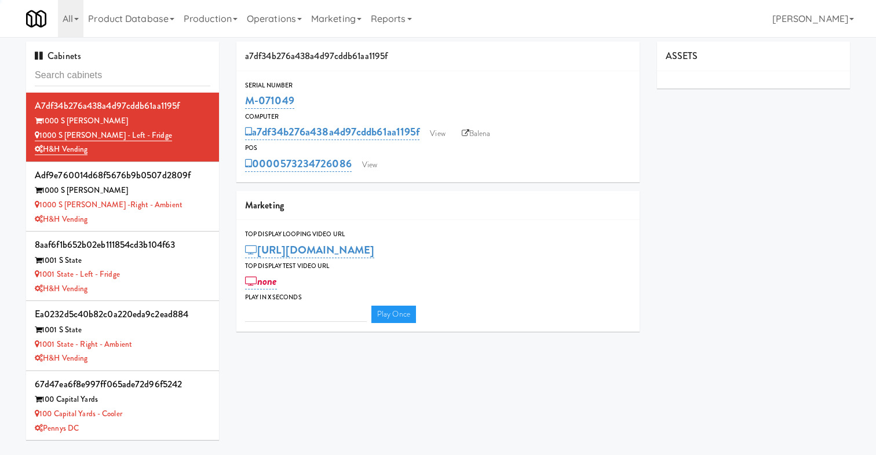
type input "3"
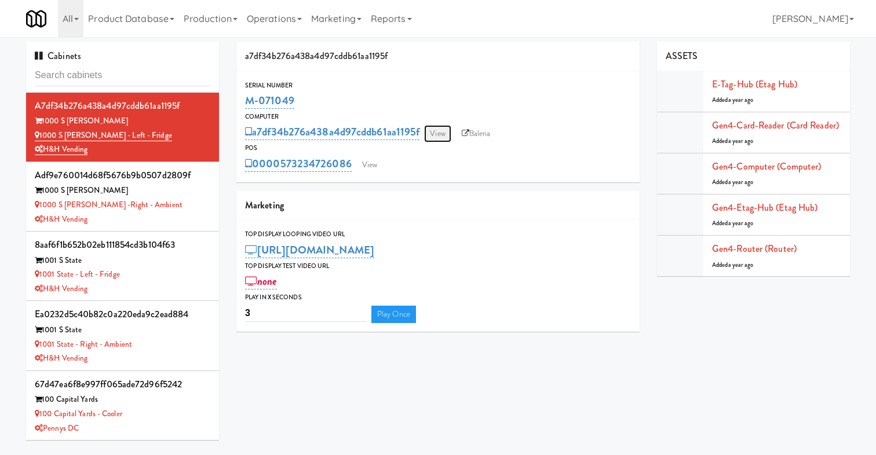
click at [443, 135] on link "View" at bounding box center [437, 133] width 27 height 17
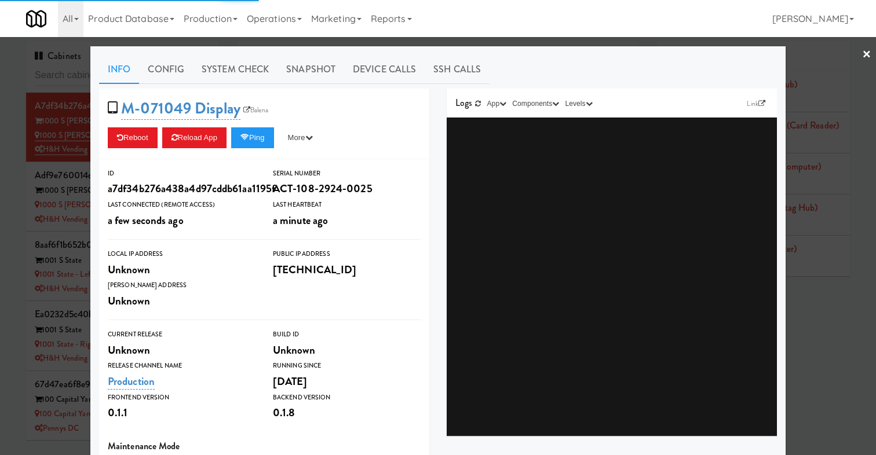
click at [872, 57] on div at bounding box center [438, 227] width 876 height 455
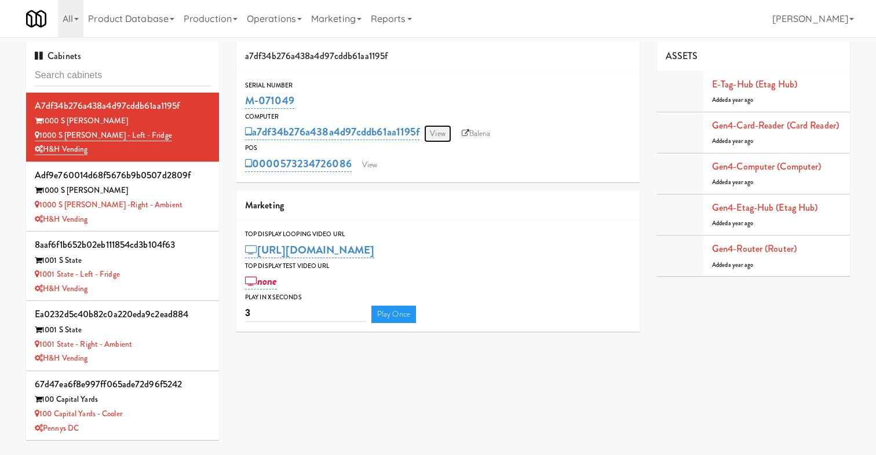
click at [434, 133] on link "View" at bounding box center [437, 133] width 27 height 17
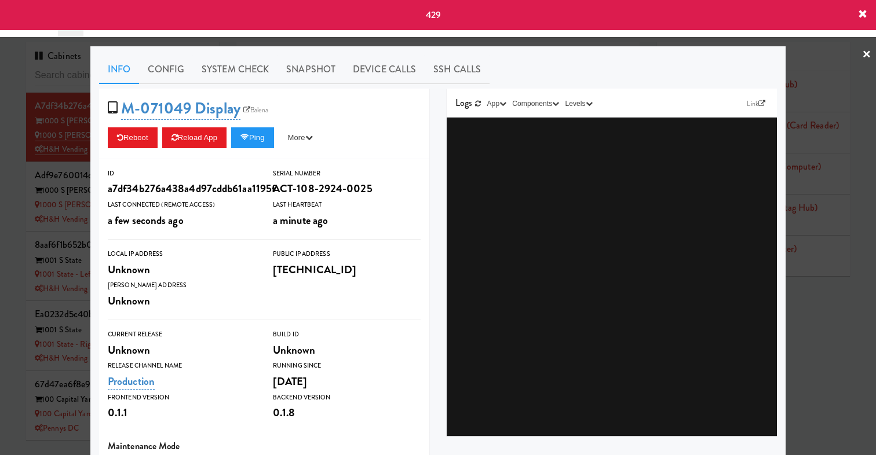
click at [864, 13] on icon at bounding box center [862, 14] width 9 height 9
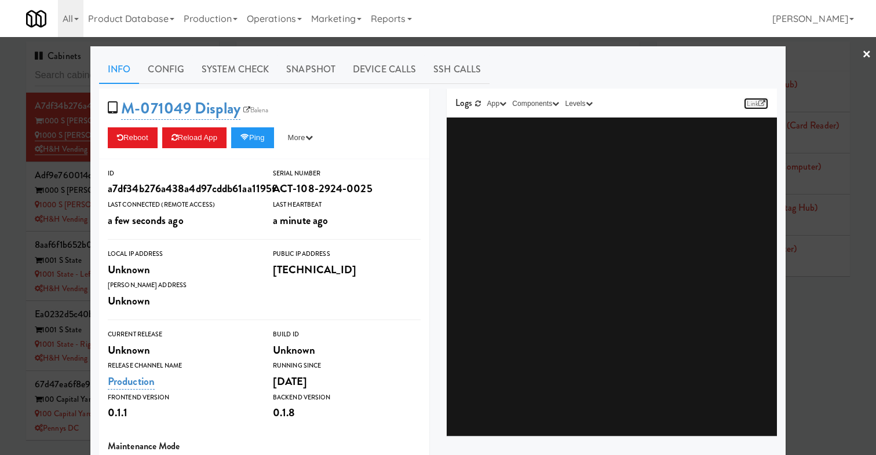
click at [758, 101] on icon at bounding box center [761, 103] width 7 height 7
click at [480, 106] on icon at bounding box center [478, 103] width 6 height 7
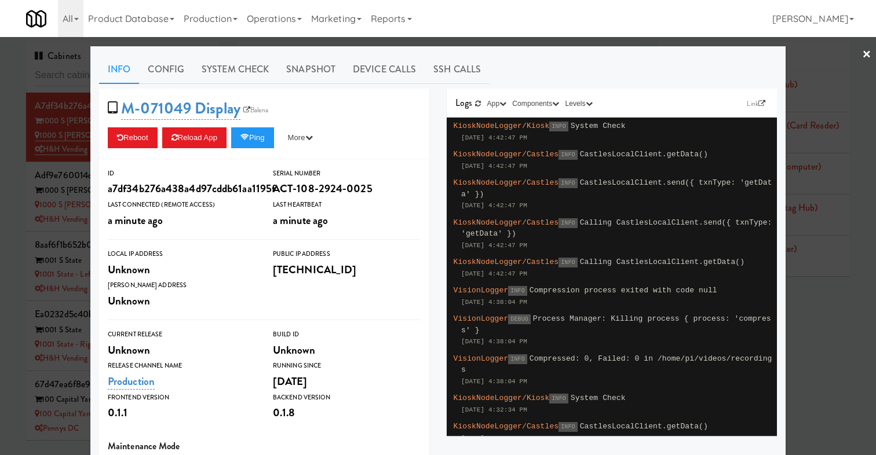
click at [8, 166] on div at bounding box center [438, 227] width 876 height 455
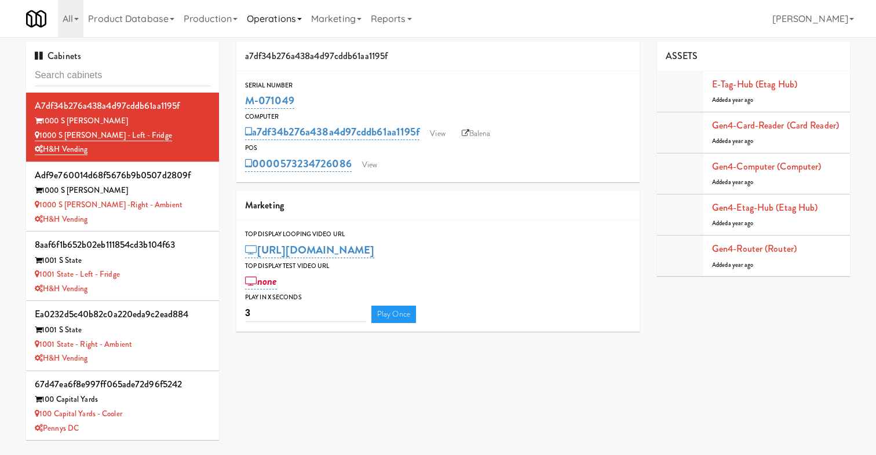
click at [280, 24] on link "Operations" at bounding box center [274, 18] width 64 height 37
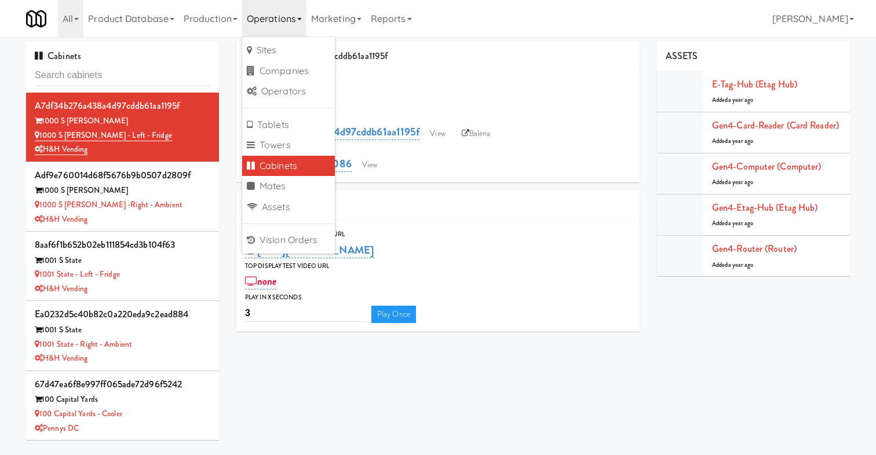
click at [301, 167] on link "Cabinets" at bounding box center [288, 166] width 93 height 21
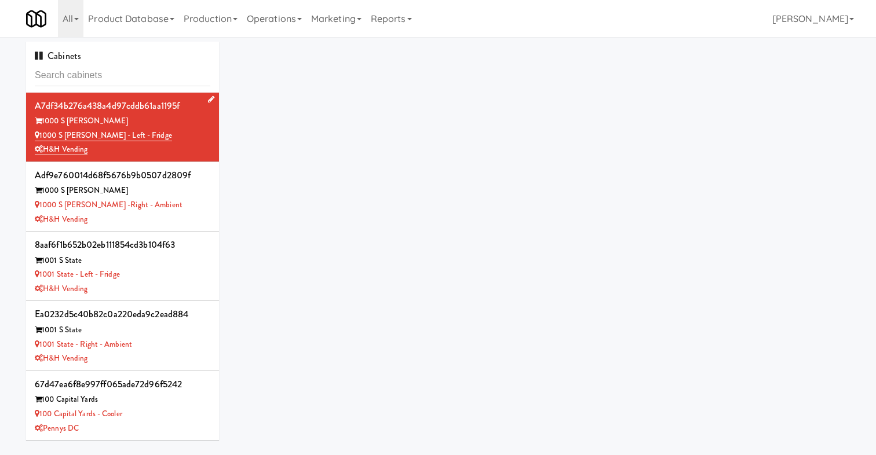
click at [189, 133] on div "1000 S [PERSON_NAME] - Left - Fridge" at bounding box center [123, 136] width 176 height 14
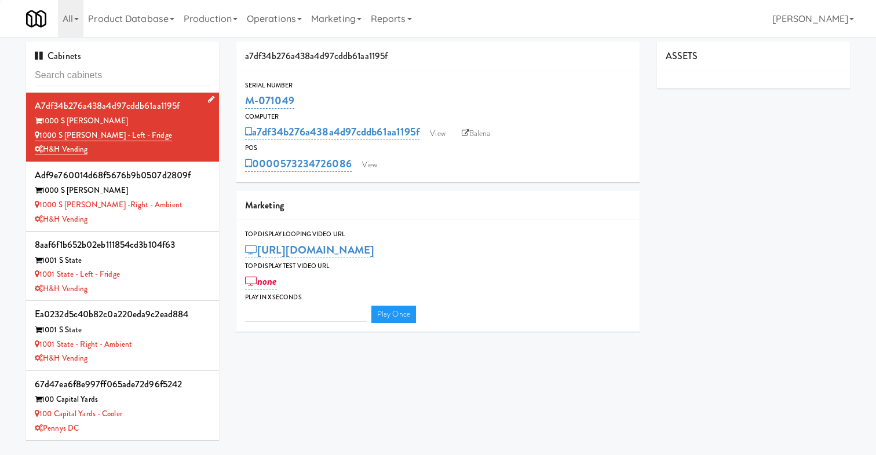
type input "3"
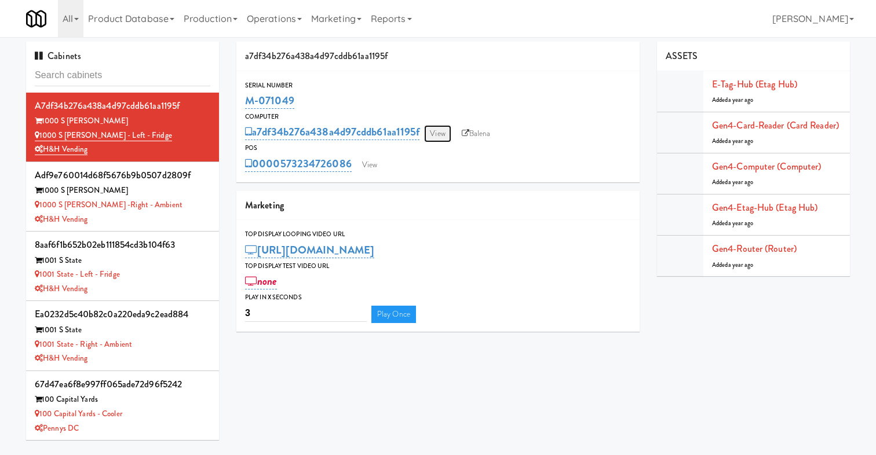
click at [448, 132] on link "View" at bounding box center [437, 133] width 27 height 17
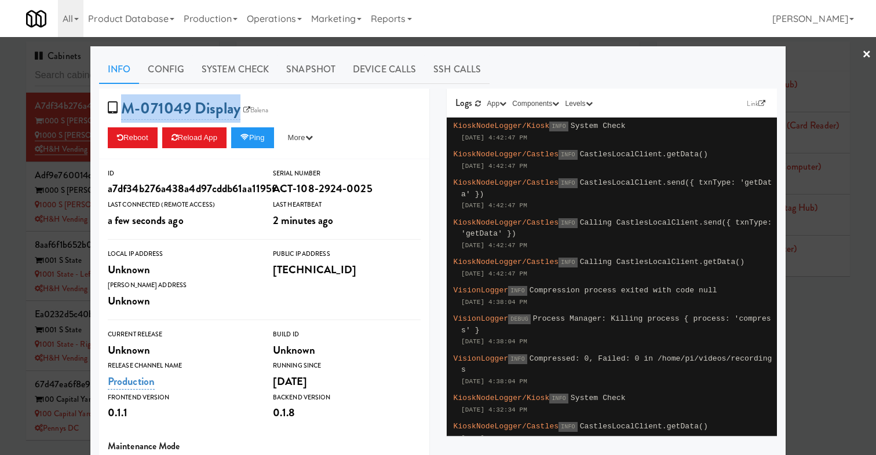
drag, startPoint x: 343, startPoint y: 111, endPoint x: 126, endPoint y: 110, distance: 216.7
click at [126, 110] on div "M-071049 Display Balena Reboot Reload App Ping More Ping Server Restart Server …" at bounding box center [264, 124] width 330 height 71
click at [267, 140] on button "Ping" at bounding box center [252, 137] width 43 height 21
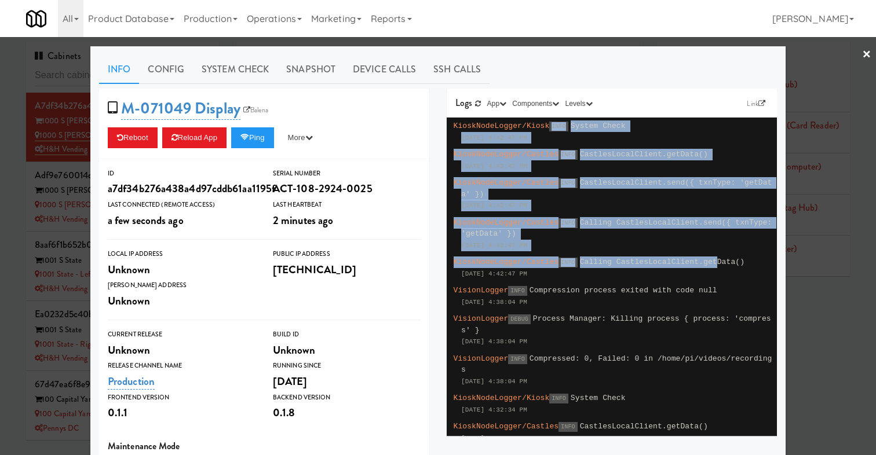
drag, startPoint x: 572, startPoint y: 122, endPoint x: 719, endPoint y: 267, distance: 206.9
click at [571, 222] on span "INFO" at bounding box center [568, 223] width 19 height 10
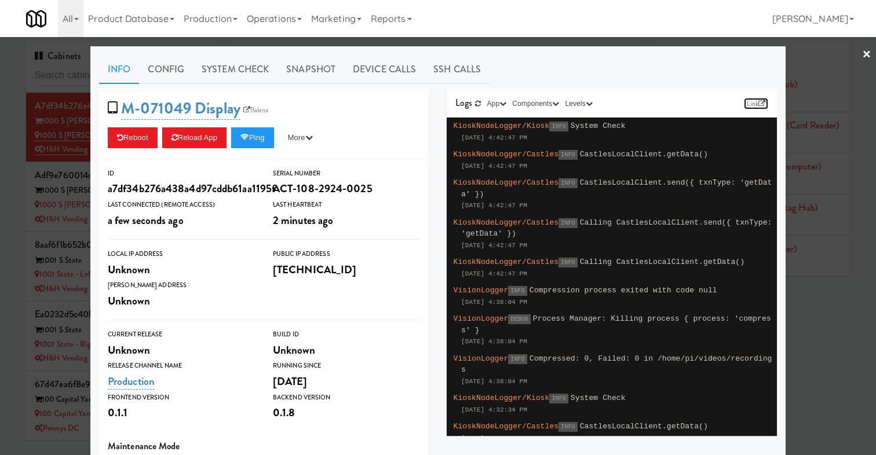
click at [751, 108] on link "Link" at bounding box center [756, 104] width 24 height 12
click at [761, 110] on div "Link" at bounding box center [756, 102] width 24 height 17
click at [755, 106] on link "Link" at bounding box center [756, 104] width 24 height 12
click at [748, 101] on link "Link" at bounding box center [756, 104] width 24 height 12
click at [42, 184] on div at bounding box center [438, 227] width 876 height 455
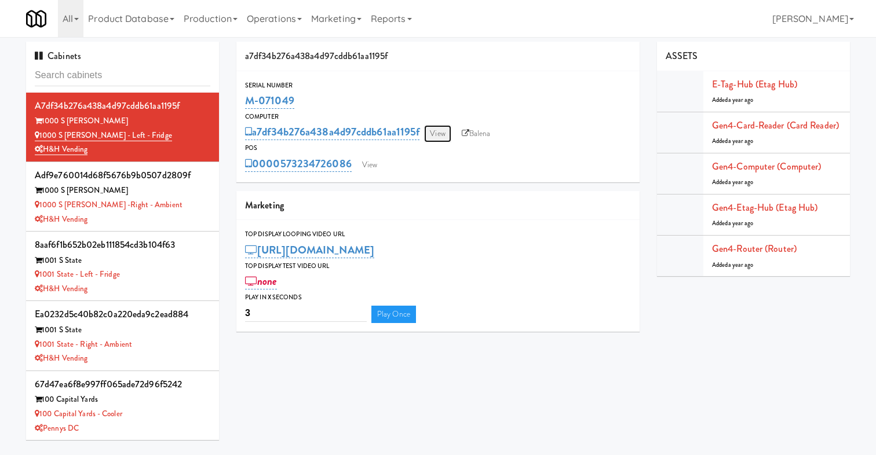
click at [447, 130] on link "View" at bounding box center [437, 133] width 27 height 17
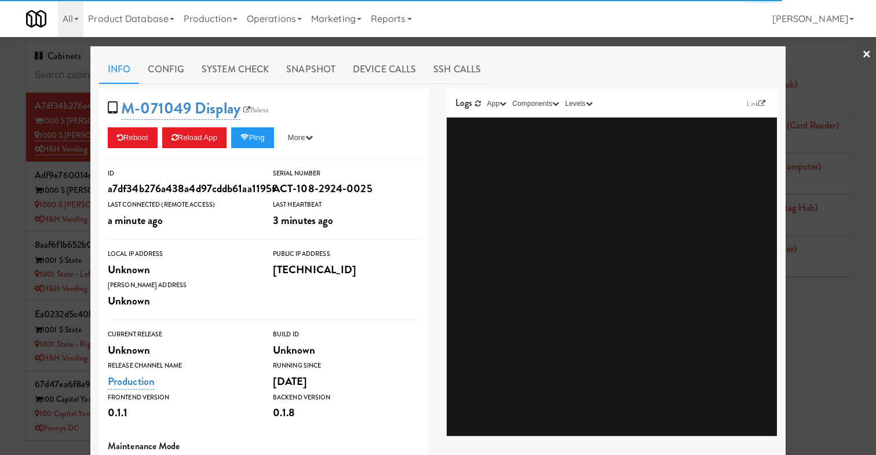
click at [28, 199] on div at bounding box center [438, 227] width 876 height 455
